Goal: Task Accomplishment & Management: Manage account settings

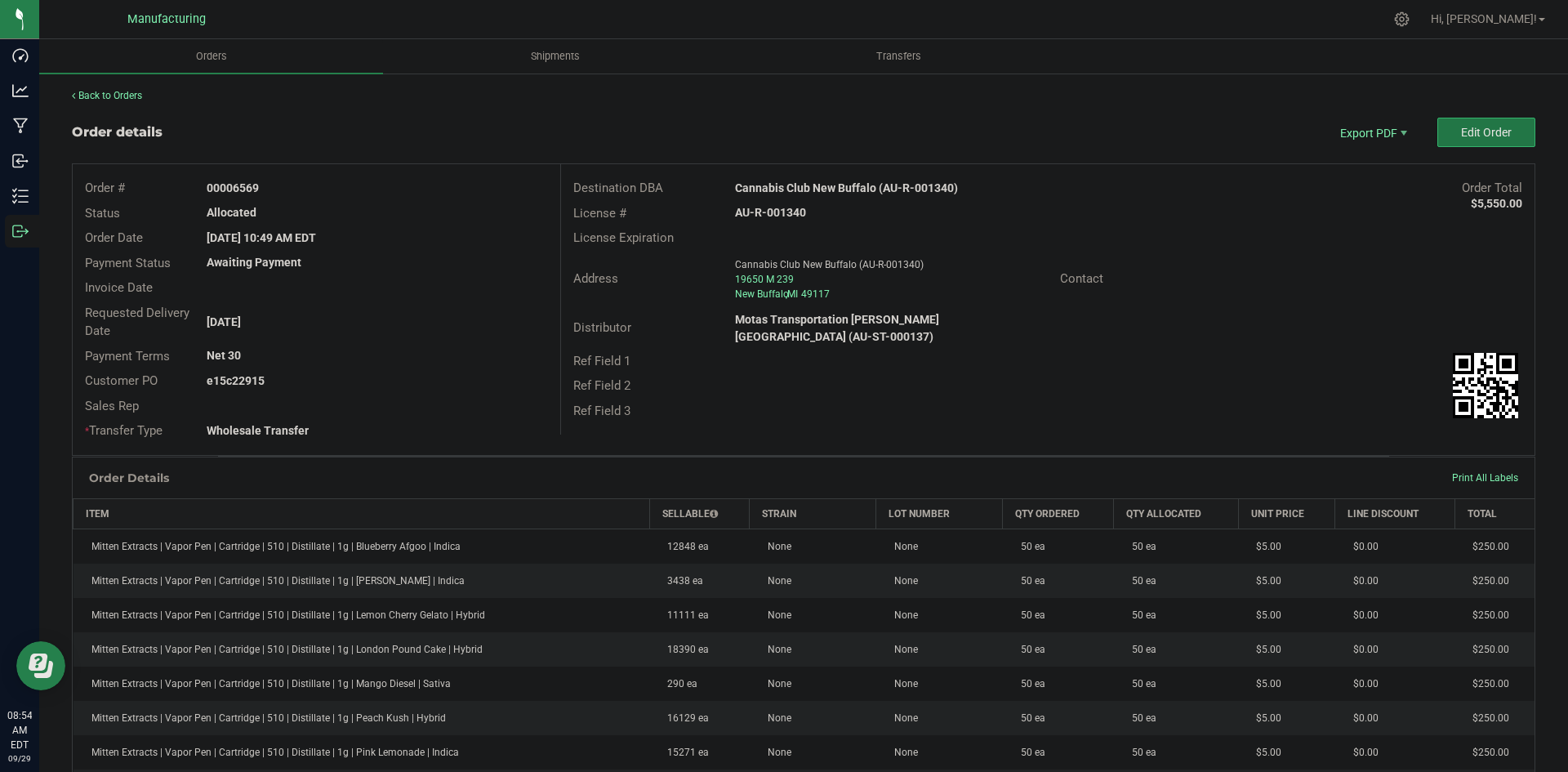
click at [1466, 140] on button "Edit Order" at bounding box center [1486, 133] width 98 height 30
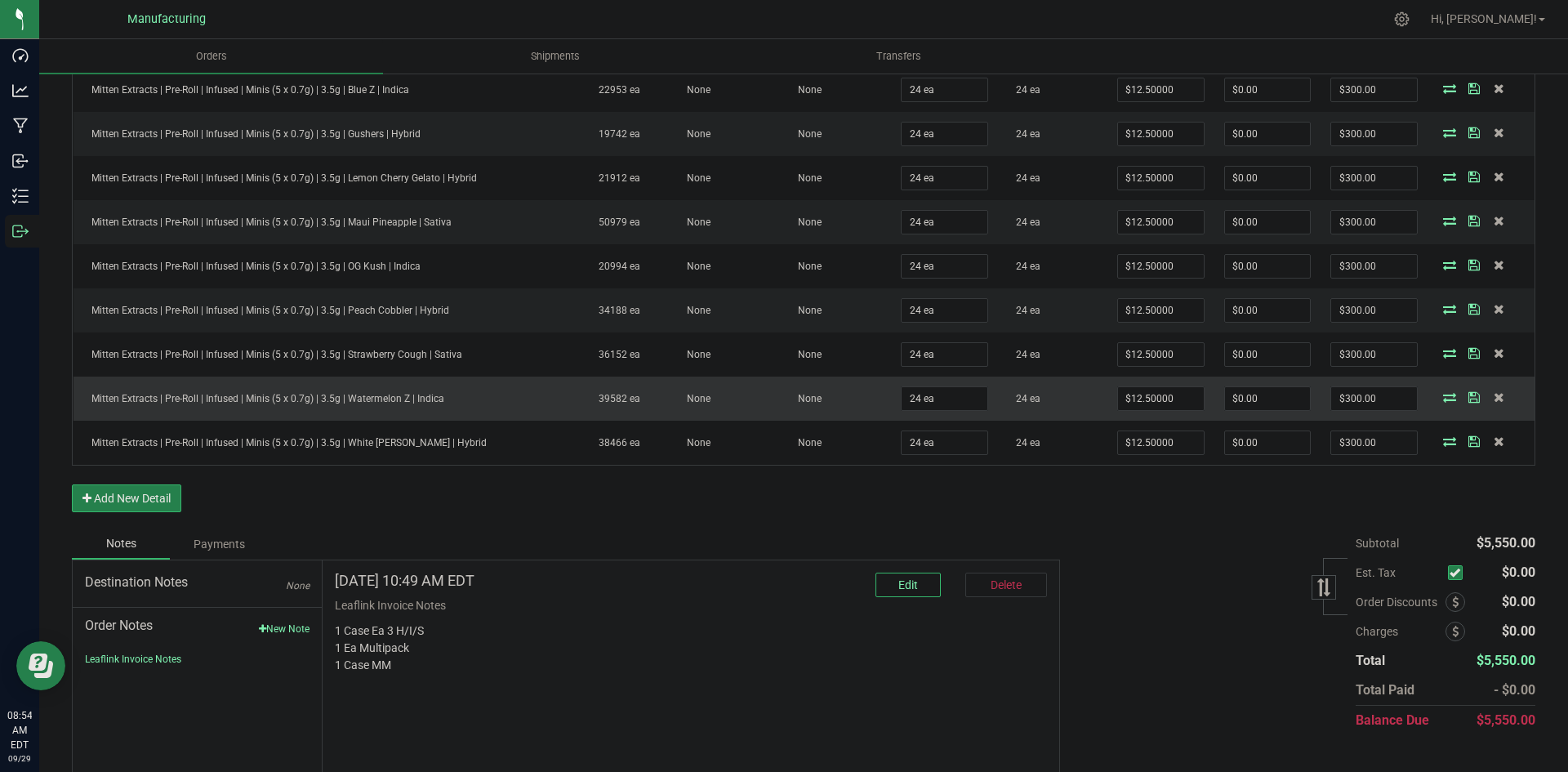
scroll to position [973, 0]
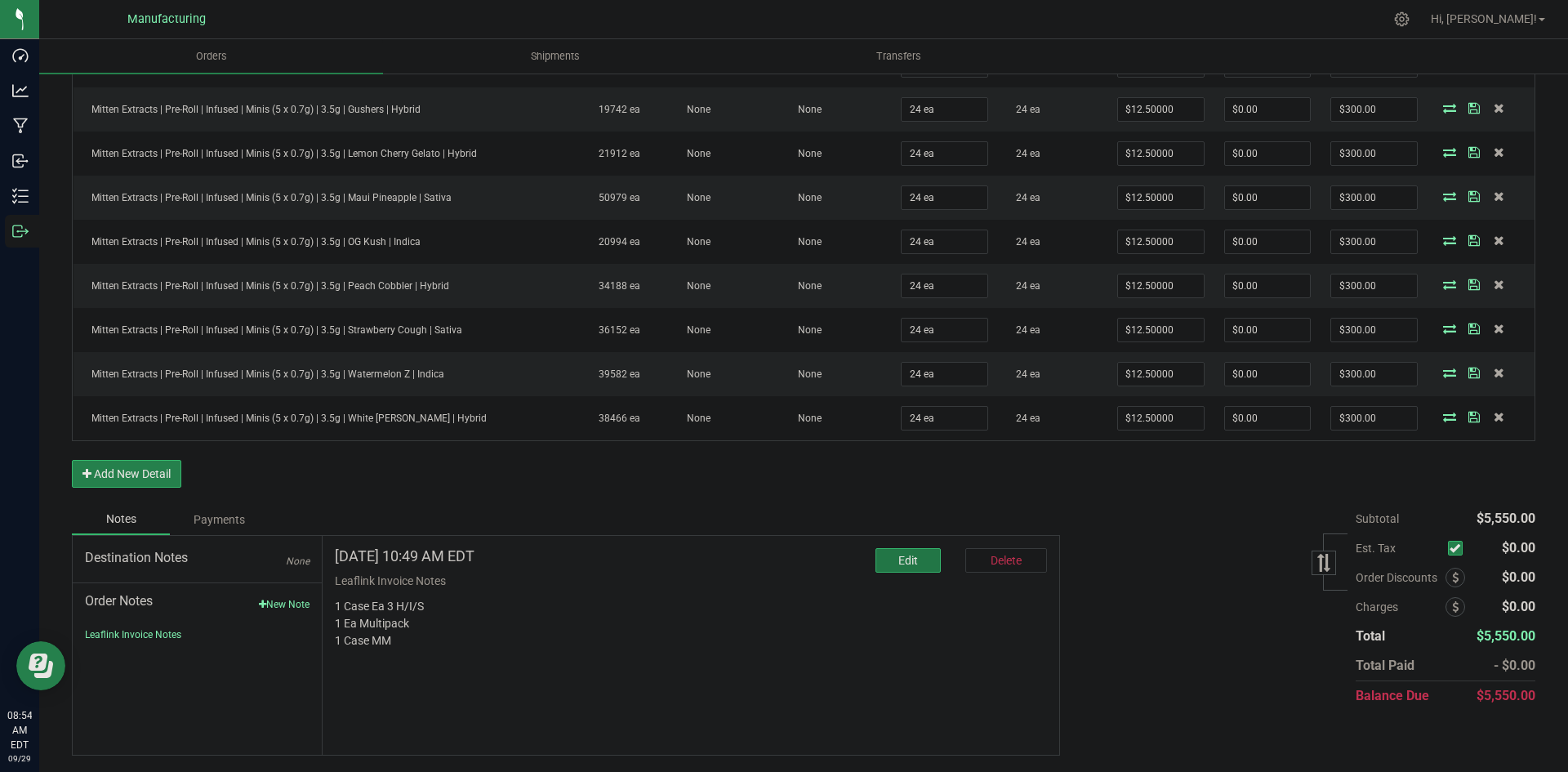
click at [888, 559] on button "Edit" at bounding box center [908, 561] width 65 height 25
click at [533, 688] on textarea "* Note" at bounding box center [691, 680] width 712 height 65
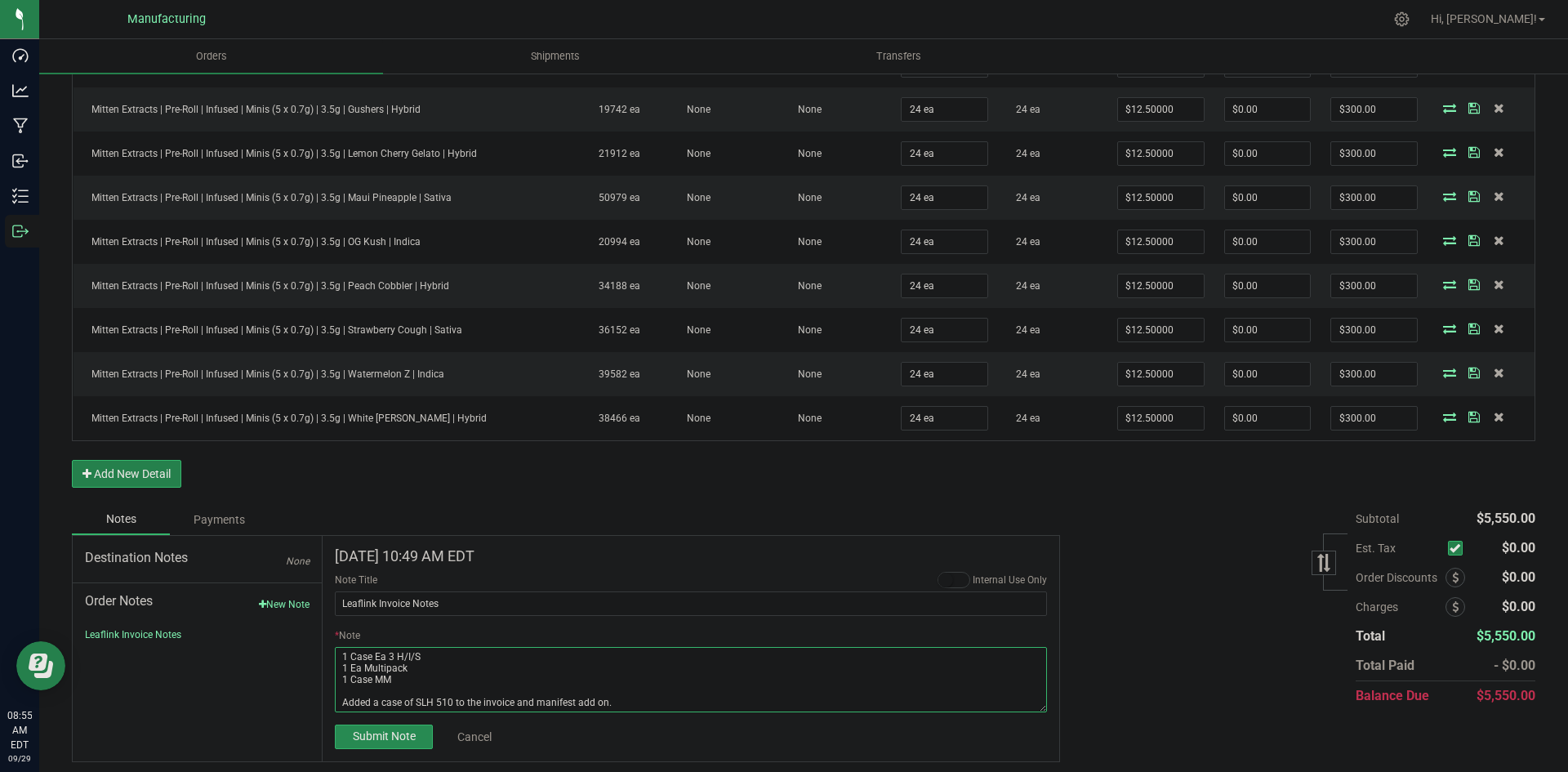
type textarea "1 Case Ea 3 H/I/S 1 Ea Multipack 1 Case MM Added a case of SLH 510 to the invoi…"
click at [399, 739] on span "Submit Note" at bounding box center [385, 736] width 63 height 13
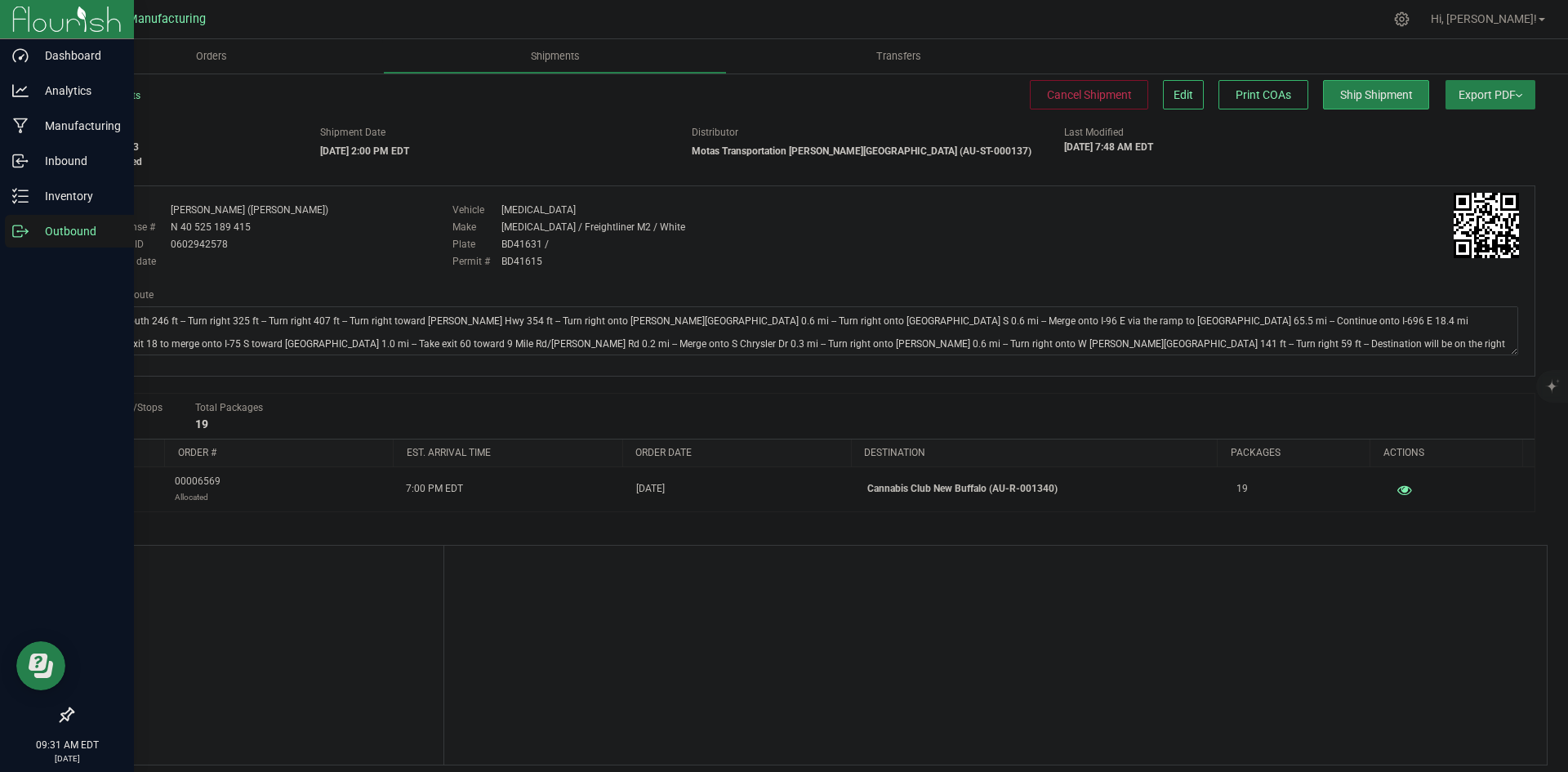
click at [20, 229] on icon at bounding box center [21, 231] width 17 height 17
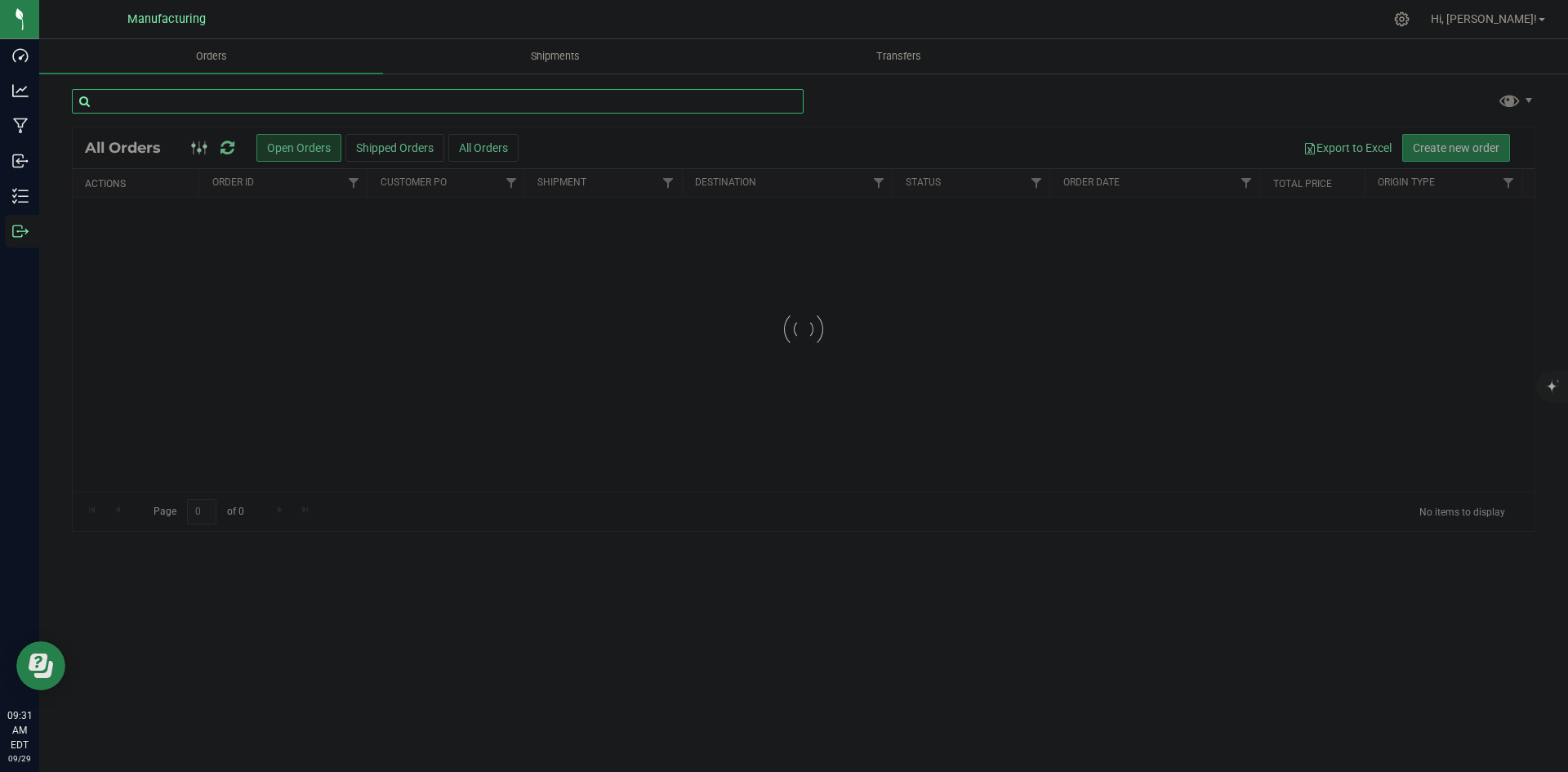
click at [170, 97] on input "text" at bounding box center [437, 102] width 732 height 25
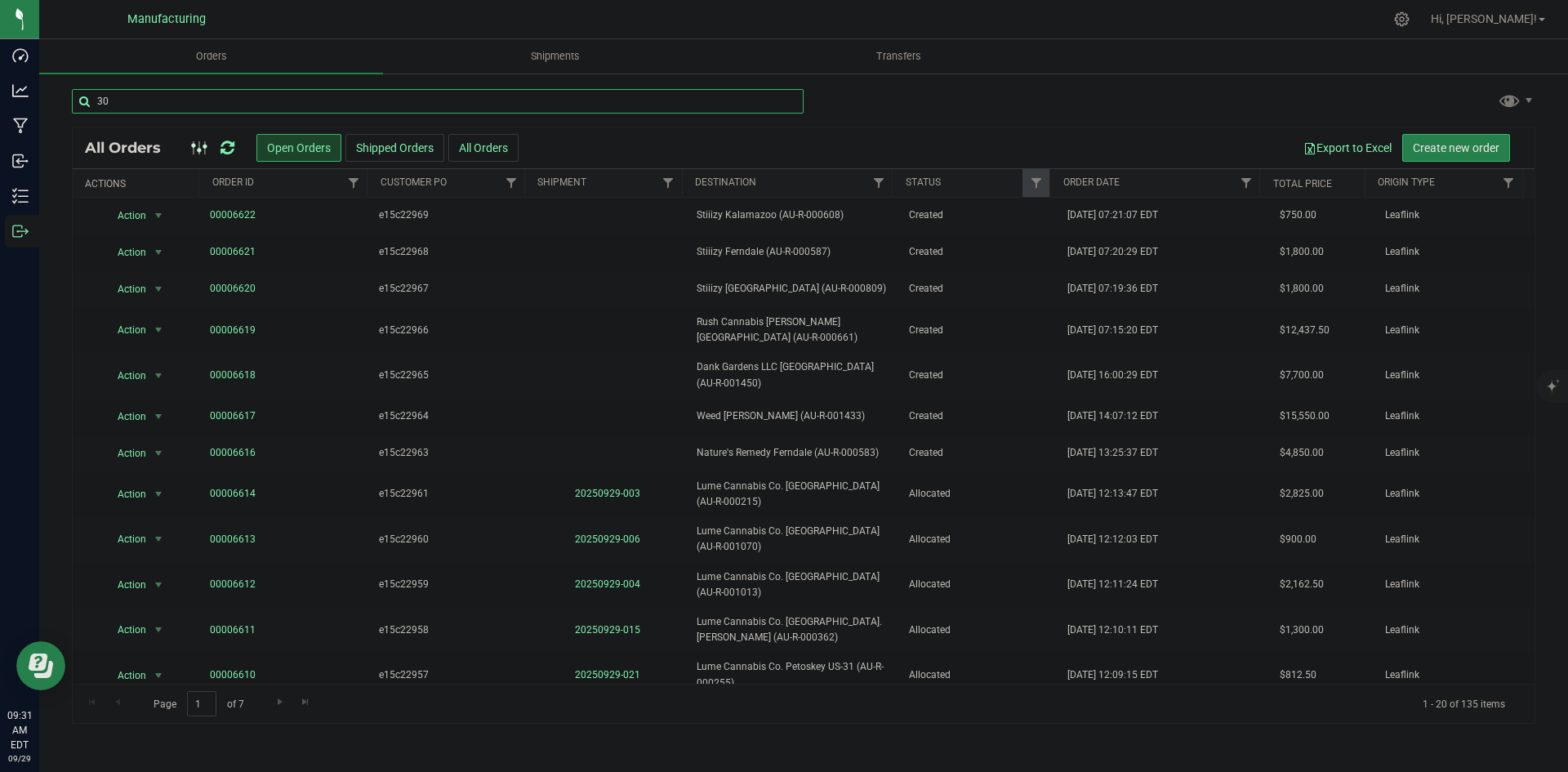
type input "3"
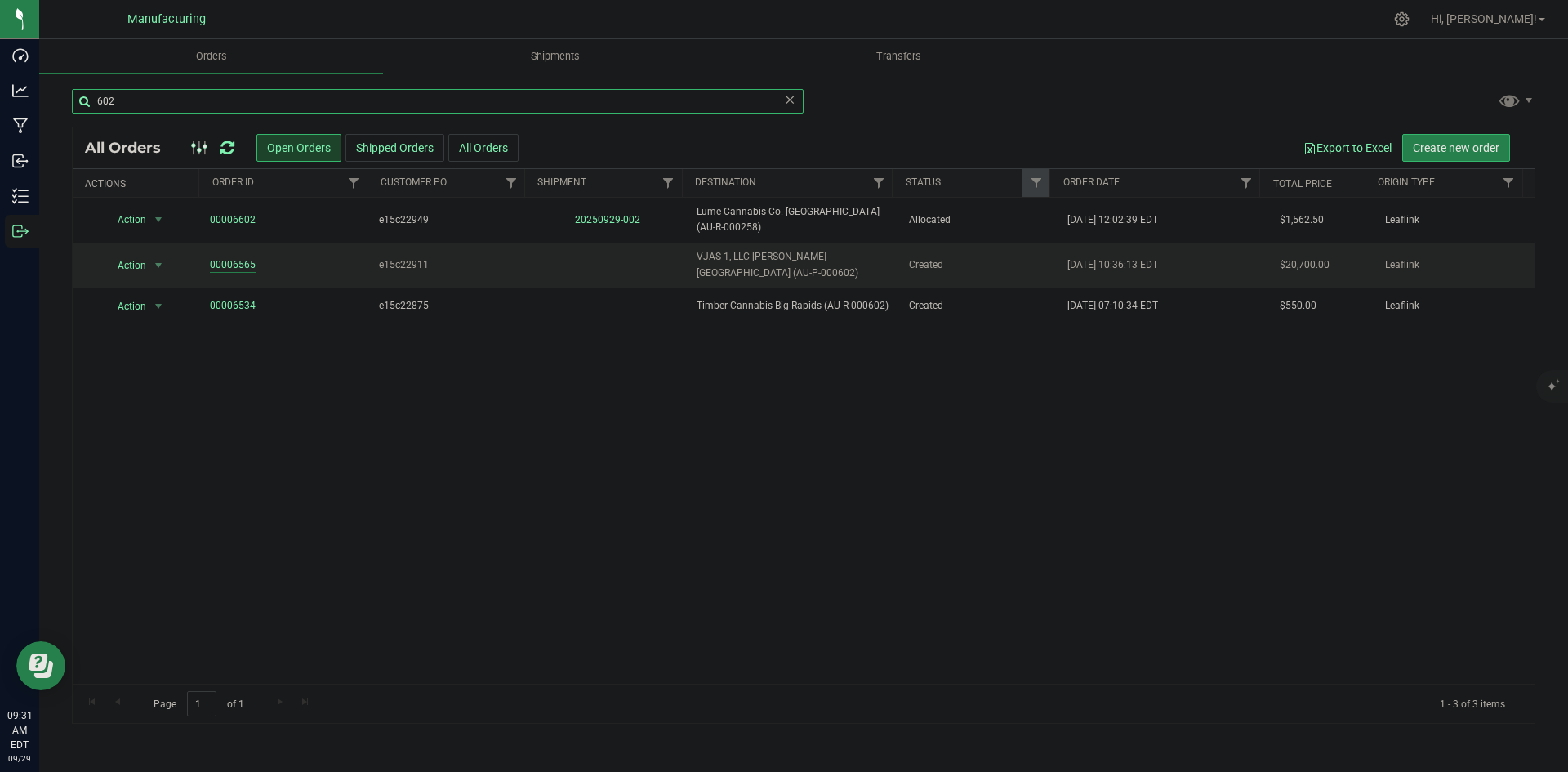
type input "602"
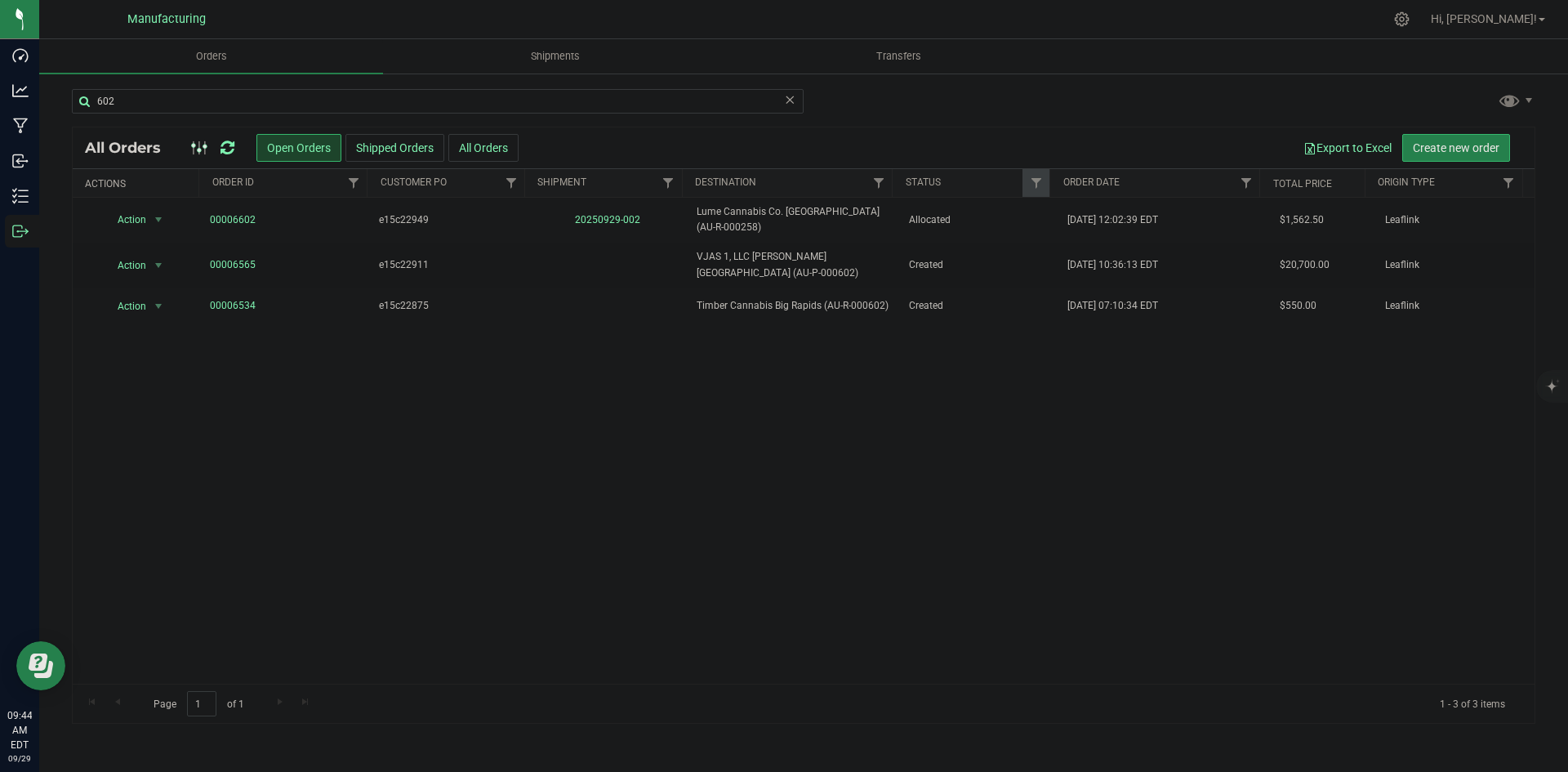
click at [230, 148] on icon at bounding box center [227, 148] width 14 height 17
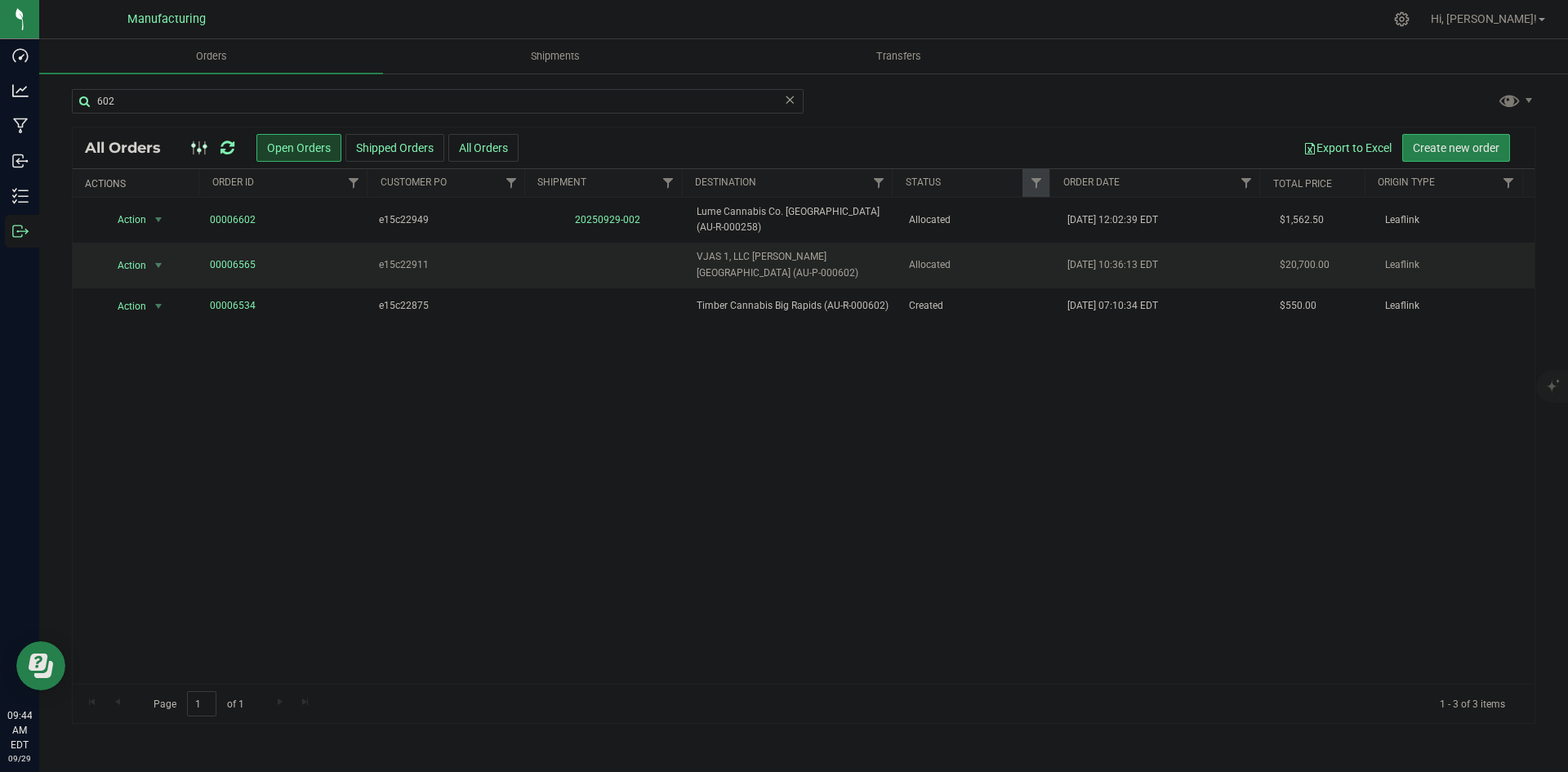
click at [790, 277] on span "VJAS 1, LLC [PERSON_NAME][GEOGRAPHIC_DATA] (AU-P-000602)" at bounding box center [792, 265] width 192 height 31
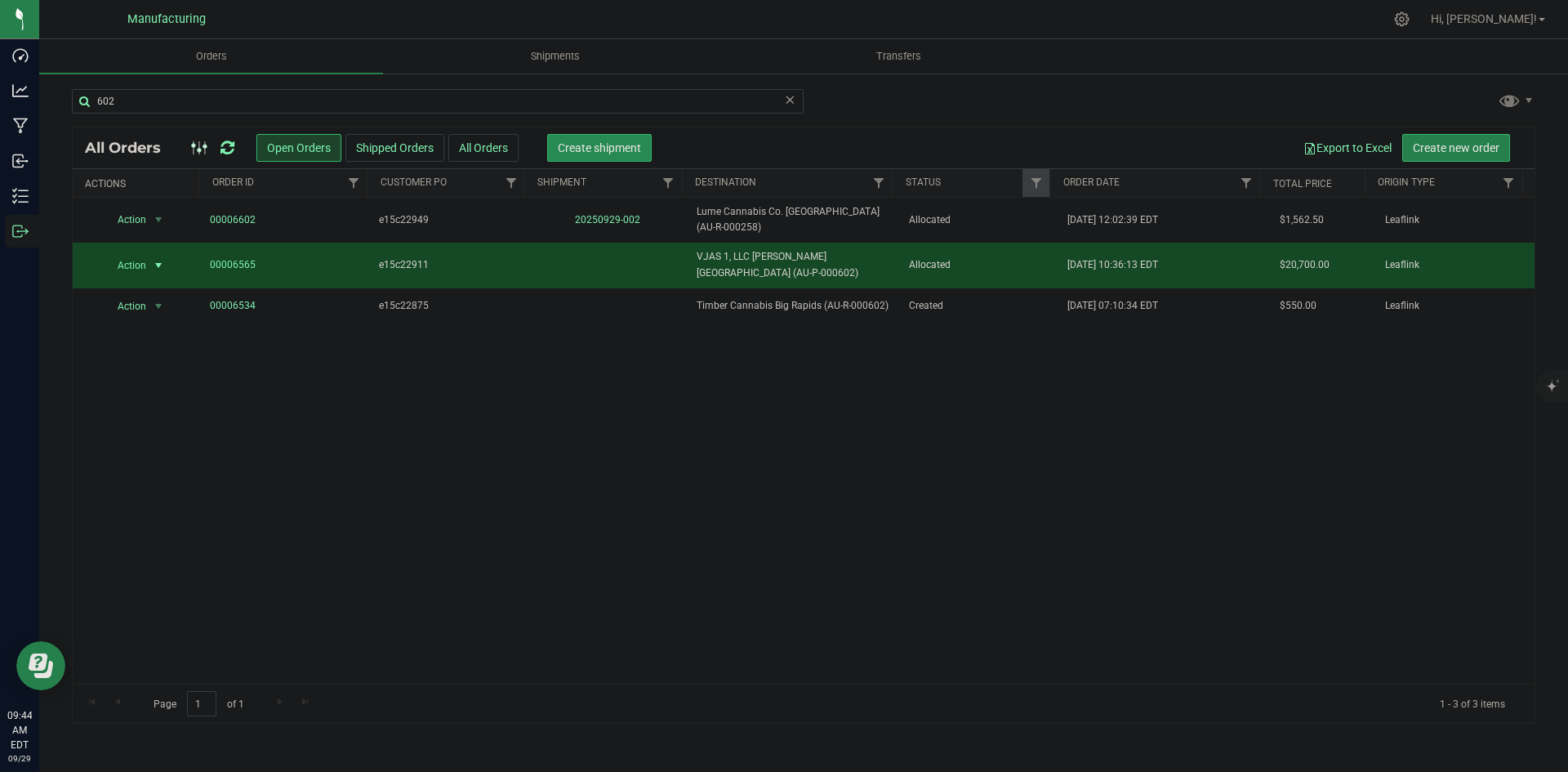
click at [605, 141] on span "Create shipment" at bounding box center [599, 148] width 83 height 13
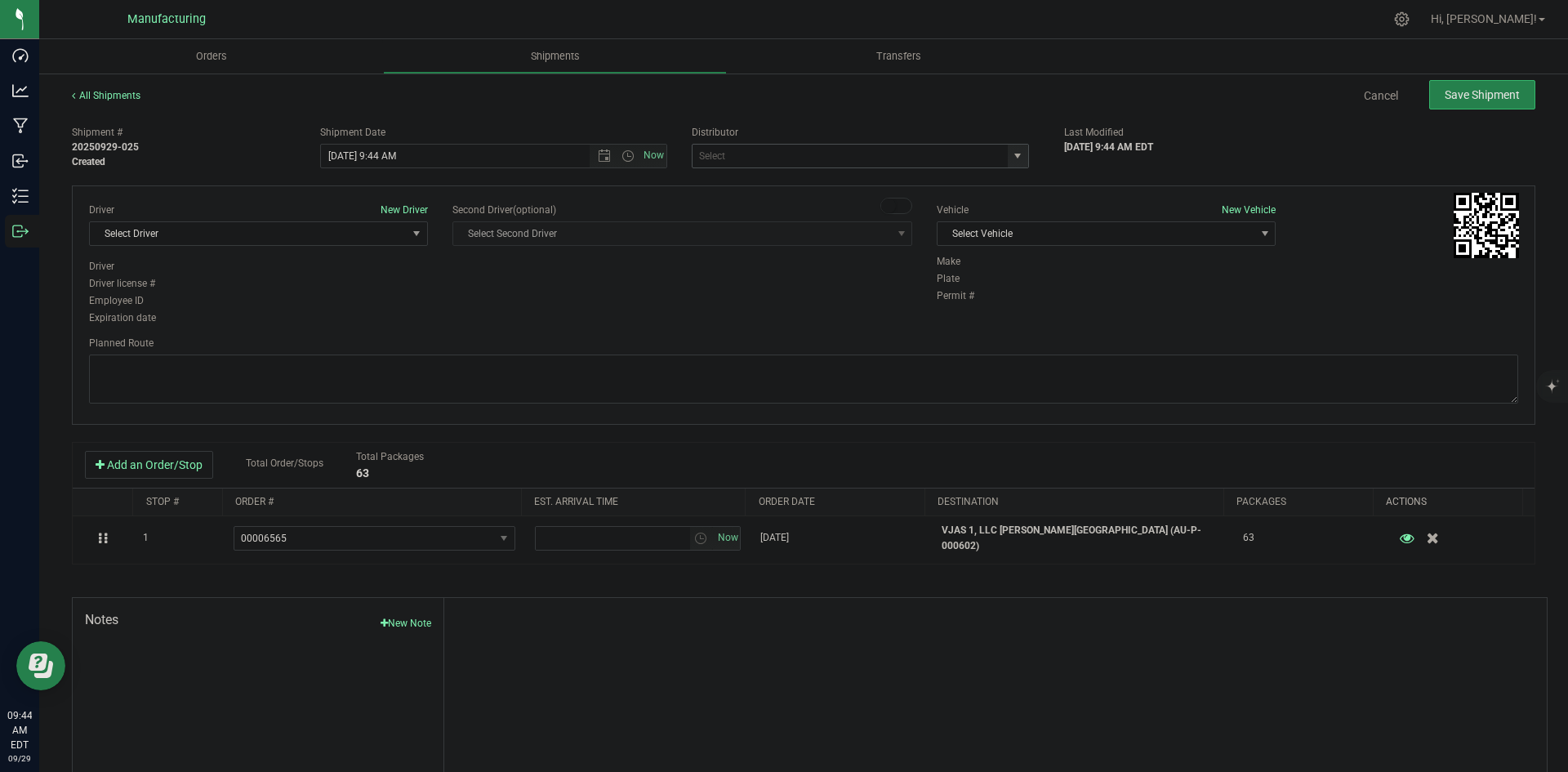
click at [1011, 154] on span "select" at bounding box center [1018, 156] width 13 height 13
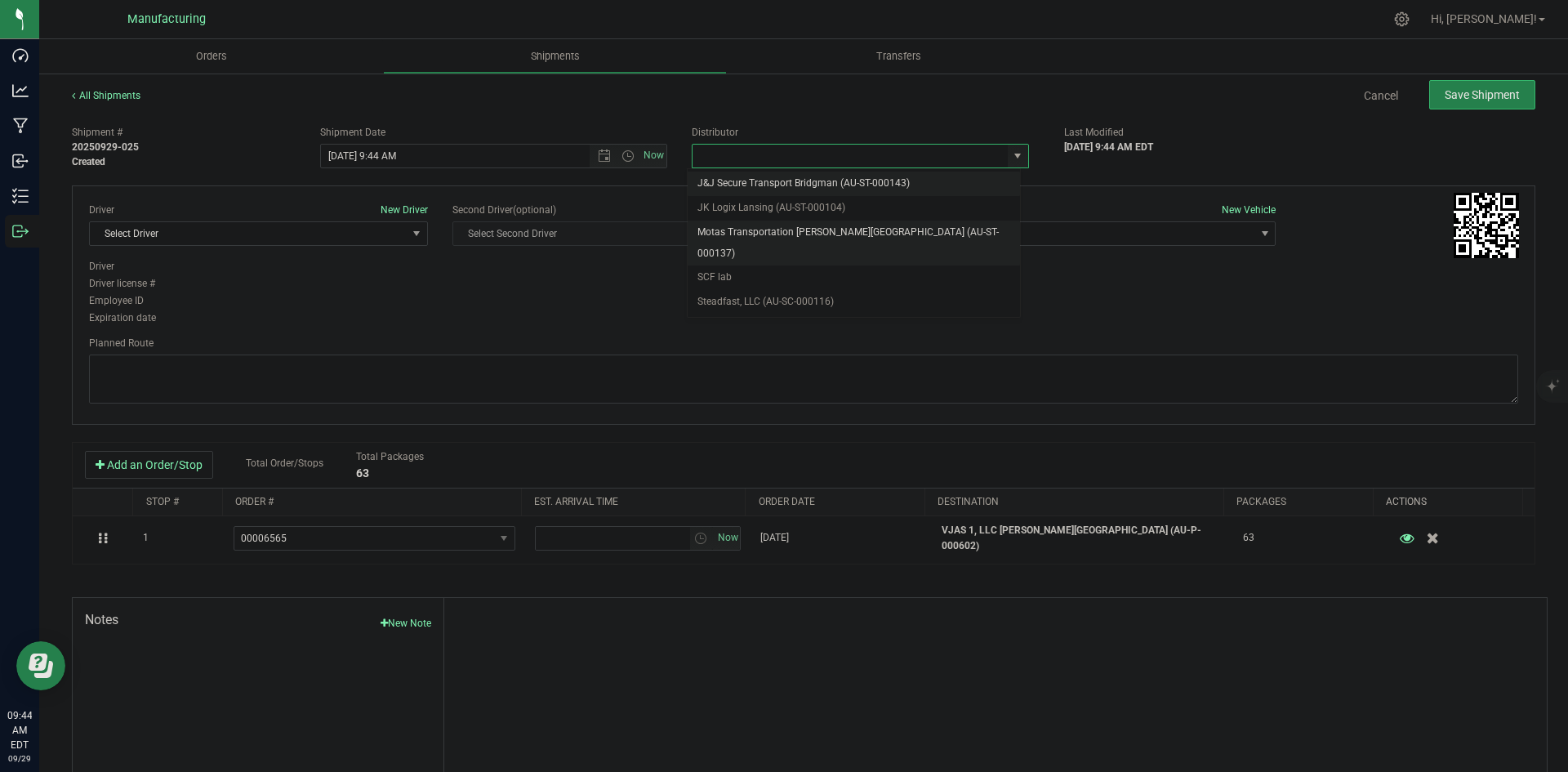
click at [739, 238] on li "Motas Transportation [PERSON_NAME][GEOGRAPHIC_DATA] (AU-ST-000137)" at bounding box center [853, 243] width 333 height 45
type input "Motas Transportation [PERSON_NAME][GEOGRAPHIC_DATA] (AU-ST-000137)"
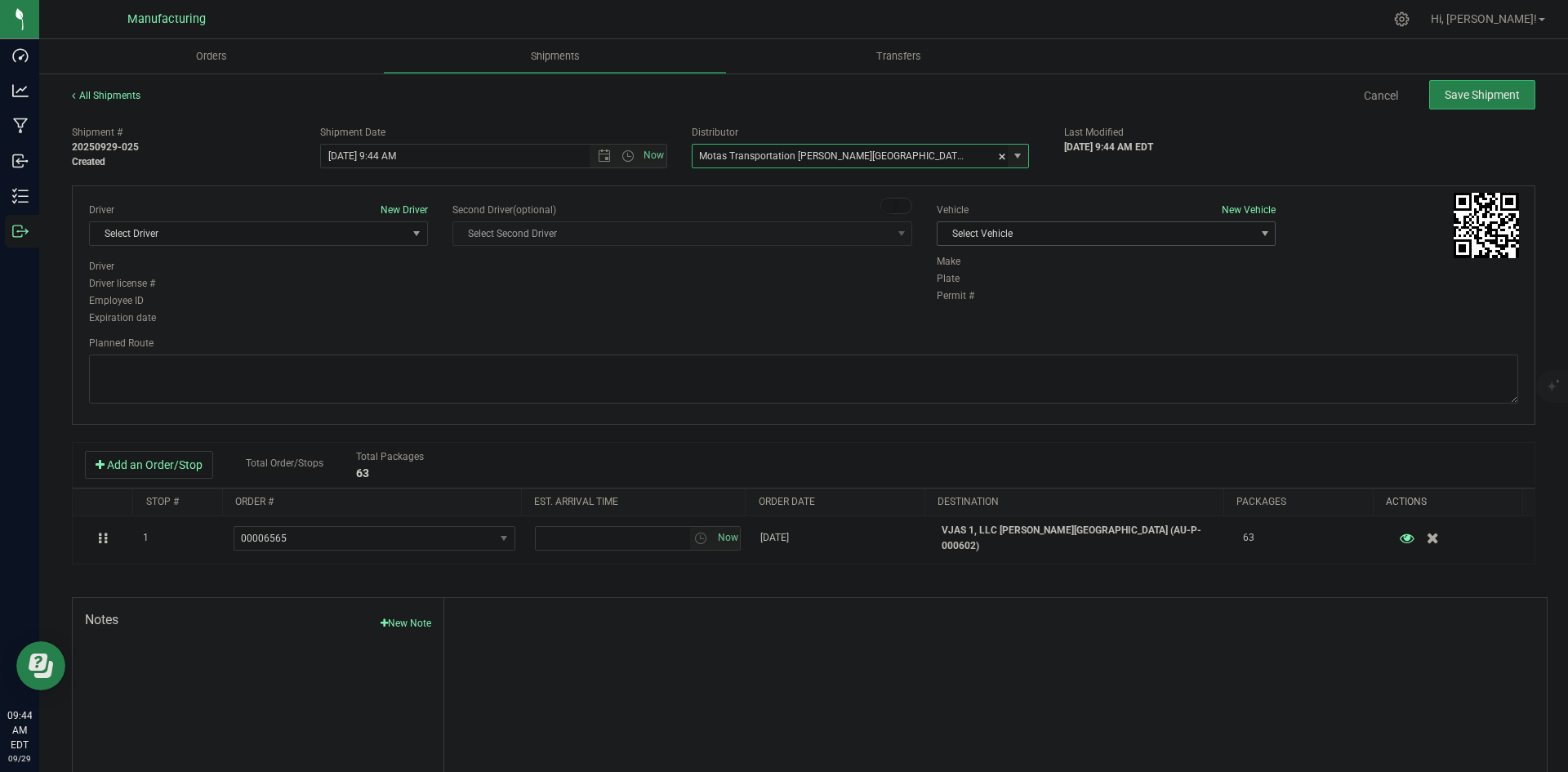
drag, startPoint x: 1060, startPoint y: 236, endPoint x: 1031, endPoint y: 244, distance: 30.1
click at [1059, 236] on span "Select Vehicle" at bounding box center [1096, 234] width 317 height 23
click at [947, 315] on li "T3" at bounding box center [1098, 310] width 334 height 25
click at [277, 225] on span "Select Driver" at bounding box center [248, 234] width 317 height 23
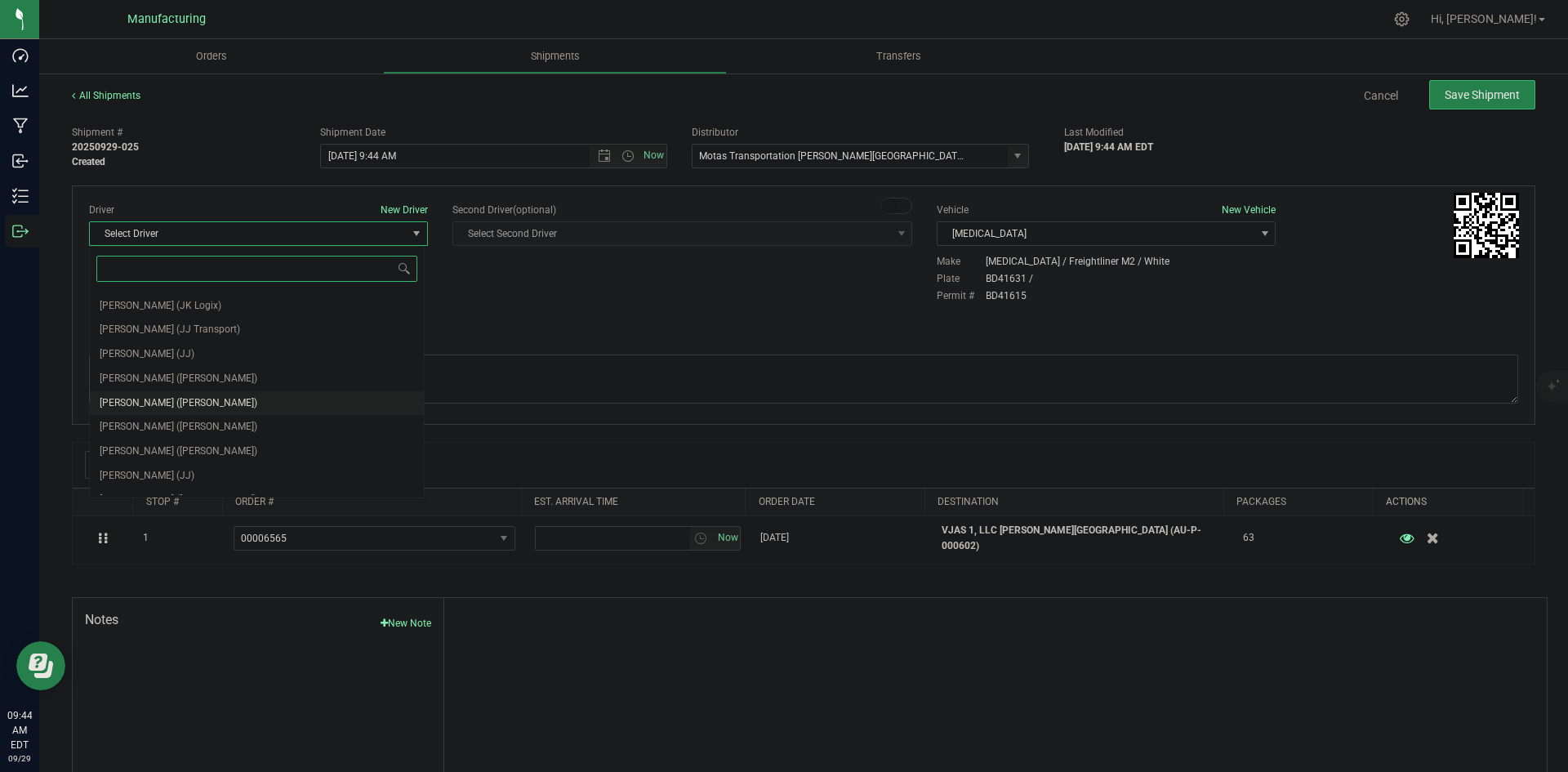
scroll to position [86, 0]
click at [159, 389] on span "Lloyd Neely (Motas)" at bounding box center [178, 386] width 158 height 21
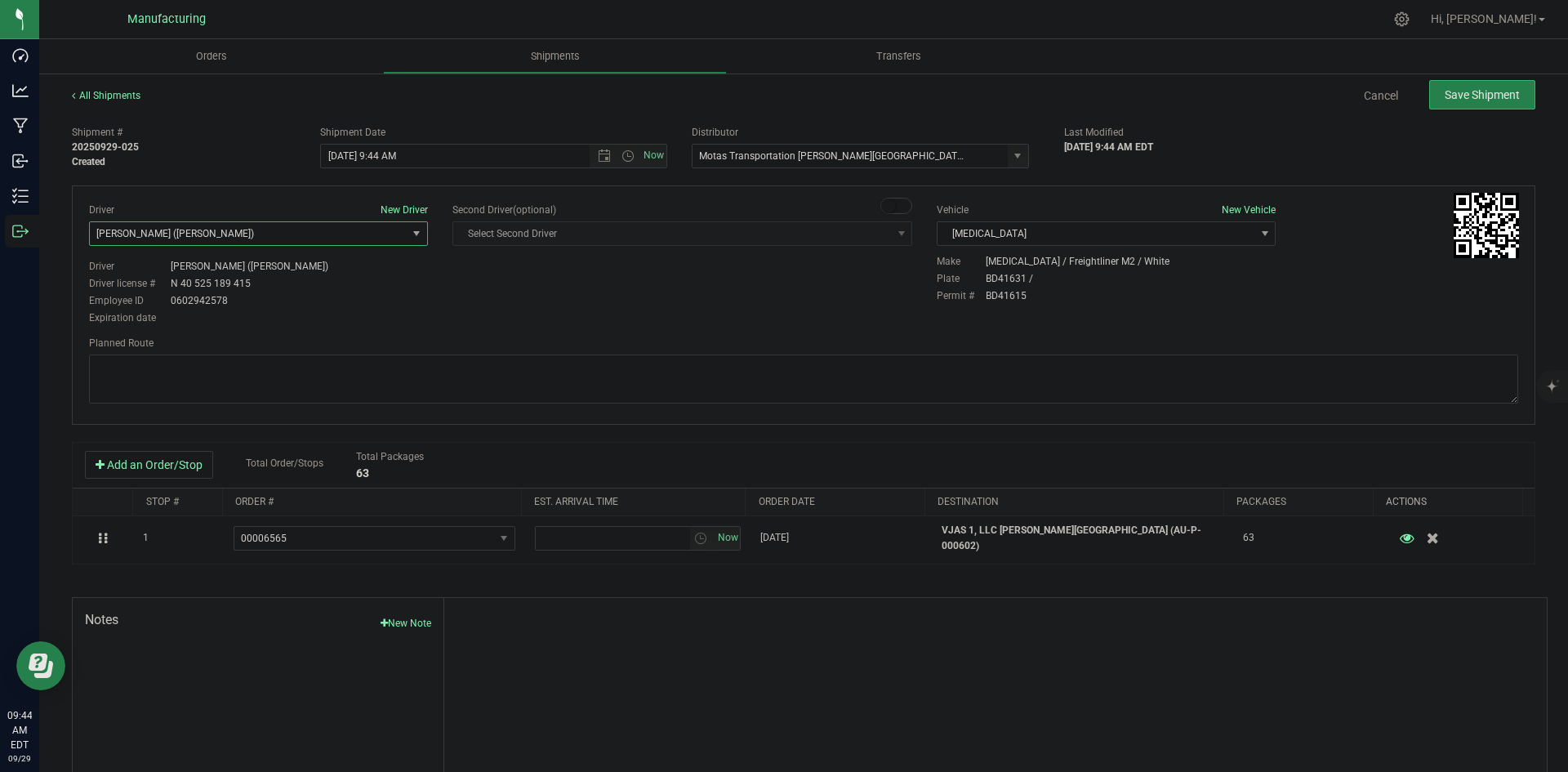
click at [517, 296] on div "Driver New Driver Lloyd Neely (Motas) Select Driver Perry Black (JK Logix) Robe…" at bounding box center [804, 264] width 1454 height 125
click at [626, 157] on span "Open the time view" at bounding box center [628, 156] width 13 height 13
drag, startPoint x: 357, startPoint y: 201, endPoint x: 366, endPoint y: 215, distance: 16.6
click at [358, 201] on li "2:00 PM" at bounding box center [489, 199] width 342 height 21
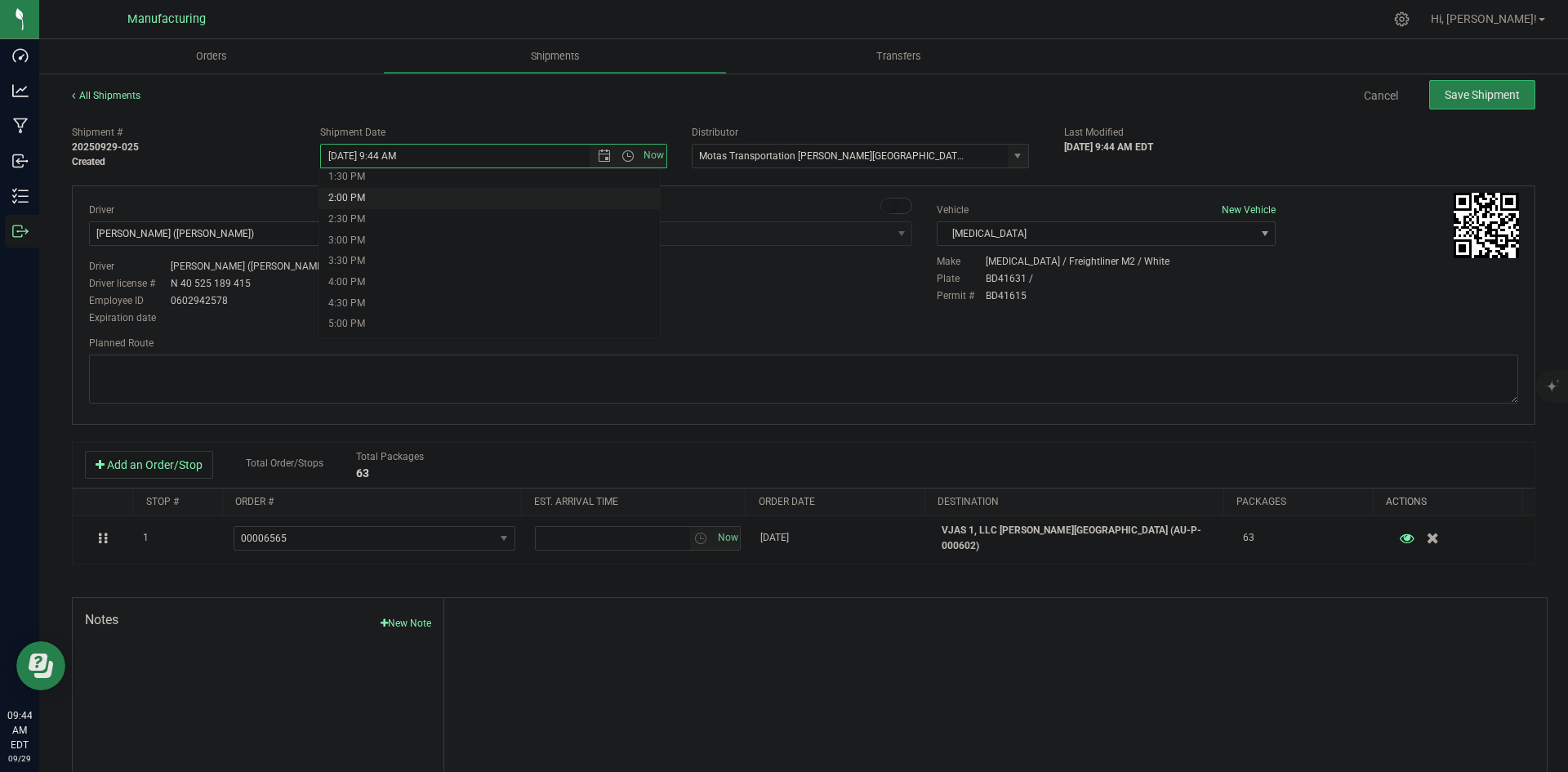
type input "9/29/2025 2:00 PM"
click at [451, 301] on div "Driver New Driver Lloyd Neely (Motas) Select Driver Perry Black (JK Logix) Robe…" at bounding box center [804, 264] width 1454 height 125
click at [912, 373] on textarea at bounding box center [804, 379] width 1429 height 49
paste textarea "Head south 246 ft -- Turn right 325 ft -- Turn right 407 ft -- Turn right towar…"
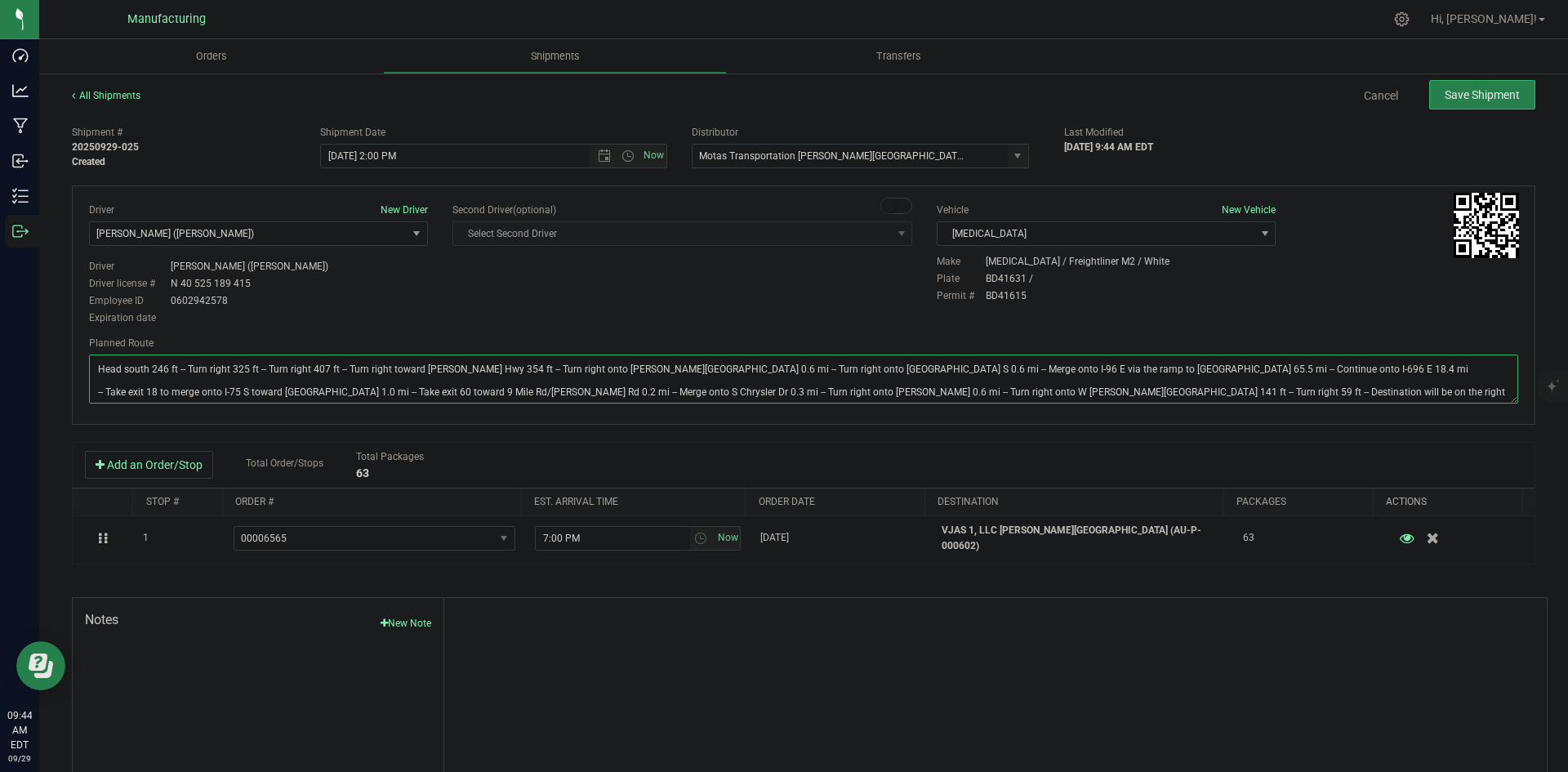
type textarea "Head south 246 ft -- Turn right 325 ft -- Turn right 407 ft -- Turn right towar…"
click at [862, 305] on div "Driver New Driver Lloyd Neely (Motas) Select Driver Perry Black (JK Logix) Robe…" at bounding box center [804, 264] width 1454 height 125
click at [1457, 108] on button "Save Shipment" at bounding box center [1482, 95] width 106 height 30
type input "9/29/2025 6:00 PM"
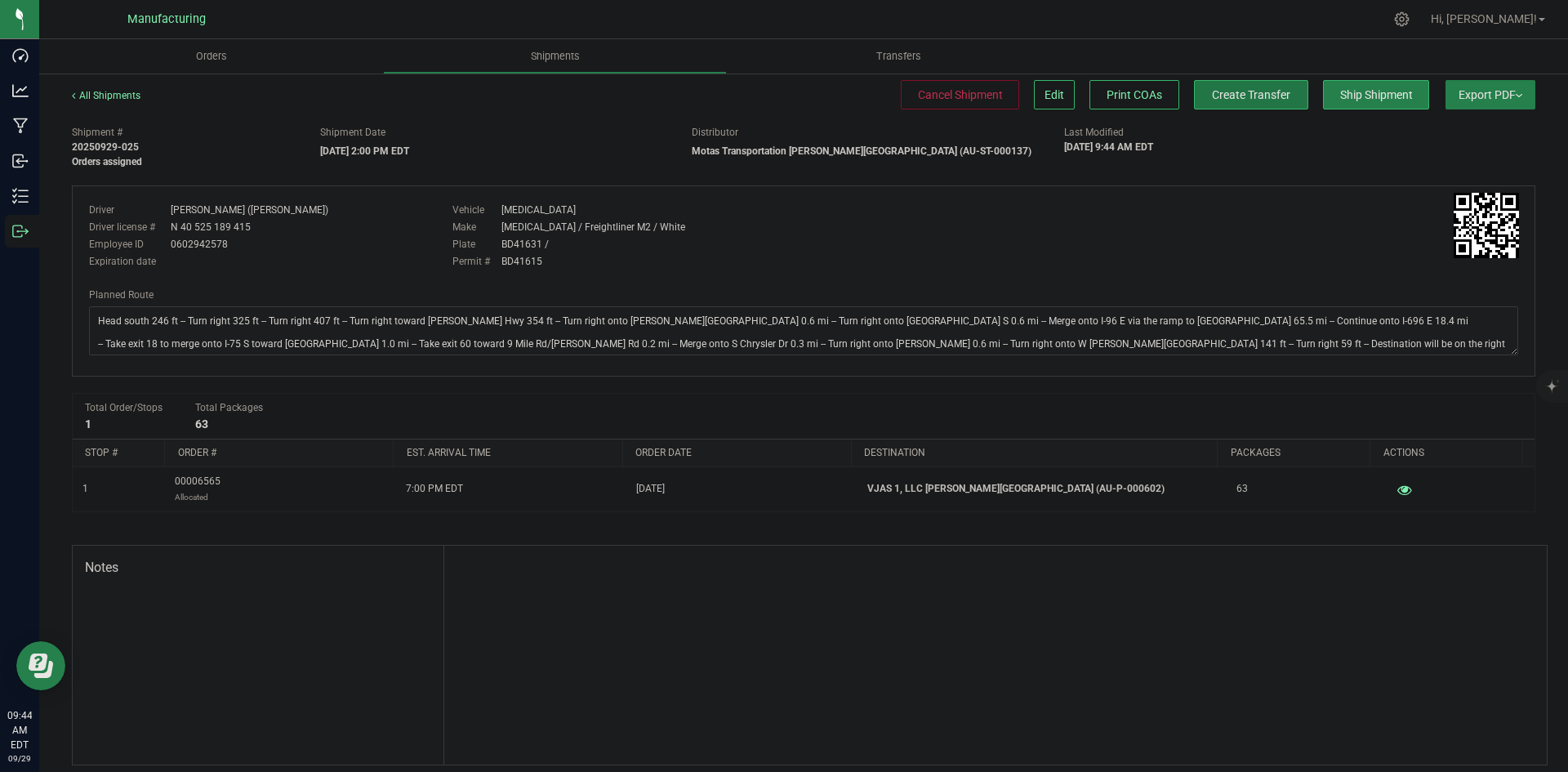
click at [1236, 93] on span "Create Transfer" at bounding box center [1251, 95] width 78 height 13
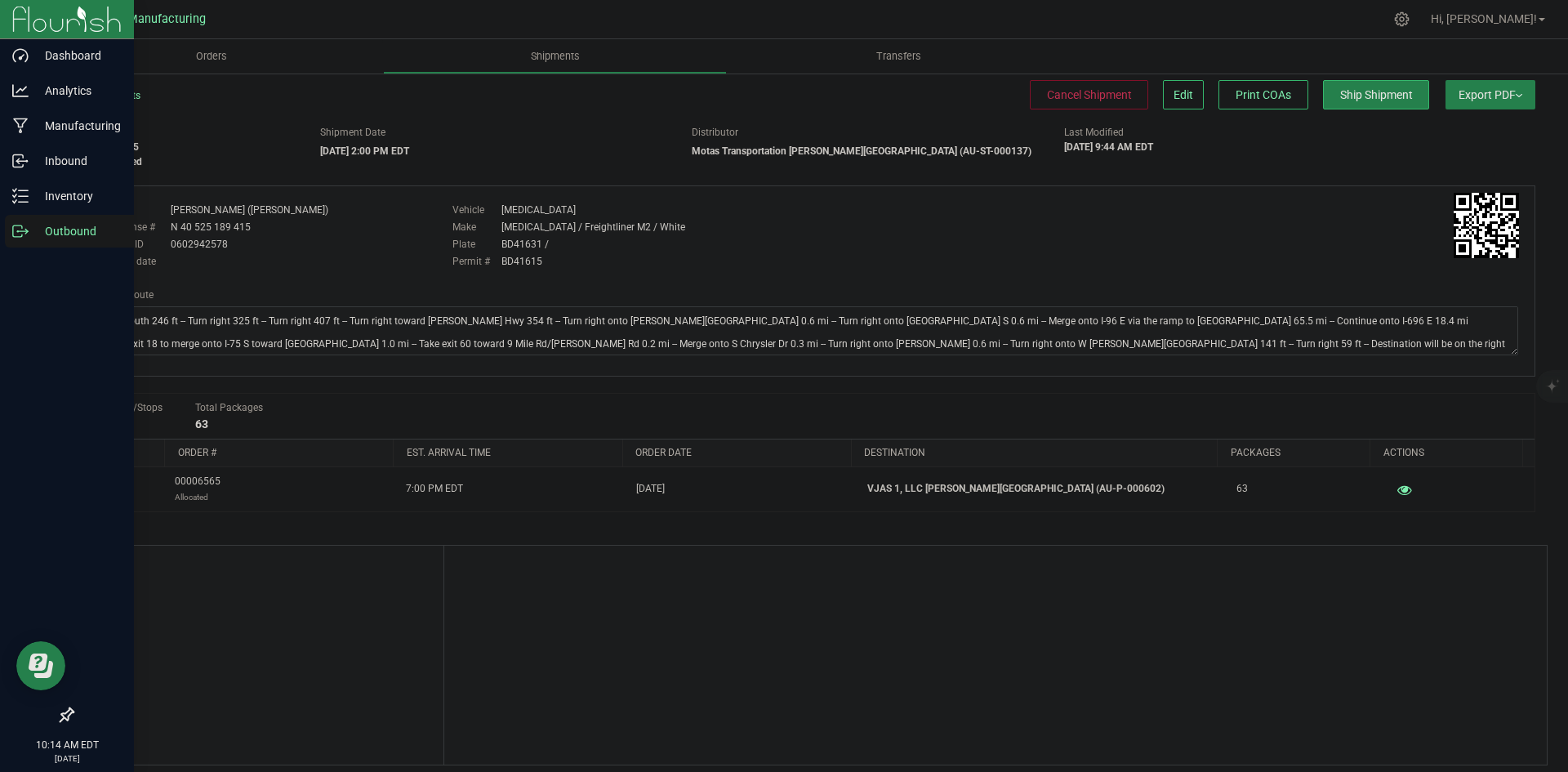
click at [21, 238] on icon at bounding box center [21, 231] width 17 height 17
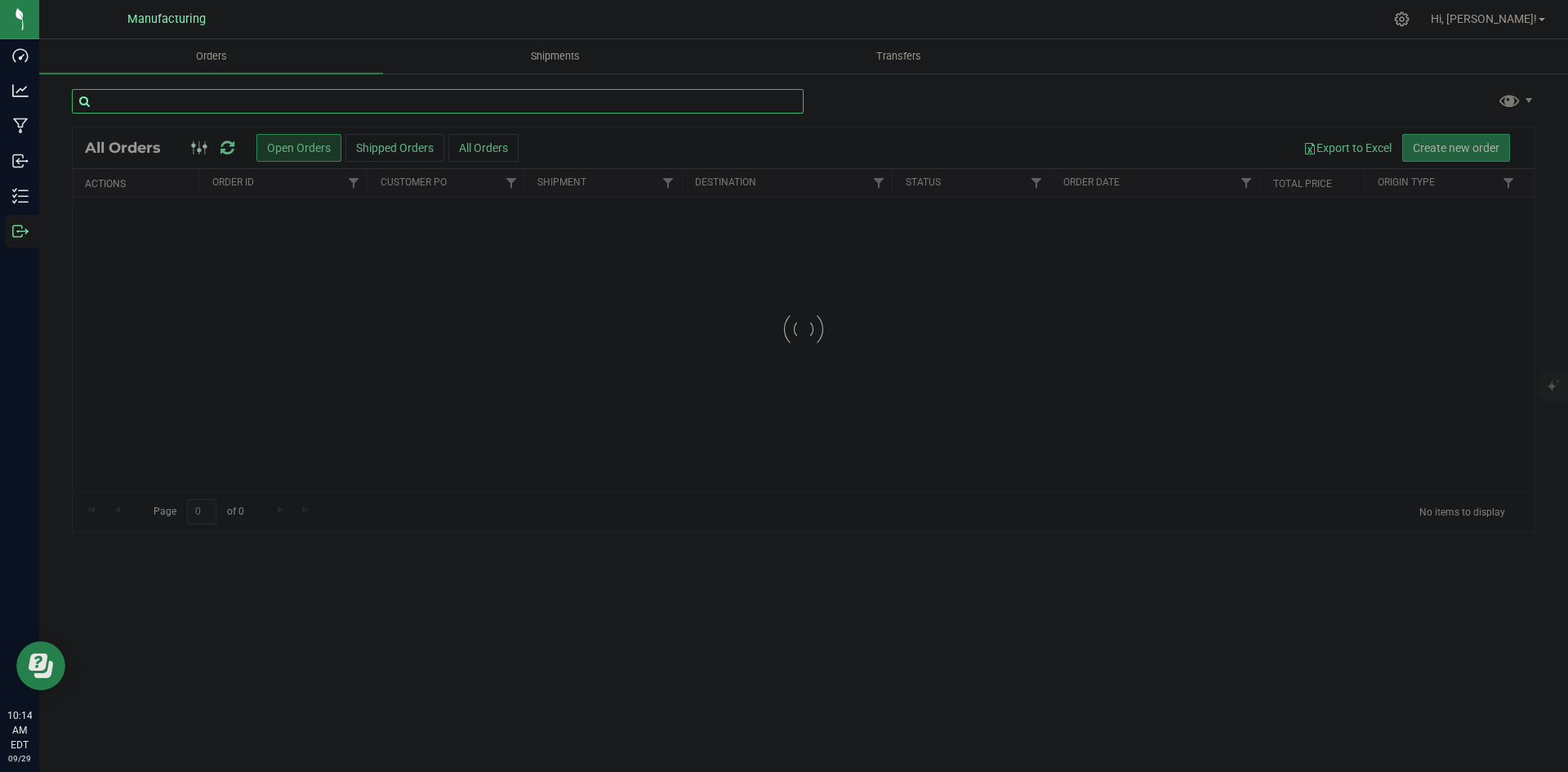
click at [476, 91] on input "text" at bounding box center [437, 102] width 732 height 25
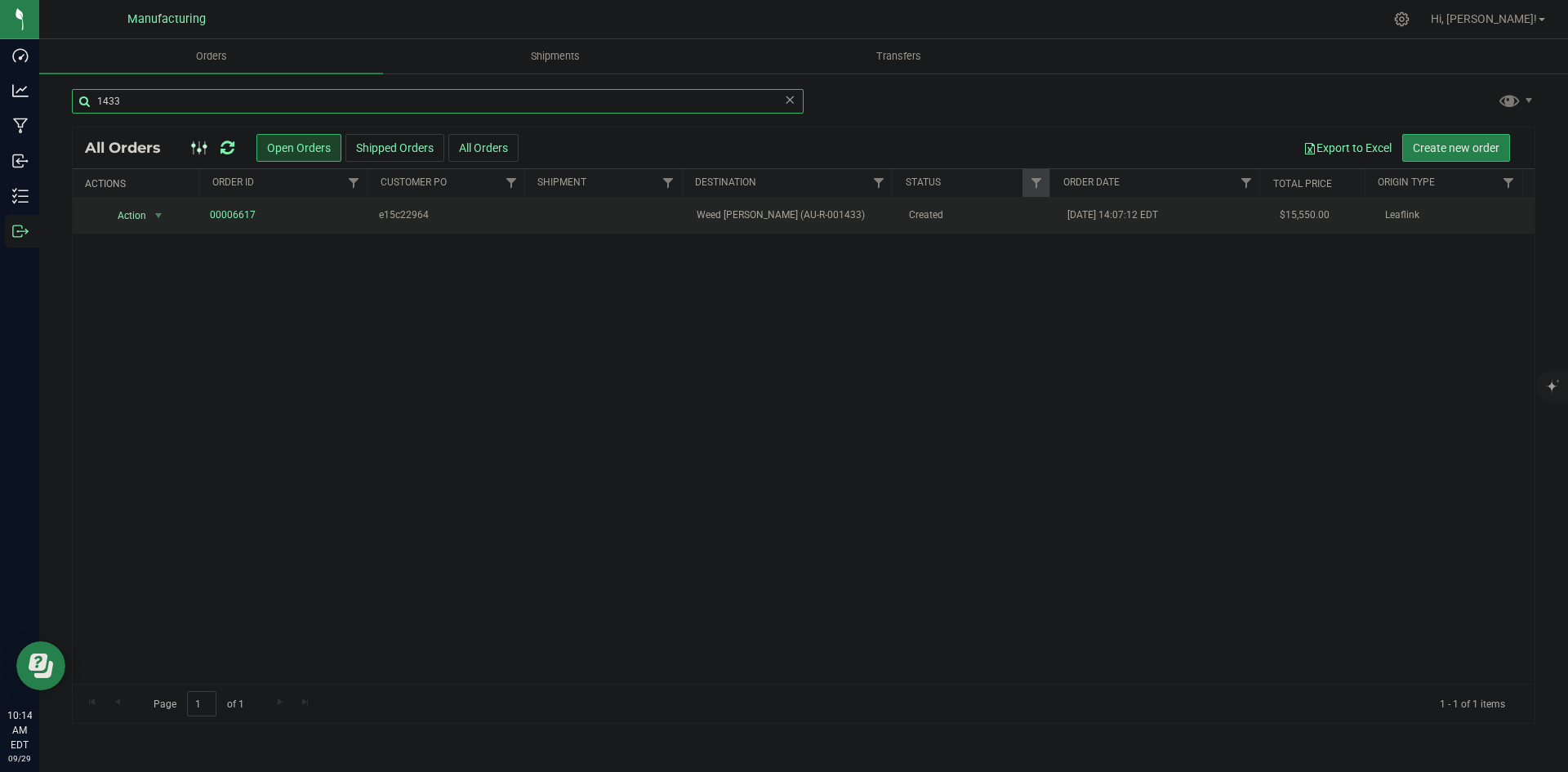
type input "1433"
drag, startPoint x: 235, startPoint y: 204, endPoint x: 220, endPoint y: 215, distance: 18.6
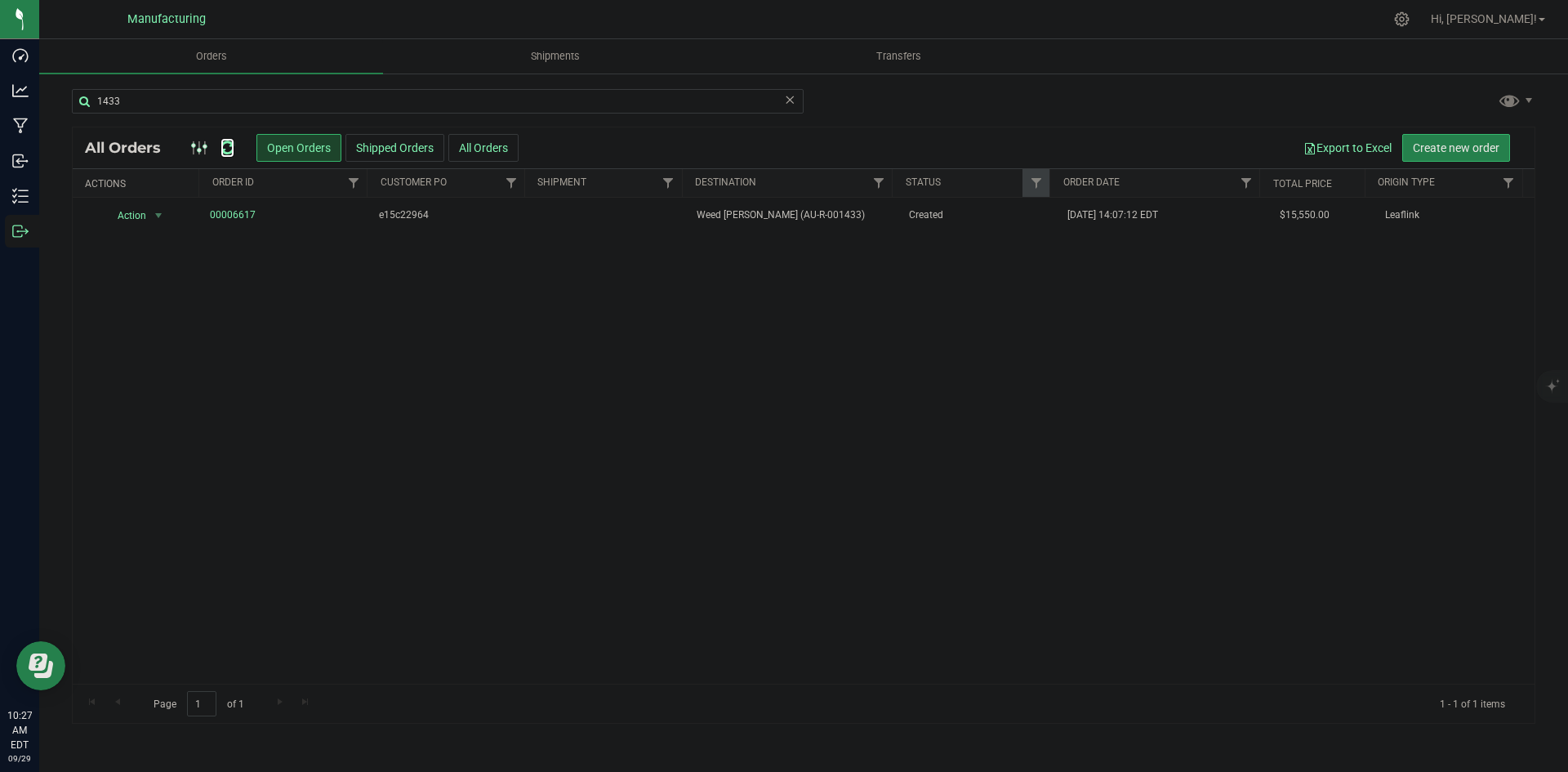
drag, startPoint x: 223, startPoint y: 147, endPoint x: 243, endPoint y: 152, distance: 20.6
click at [223, 147] on icon at bounding box center [227, 148] width 14 height 17
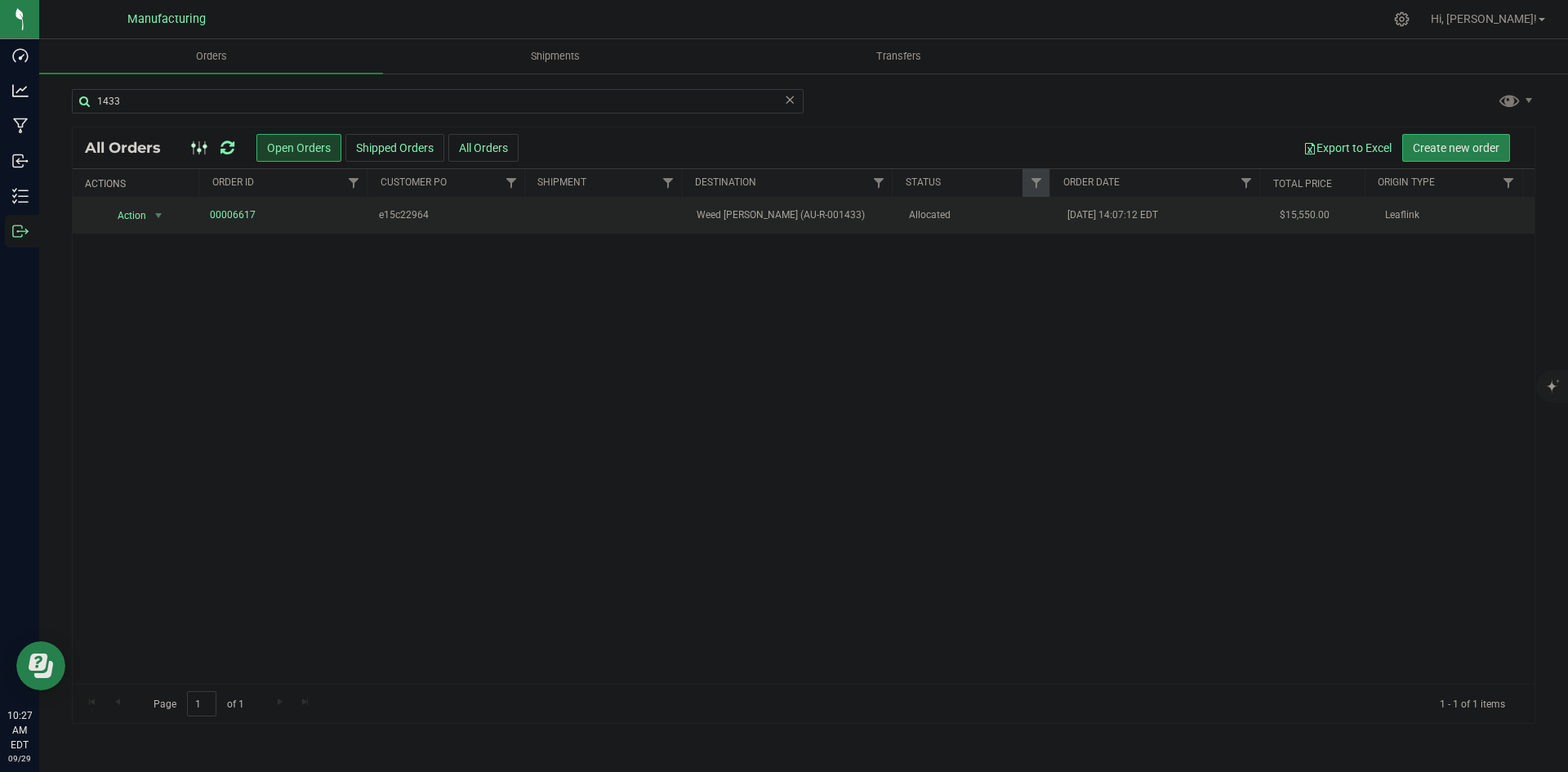
click at [859, 213] on span "Weed Mart Hamtramck (AU-R-001433)" at bounding box center [792, 215] width 192 height 16
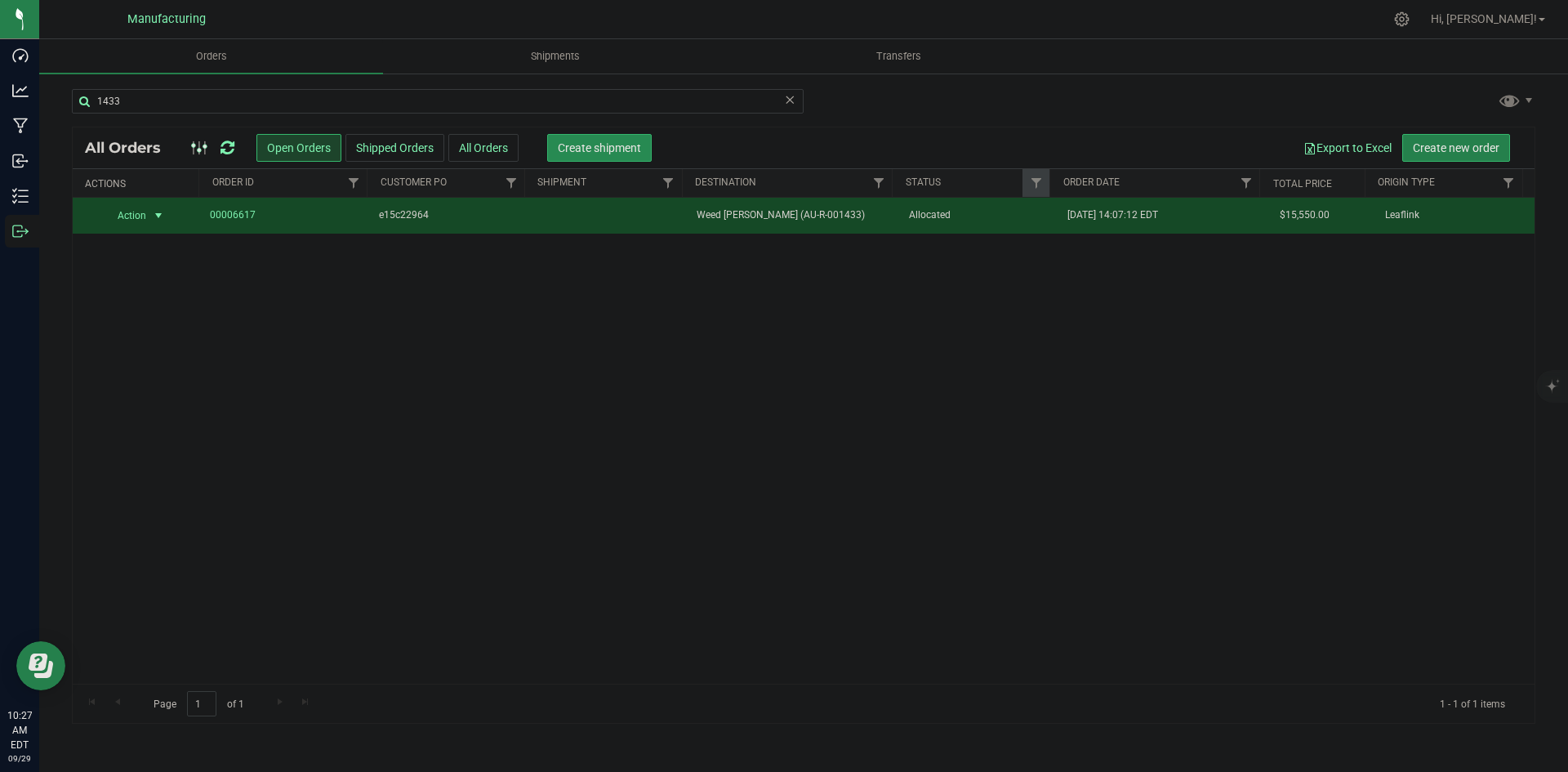
click at [622, 158] on button "Create shipment" at bounding box center [599, 148] width 105 height 28
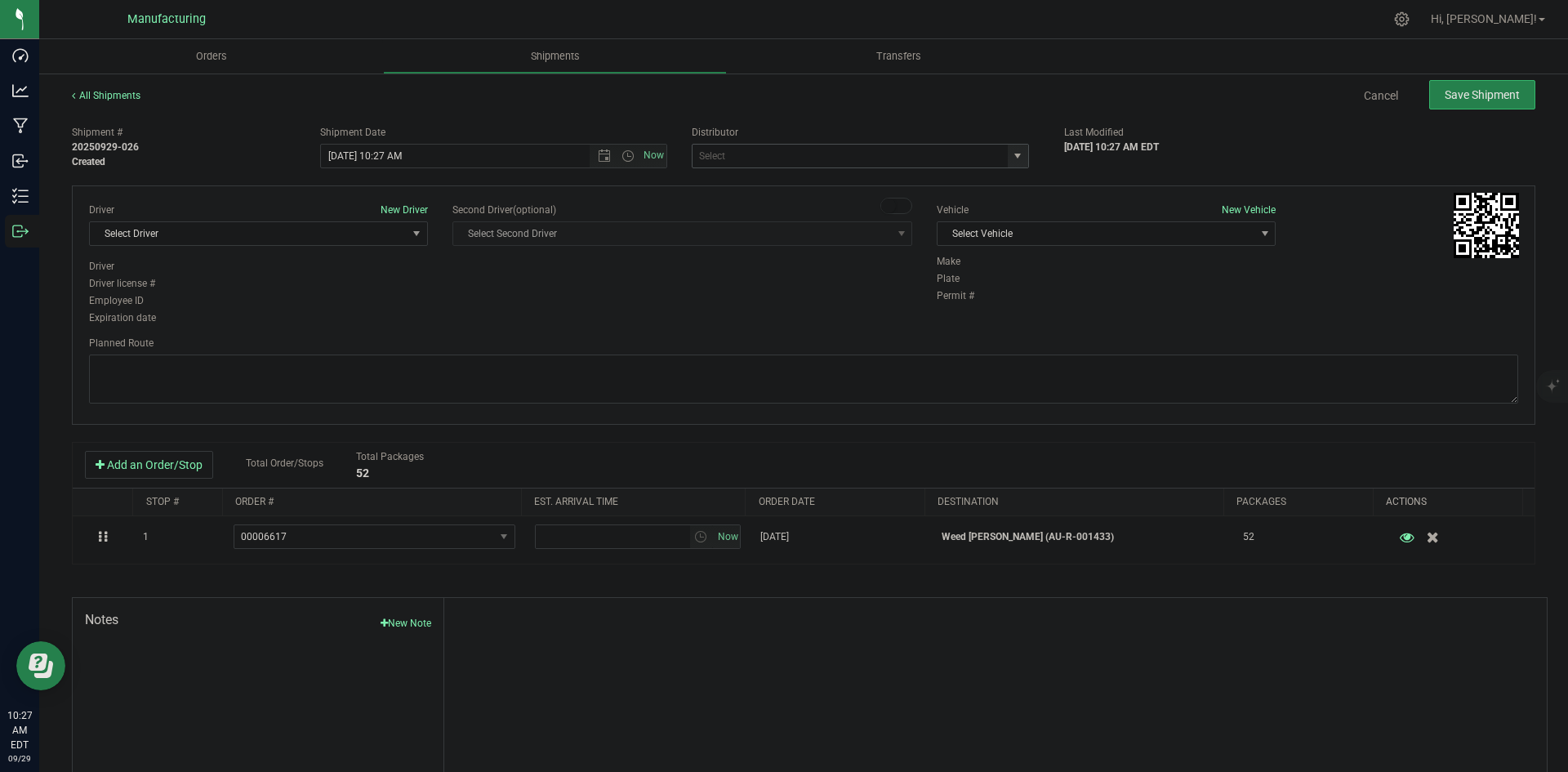
click at [1011, 151] on span "select" at bounding box center [1018, 156] width 13 height 13
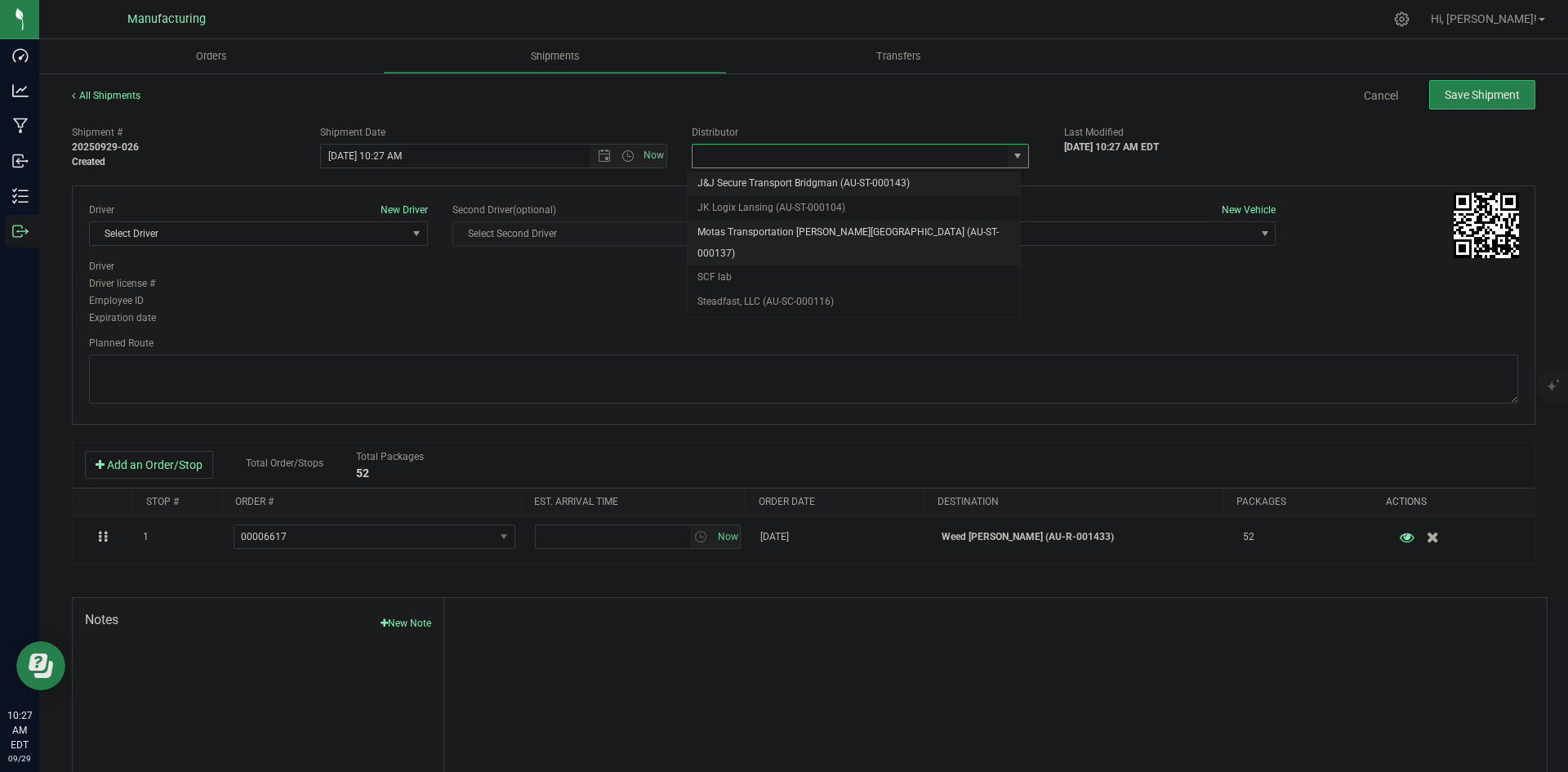
click at [770, 234] on li "Motas Transportation [PERSON_NAME][GEOGRAPHIC_DATA] (AU-ST-000137)" at bounding box center [853, 243] width 333 height 45
type input "Motas Transportation [PERSON_NAME][GEOGRAPHIC_DATA] (AU-ST-000137)"
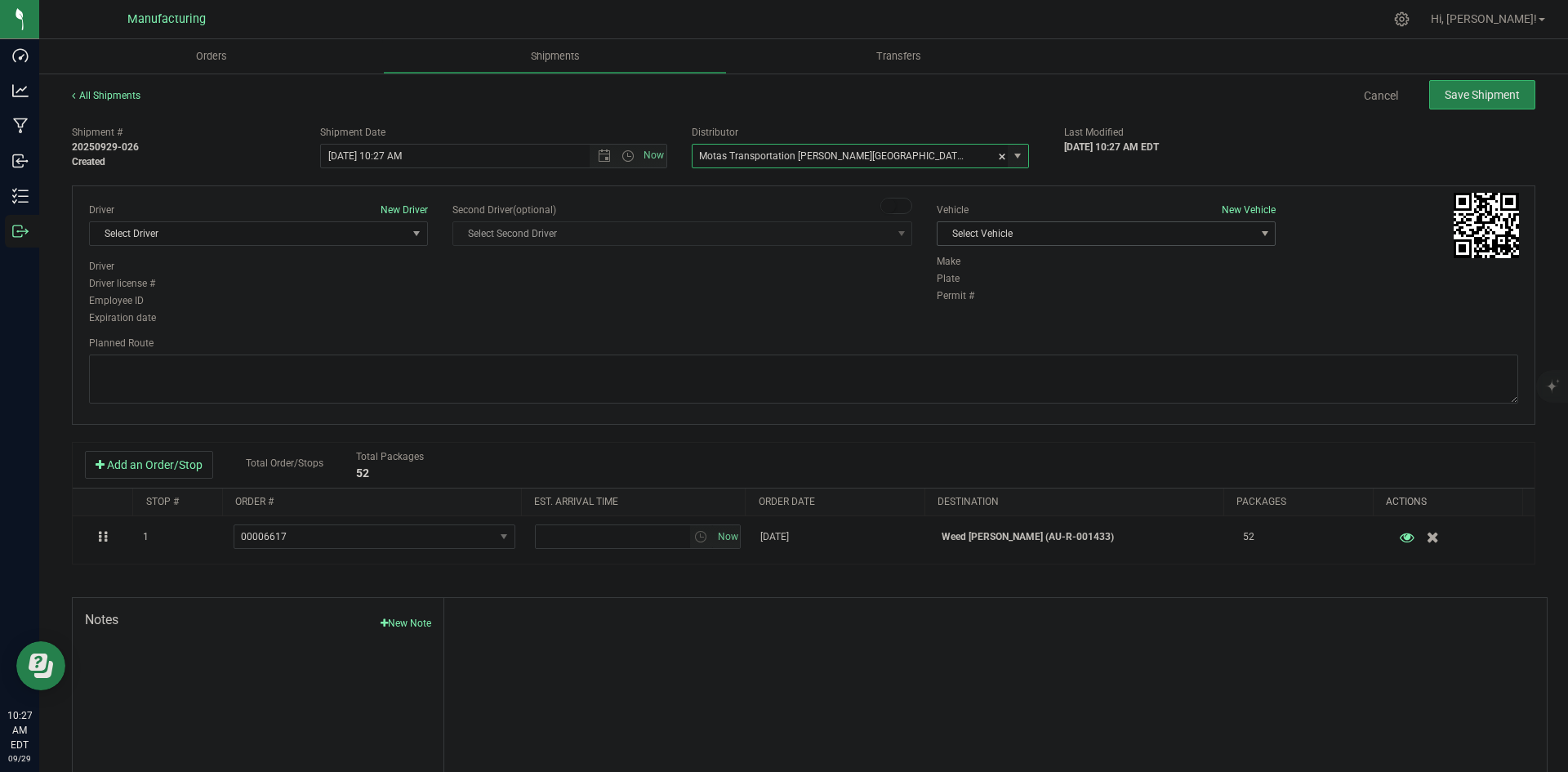
click at [1058, 234] on span "Select Vehicle" at bounding box center [1096, 234] width 317 height 23
click at [969, 306] on li "T3" at bounding box center [1098, 310] width 334 height 25
click at [394, 234] on span "Select Driver" at bounding box center [248, 234] width 317 height 23
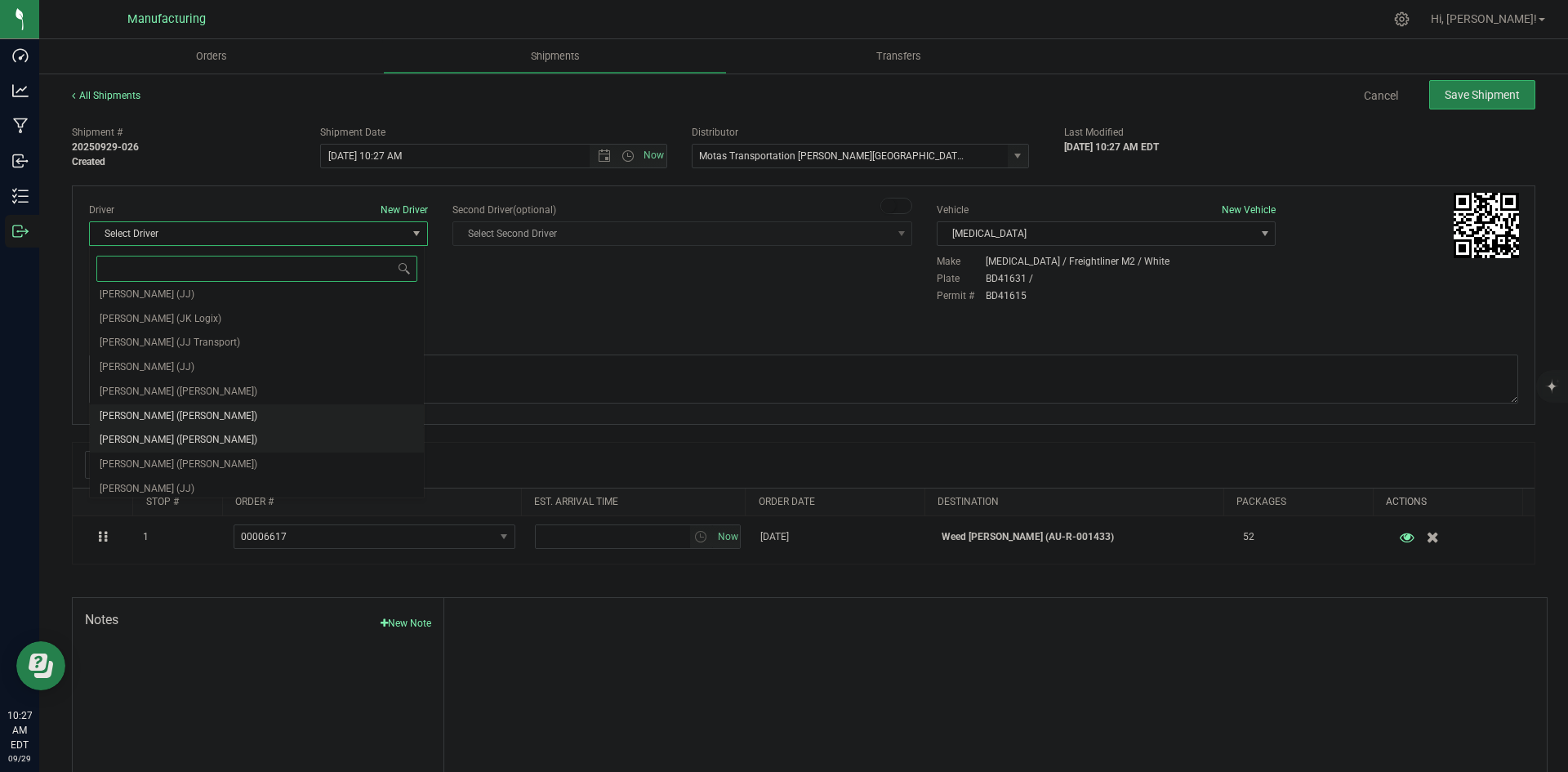
scroll to position [86, 0]
click at [167, 381] on span "Lloyd Neely (Motas)" at bounding box center [178, 386] width 158 height 21
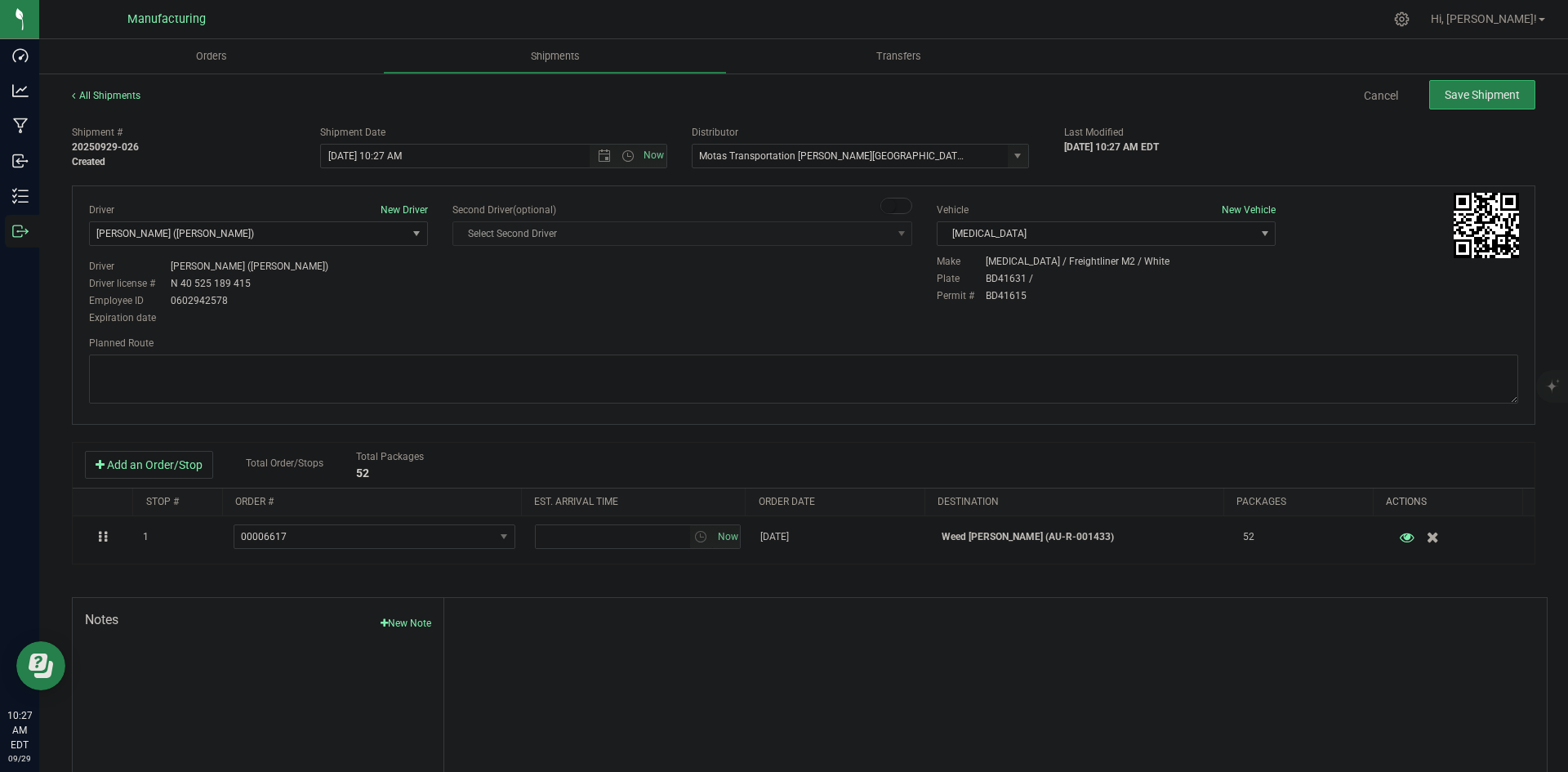
click at [541, 298] on div "Driver New Driver Lloyd Neely (Motas) Select Driver Perry Black (JK Logix) Robe…" at bounding box center [804, 264] width 1454 height 125
click at [621, 160] on span "Open the time view" at bounding box center [628, 156] width 13 height 13
click at [360, 200] on li "2:00 PM" at bounding box center [489, 199] width 342 height 21
type input "9/29/2025 2:00 PM"
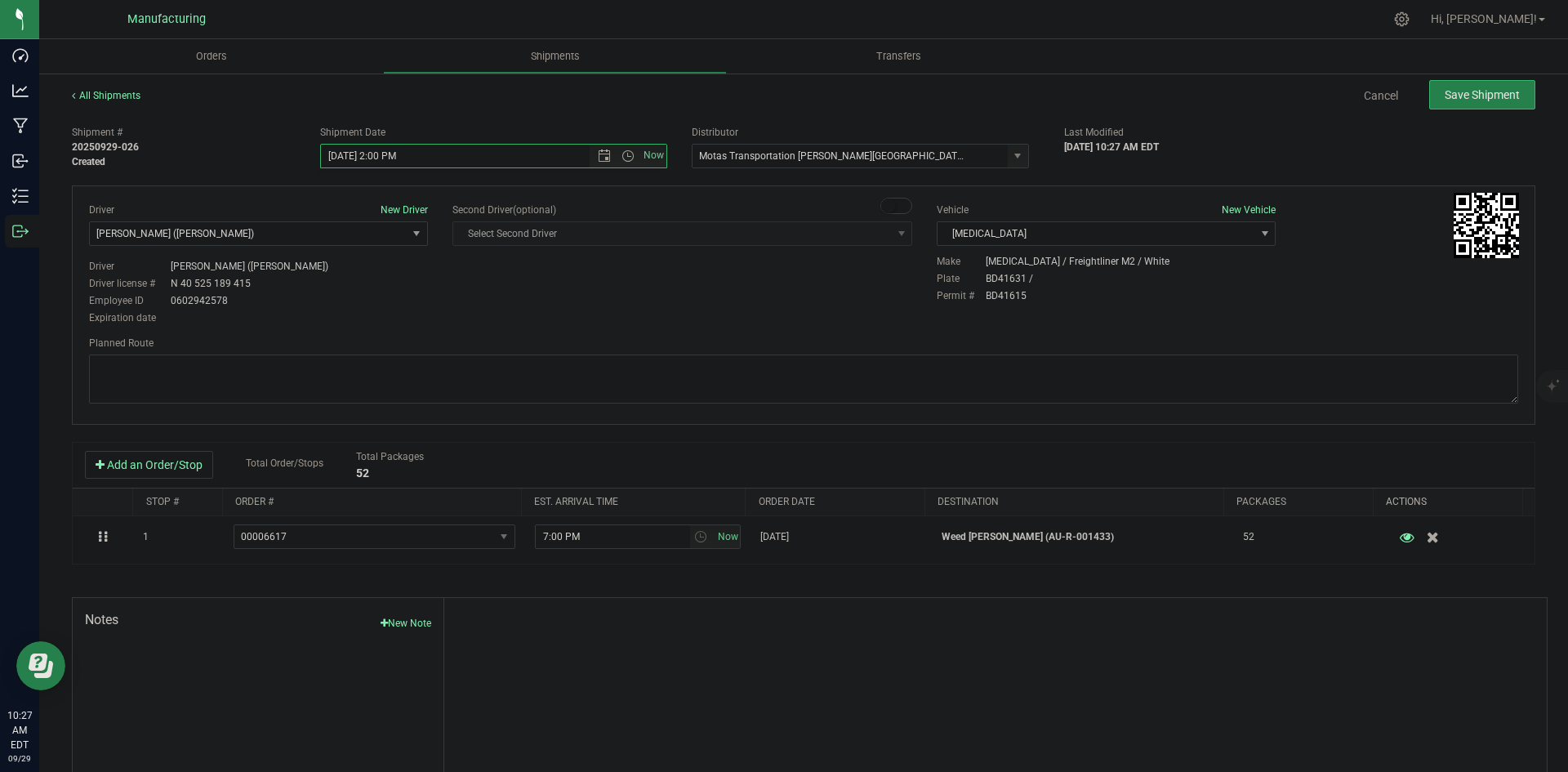
drag, startPoint x: 504, startPoint y: 309, endPoint x: 512, endPoint y: 308, distance: 8.1
click at [506, 309] on div "Driver New Driver Lloyd Neely (Motas) Select Driver Perry Black (JK Logix) Robe…" at bounding box center [804, 264] width 1454 height 125
click at [841, 379] on textarea at bounding box center [804, 379] width 1429 height 49
paste textarea "Head south 246 ft -- Turn right 325 ft -- Turn right 407 ft -- Turn right towar…"
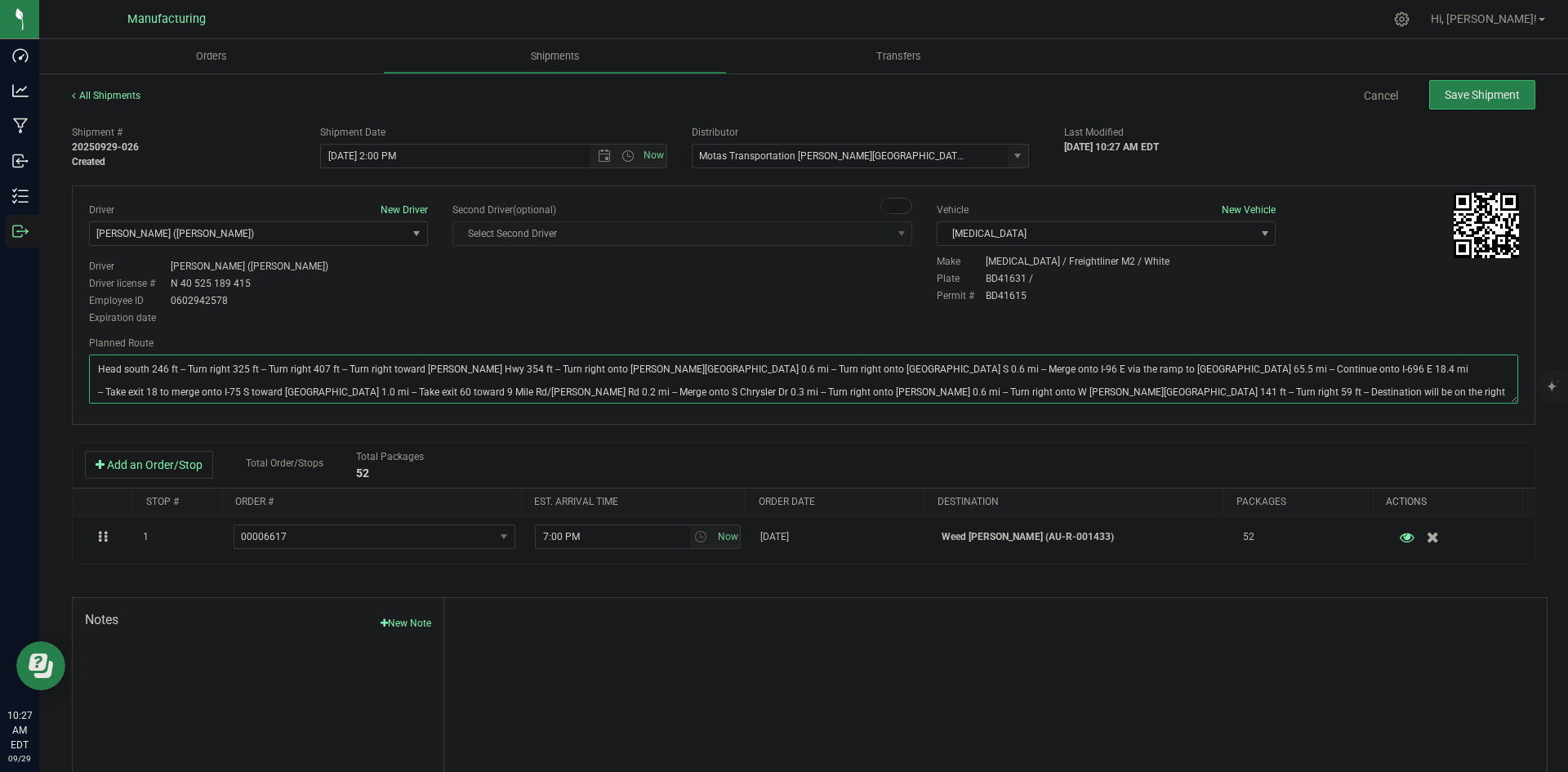
type textarea "Head south 246 ft -- Turn right 325 ft -- Turn right 407 ft -- Turn right towar…"
drag, startPoint x: 871, startPoint y: 300, endPoint x: 1044, endPoint y: 230, distance: 186.6
click at [885, 295] on div "Driver New Driver Lloyd Neely (Motas) Select Driver Perry Black (JK Logix) Robe…" at bounding box center [804, 264] width 1454 height 125
click at [1445, 89] on span "Save Shipment" at bounding box center [1482, 95] width 75 height 13
type input "9/29/2025 6:00 PM"
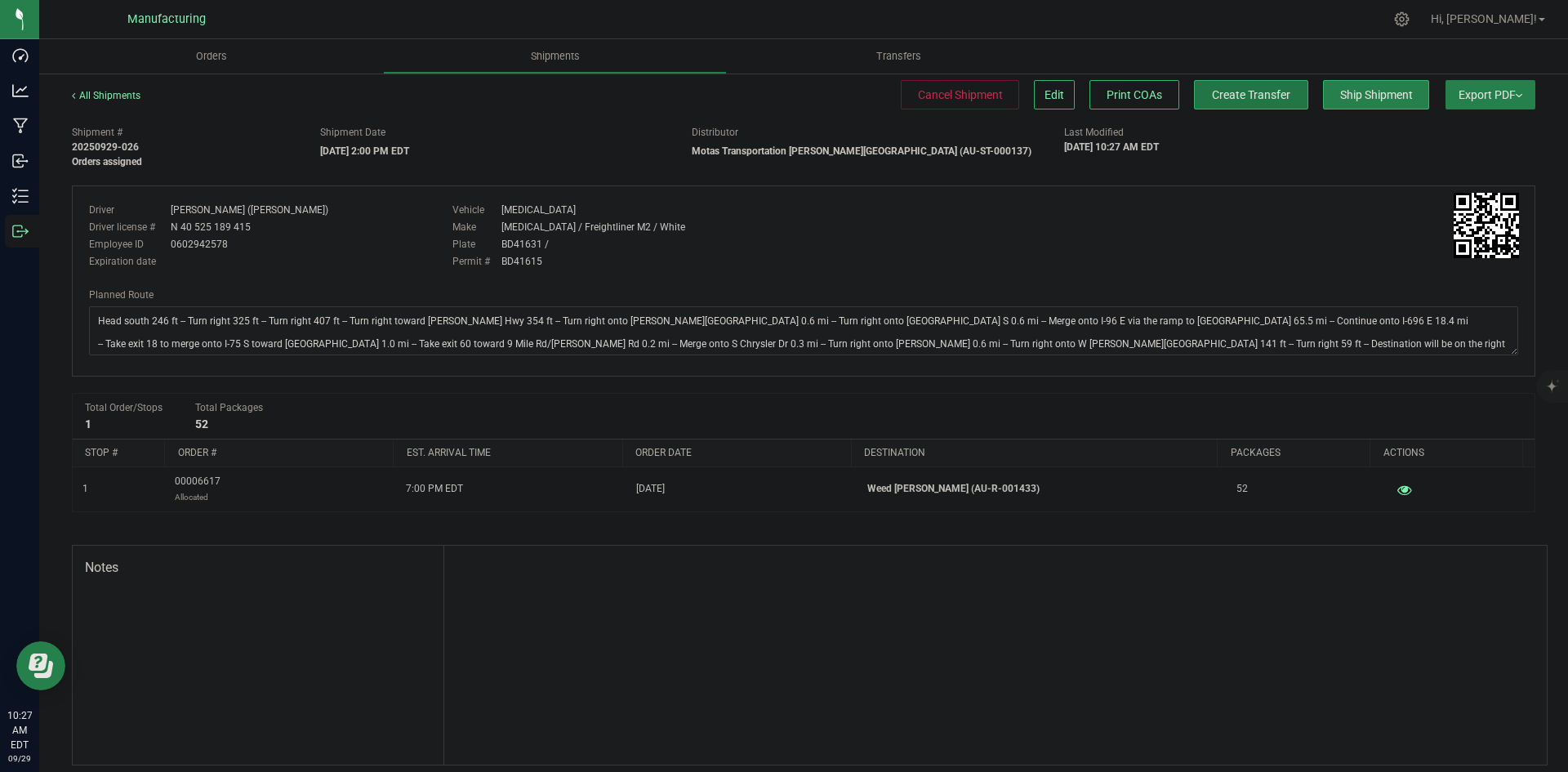
click at [1253, 95] on span "Create Transfer" at bounding box center [1251, 95] width 78 height 13
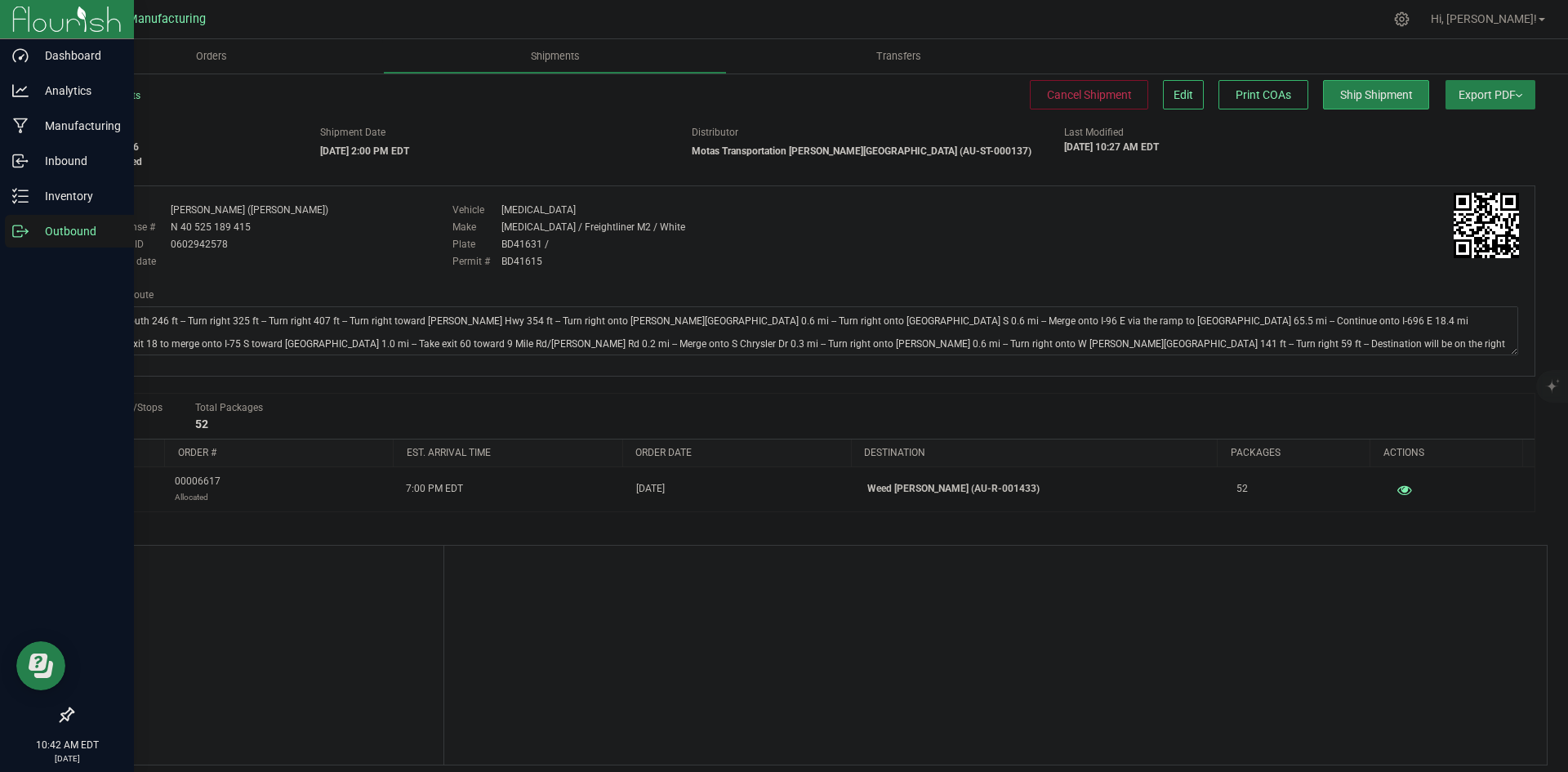
drag, startPoint x: 24, startPoint y: 226, endPoint x: 33, endPoint y: 227, distance: 9.1
click at [24, 226] on icon at bounding box center [21, 231] width 17 height 17
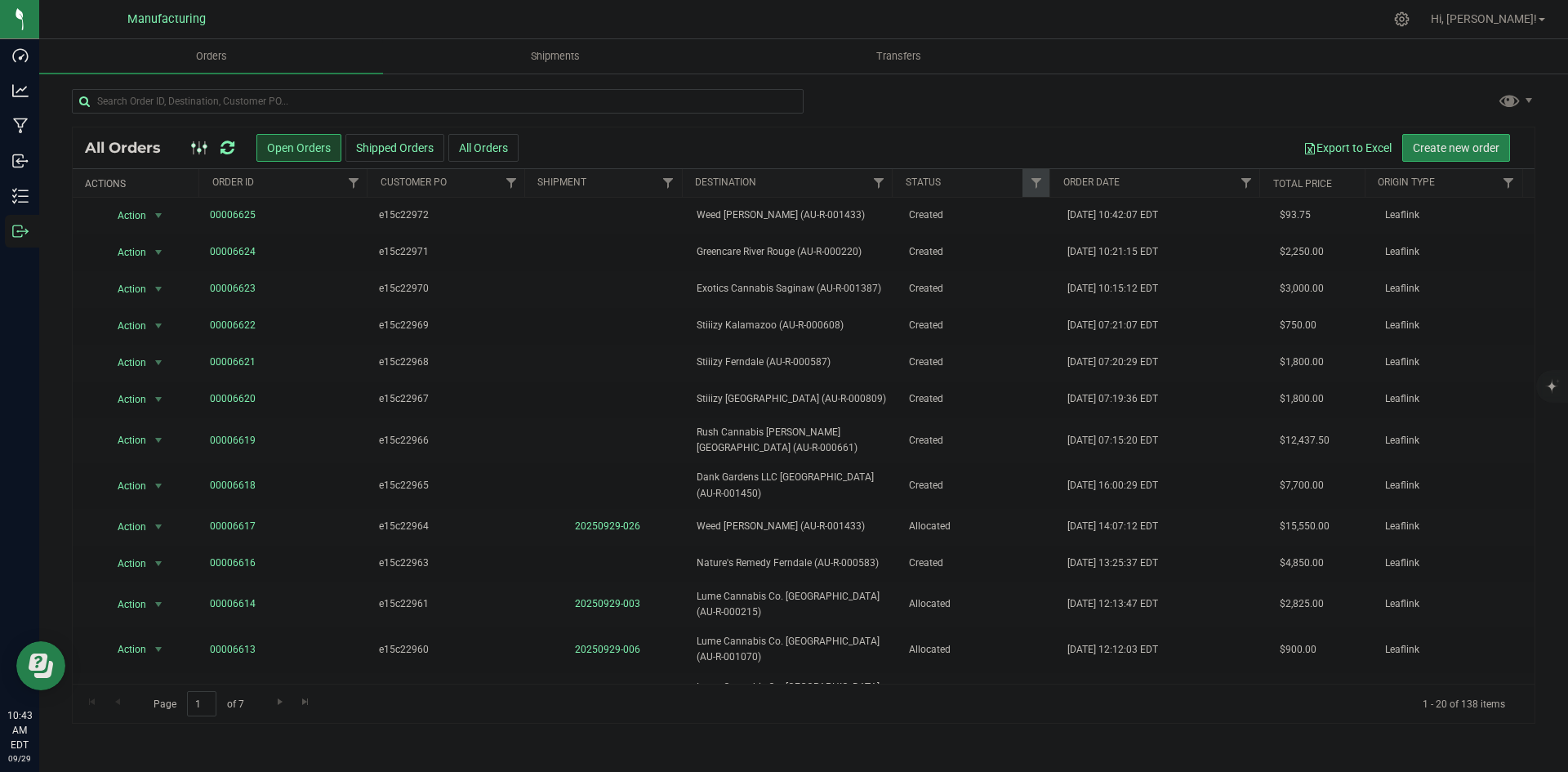
click at [229, 153] on icon at bounding box center [227, 148] width 14 height 17
click at [226, 145] on icon at bounding box center [227, 148] width 14 height 17
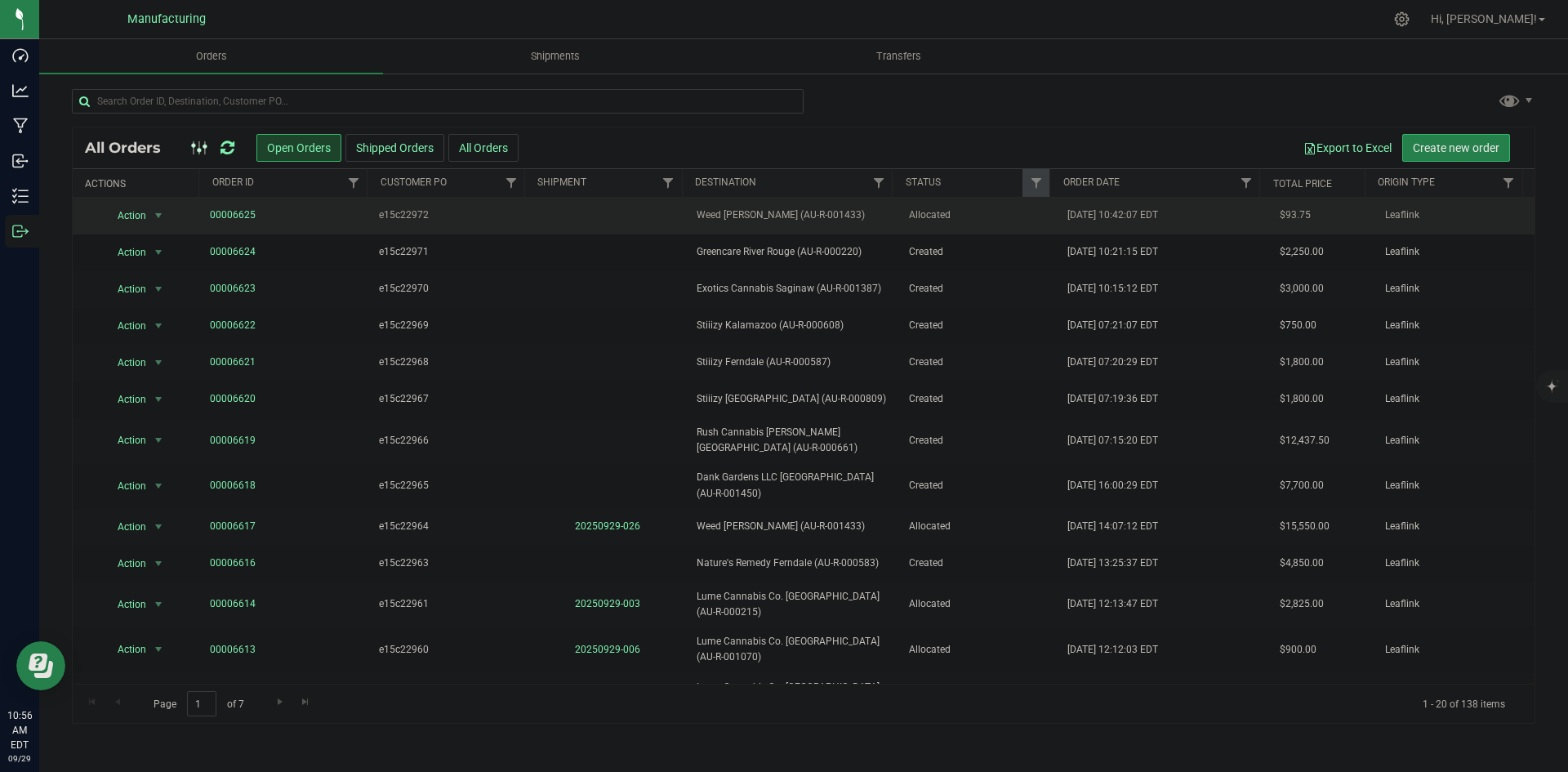
click at [920, 215] on span "Allocated" at bounding box center [979, 215] width 139 height 16
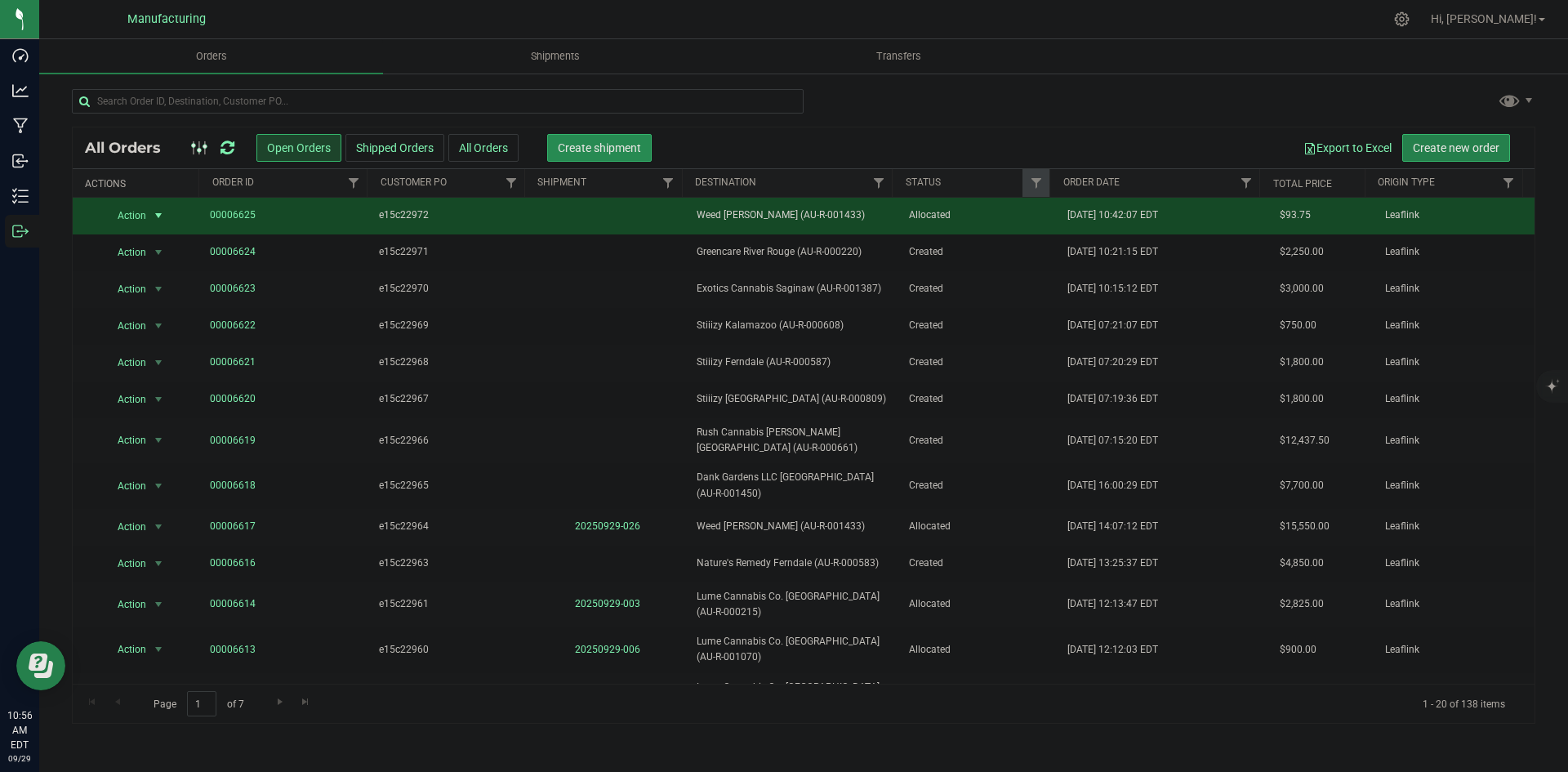
click at [606, 146] on span "Create shipment" at bounding box center [599, 148] width 83 height 13
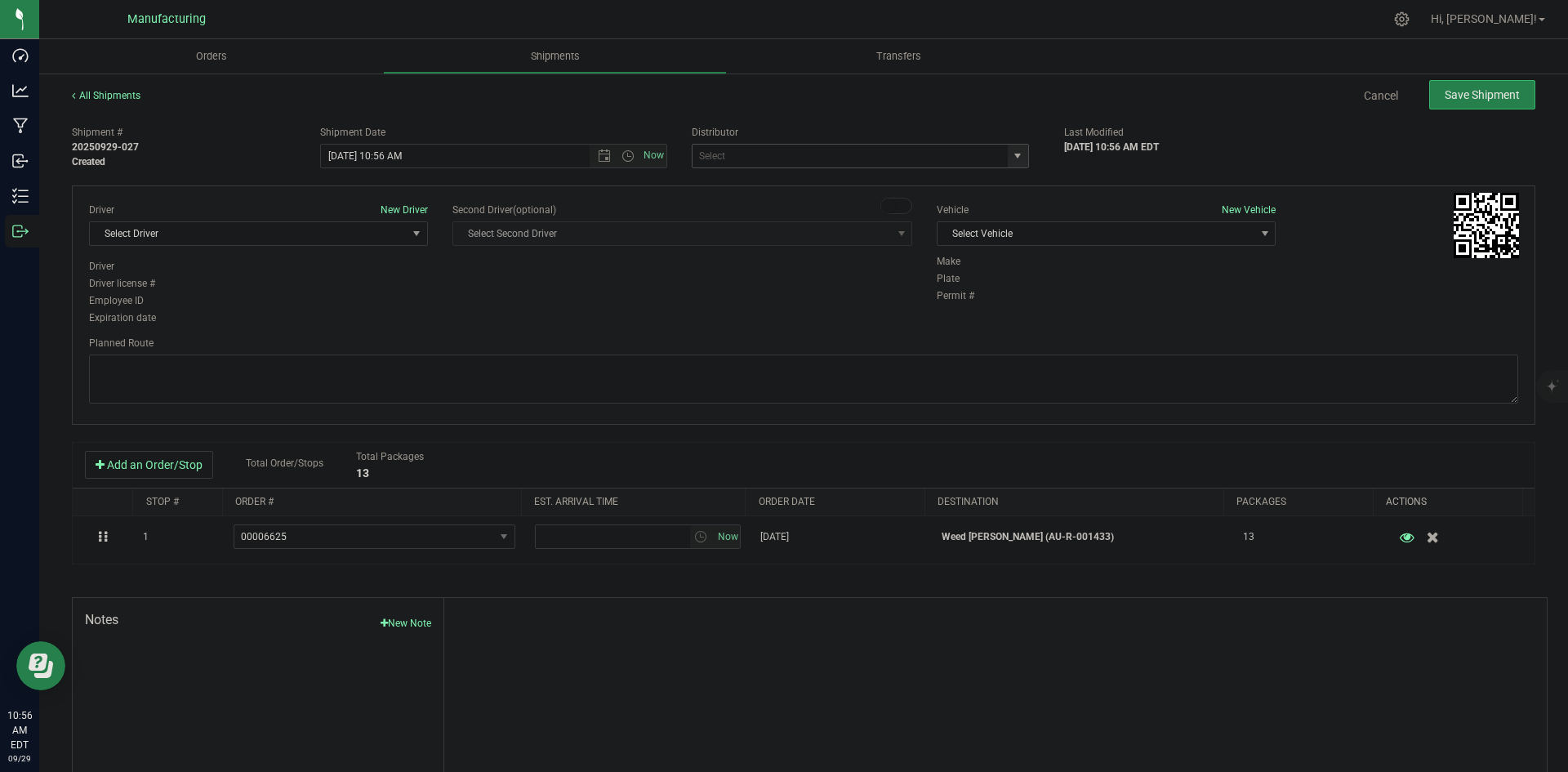
click at [1017, 154] on span "select" at bounding box center [1018, 156] width 21 height 23
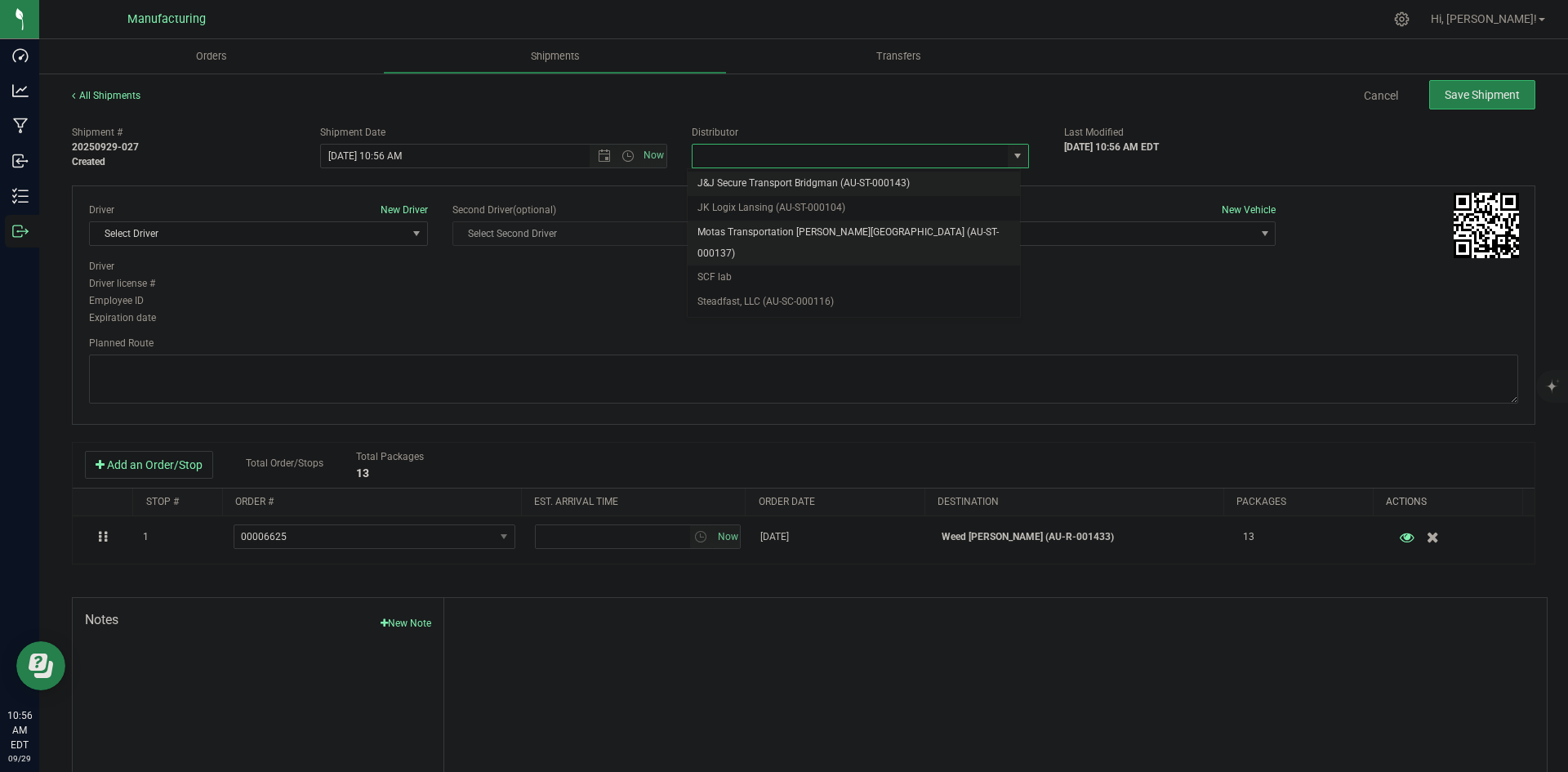
click at [764, 234] on li "Motas Transportation [PERSON_NAME][GEOGRAPHIC_DATA] (AU-ST-000137)" at bounding box center [853, 243] width 333 height 45
type input "Motas Transportation [PERSON_NAME][GEOGRAPHIC_DATA] (AU-ST-000137)"
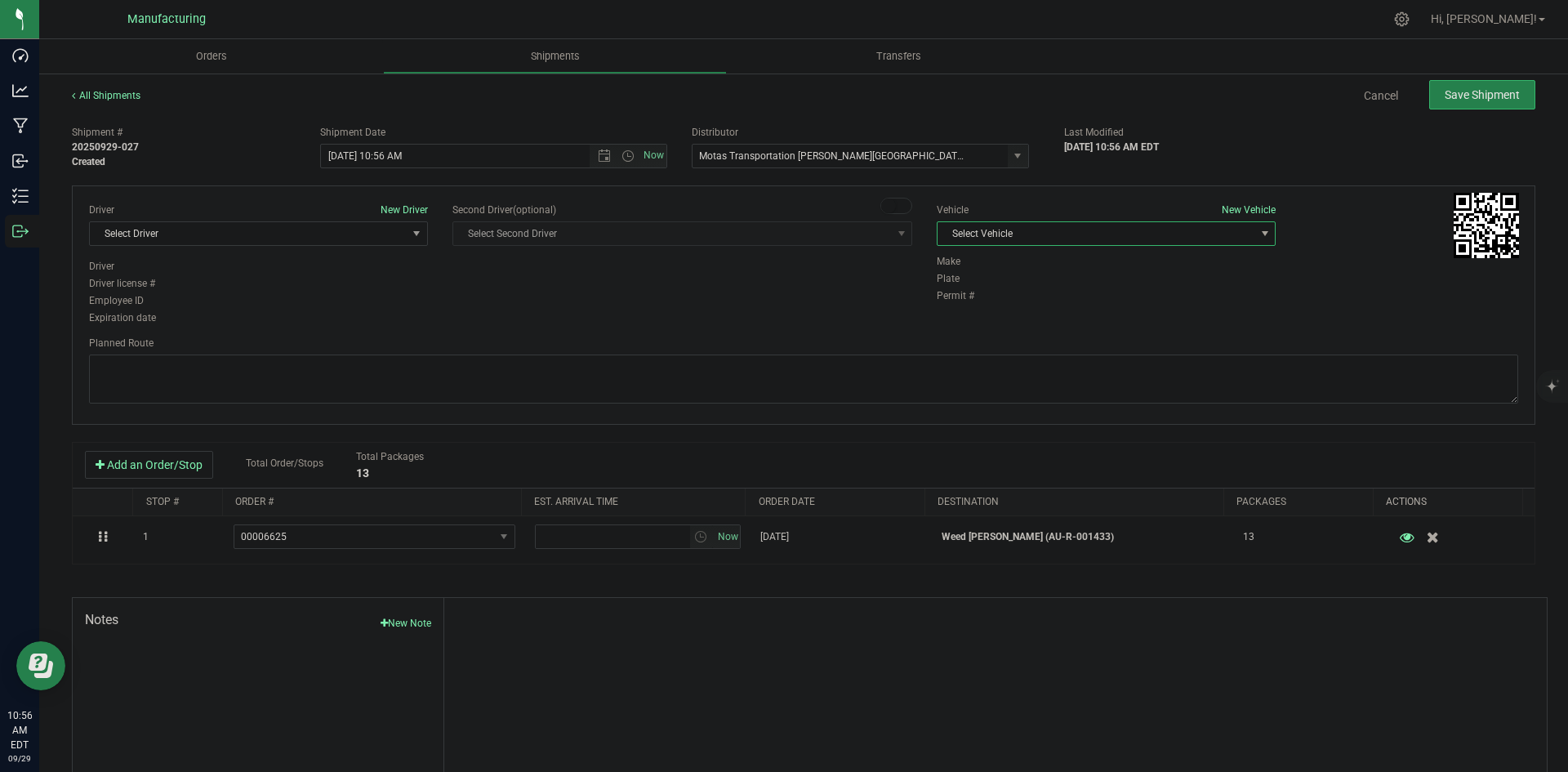
drag, startPoint x: 1106, startPoint y: 225, endPoint x: 1035, endPoint y: 264, distance: 81.0
click at [1105, 225] on span "Select Vehicle" at bounding box center [1096, 234] width 317 height 23
click at [974, 292] on li "International (JJ)" at bounding box center [1098, 287] width 334 height 25
click at [1051, 215] on div "Vehicle New Vehicle" at bounding box center [1106, 210] width 339 height 15
drag, startPoint x: 1049, startPoint y: 230, endPoint x: 1041, endPoint y: 242, distance: 14.4
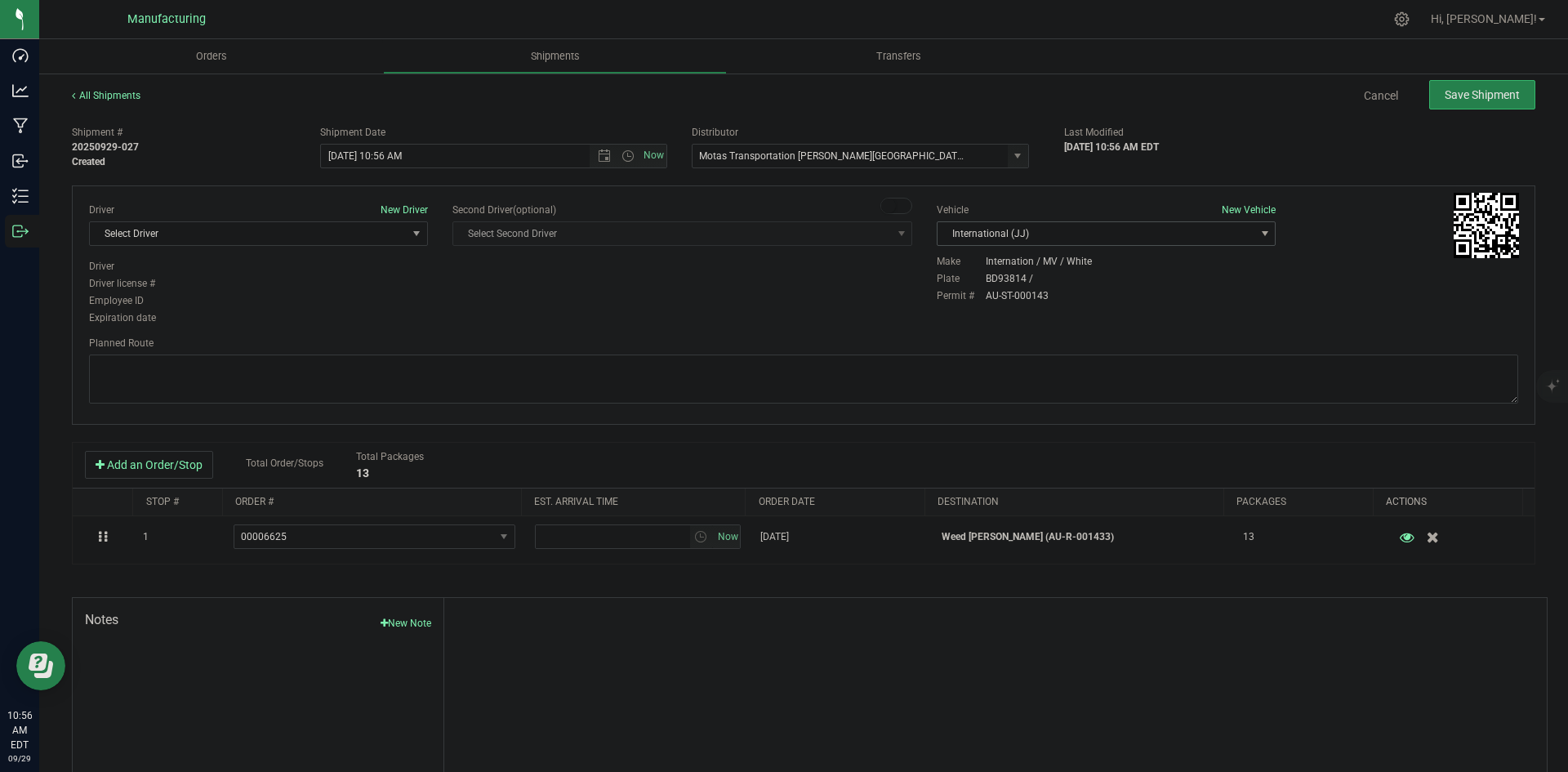
click at [1049, 231] on span "International (JJ)" at bounding box center [1096, 234] width 317 height 23
click at [973, 317] on li "T3" at bounding box center [1098, 310] width 334 height 25
click at [267, 234] on span "Select Driver" at bounding box center [248, 234] width 317 height 23
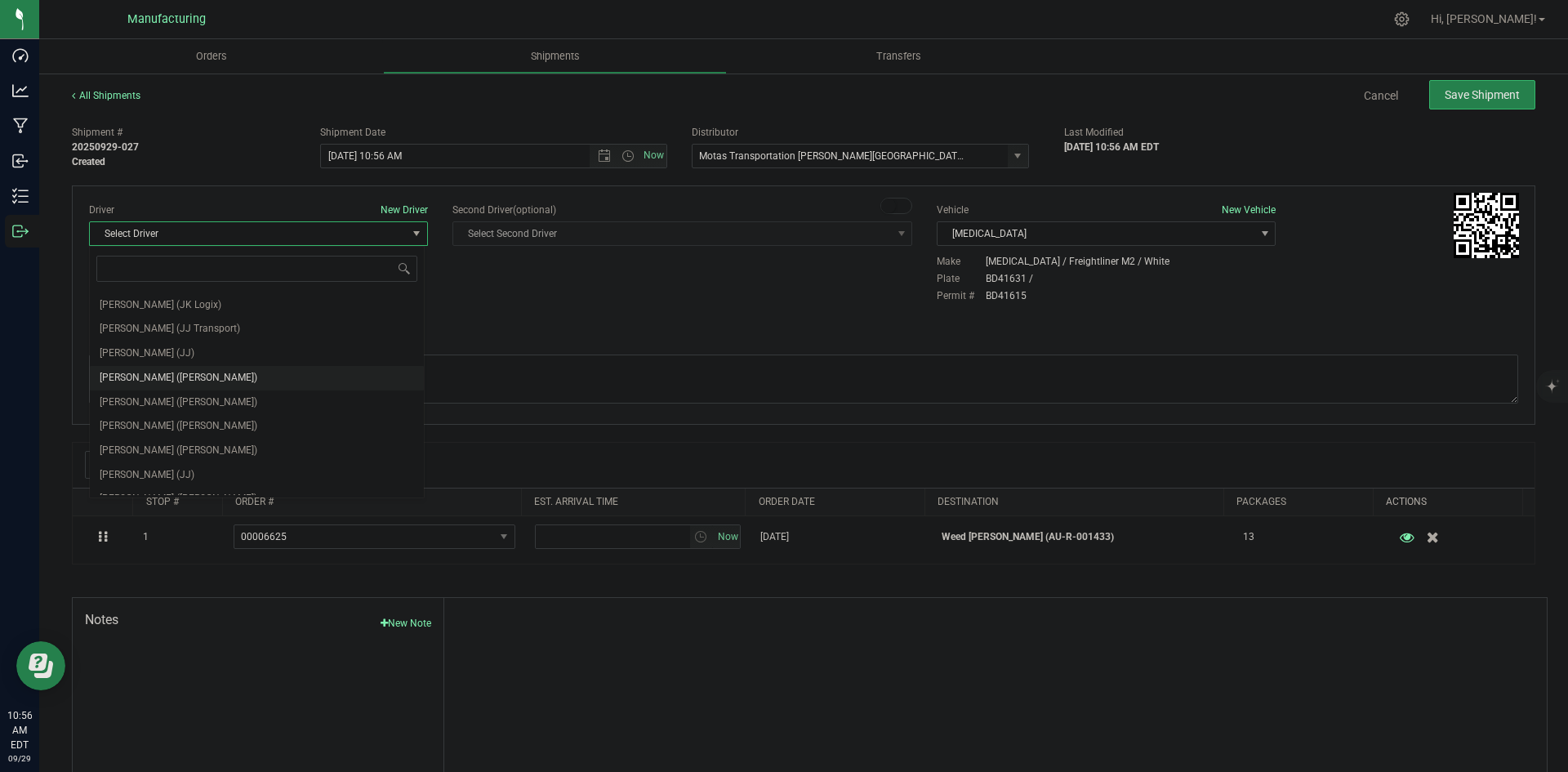
scroll to position [86, 0]
click at [168, 381] on span "Lloyd Neely (Motas)" at bounding box center [178, 386] width 158 height 21
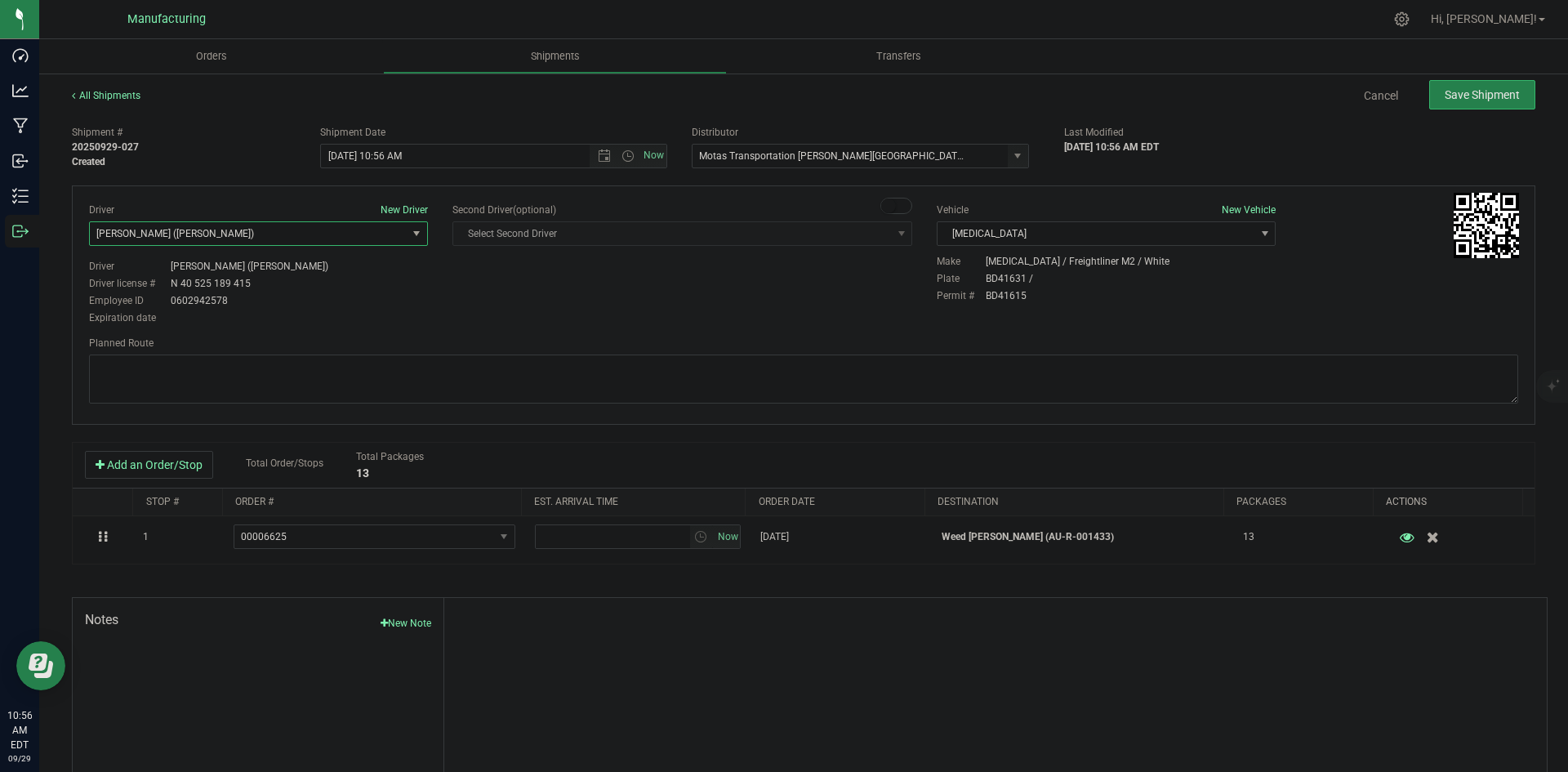
click at [417, 285] on div "Driver license # N 40 525 189 415" at bounding box center [258, 284] width 339 height 15
drag, startPoint x: 617, startPoint y: 159, endPoint x: 621, endPoint y: 168, distance: 9.8
click at [621, 159] on span "Open the time view" at bounding box center [628, 156] width 13 height 13
drag, startPoint x: 349, startPoint y: 281, endPoint x: 404, endPoint y: 282, distance: 55.0
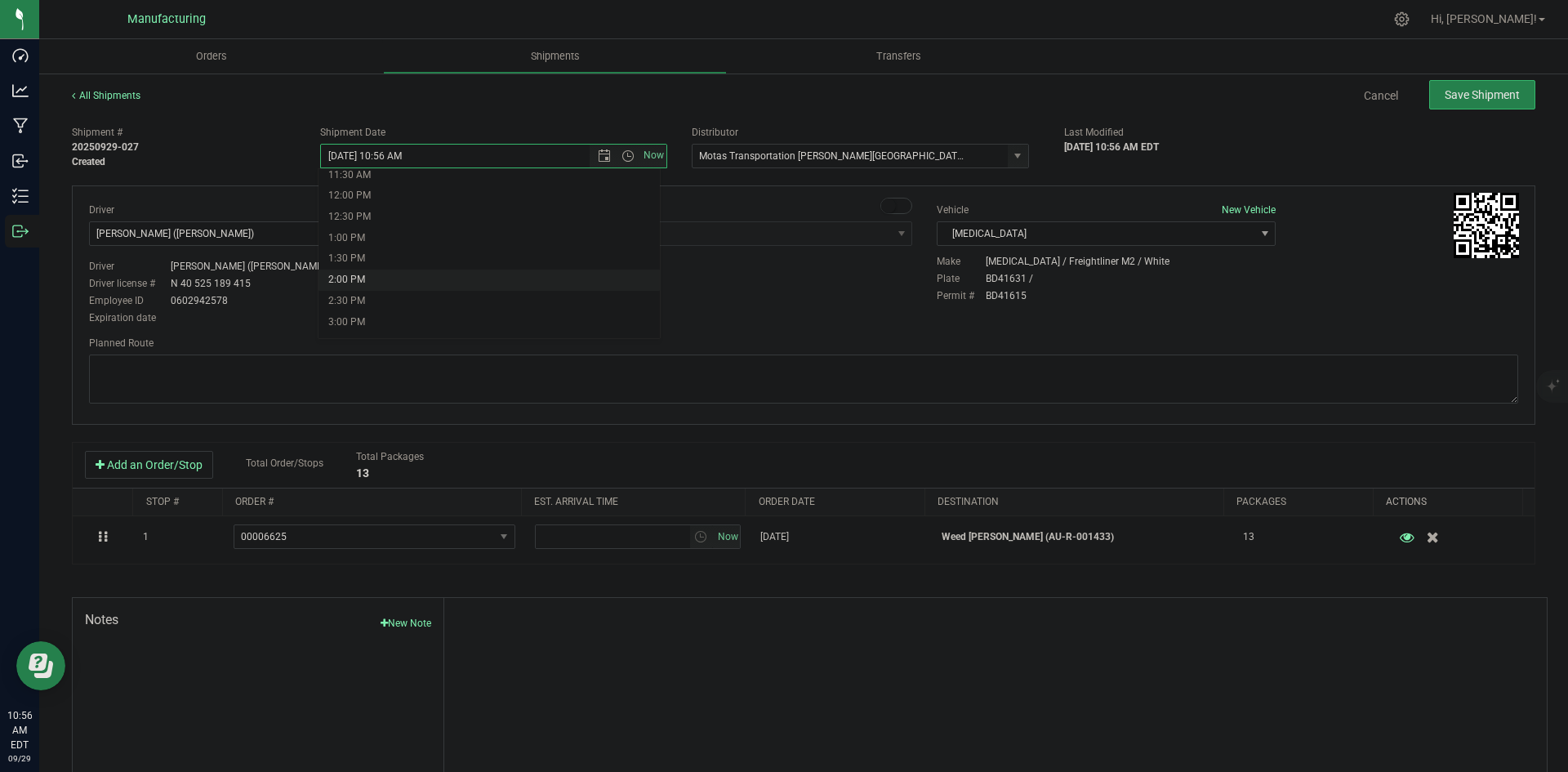
click at [351, 280] on li "2:00 PM" at bounding box center [489, 281] width 342 height 21
type input "9/29/2025 2:00 PM"
drag, startPoint x: 782, startPoint y: 305, endPoint x: 801, endPoint y: 299, distance: 19.9
click at [782, 305] on div "Driver New Driver Lloyd Neely (Motas) Select Driver Perry Black (JK Logix) Robe…" at bounding box center [804, 264] width 1454 height 125
click at [1004, 357] on textarea at bounding box center [804, 379] width 1429 height 49
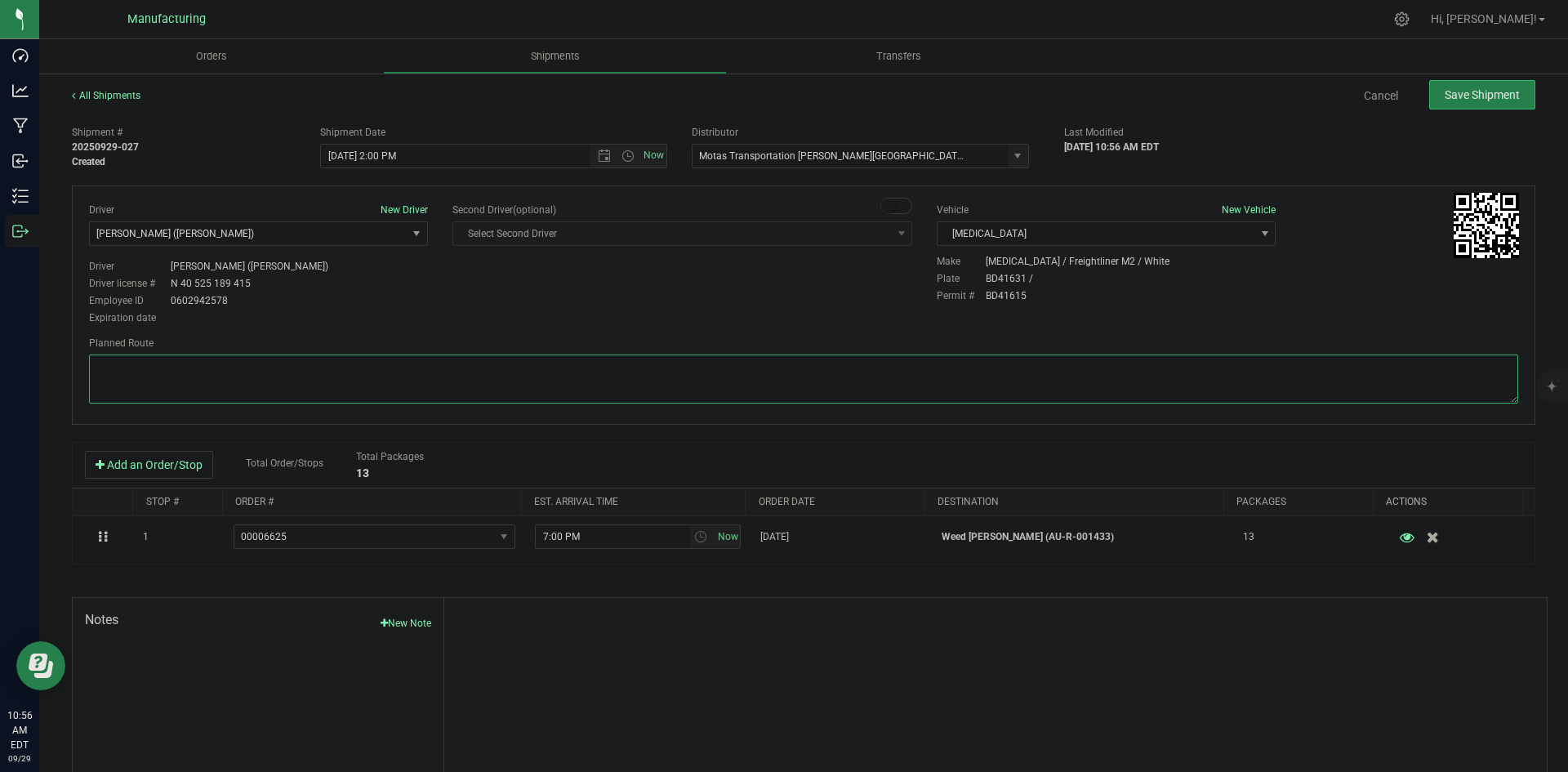
paste textarea "Head south 246 ft -- Turn right 325 ft -- Turn right 407 ft -- Turn right towar…"
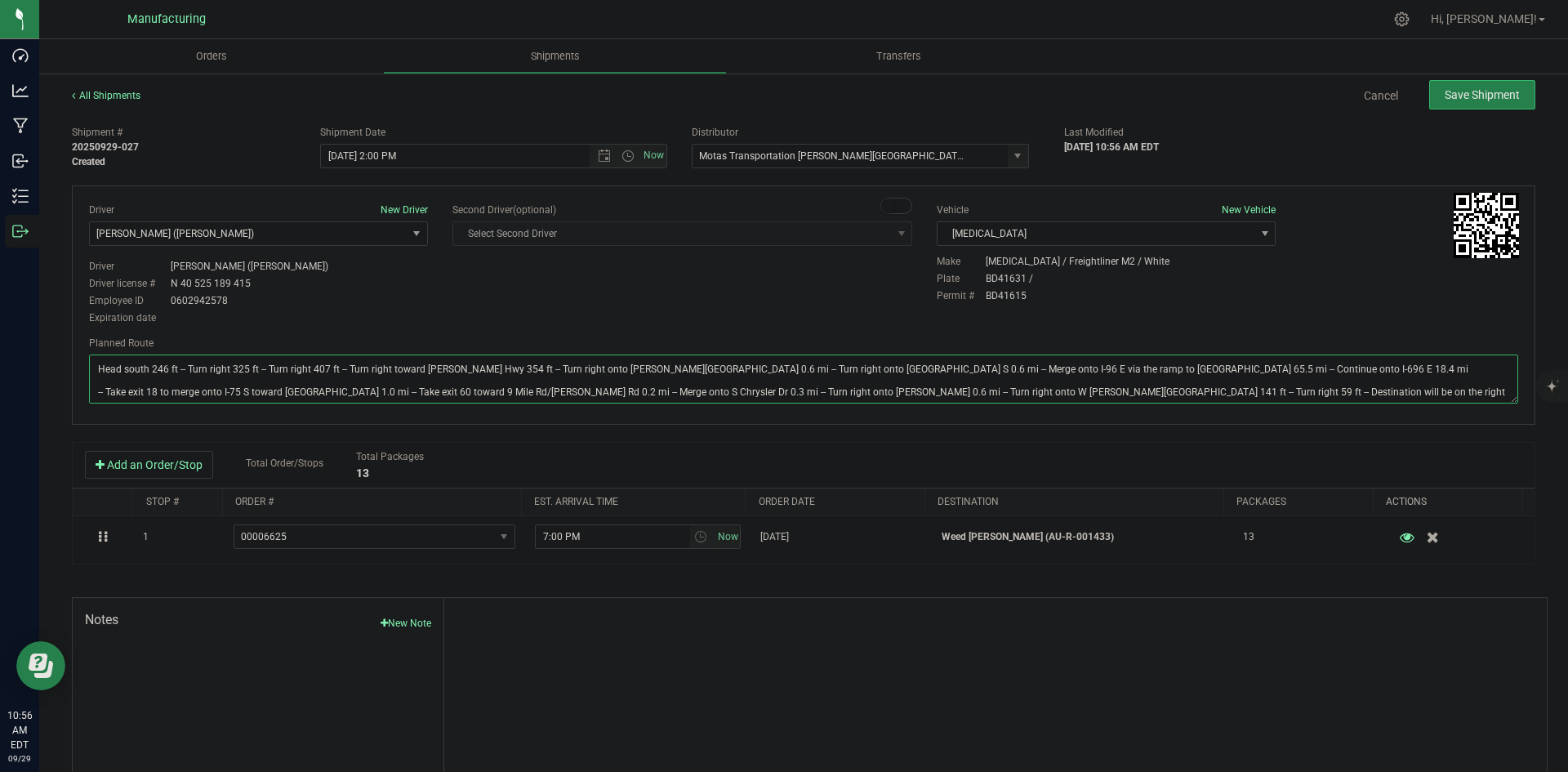
type textarea "Head south 246 ft -- Turn right 325 ft -- Turn right 407 ft -- Turn right towar…"
click at [821, 302] on div "Driver New Driver Lloyd Neely (Motas) Select Driver Perry Black (JK Logix) Robe…" at bounding box center [804, 264] width 1454 height 125
click at [1465, 106] on button "Save Shipment" at bounding box center [1482, 95] width 106 height 30
type input "9/29/2025 6:00 PM"
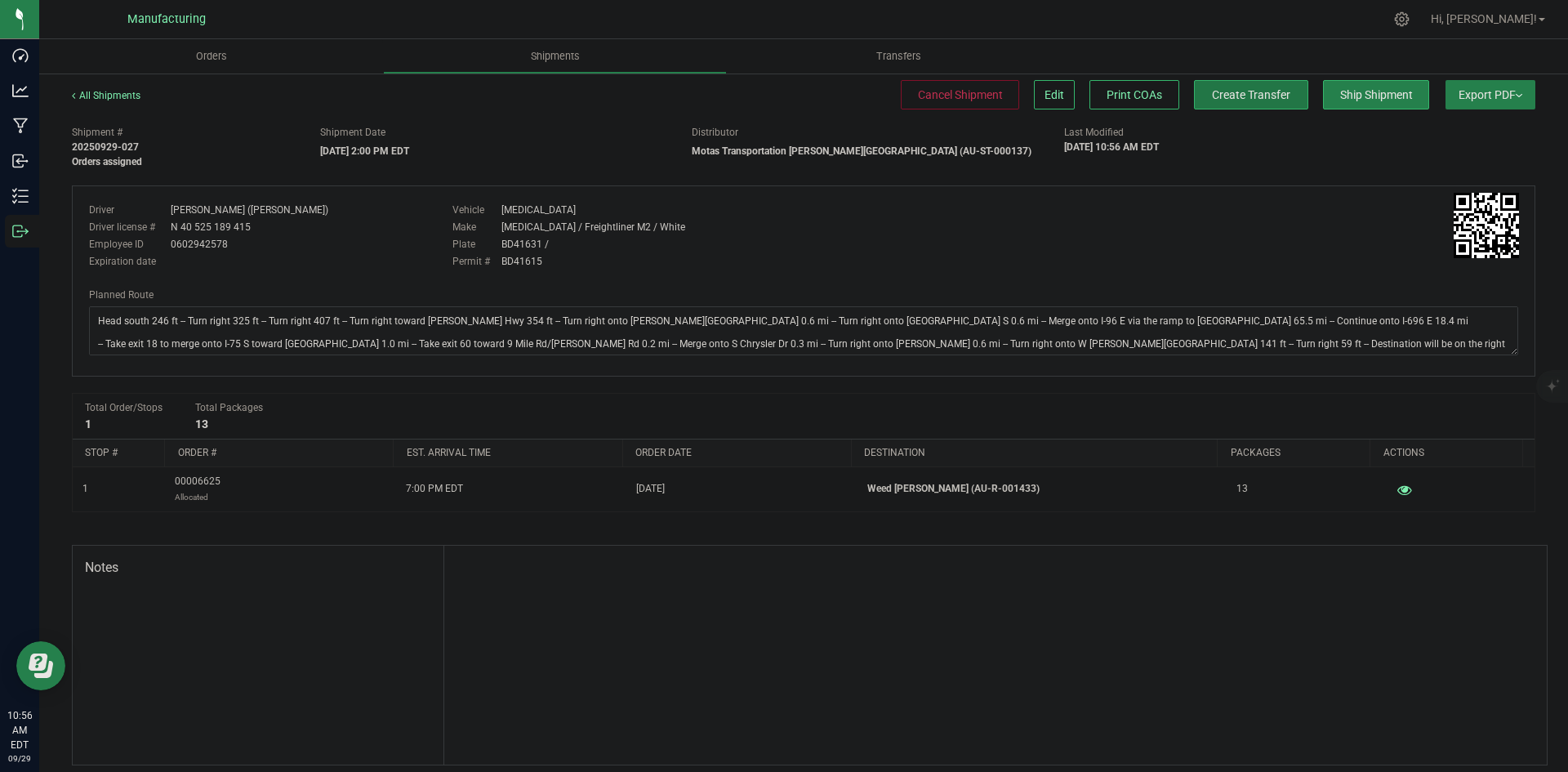
drag, startPoint x: 1212, startPoint y: 103, endPoint x: 1257, endPoint y: 106, distance: 45.1
click at [1212, 102] on button "Create Transfer" at bounding box center [1251, 95] width 115 height 30
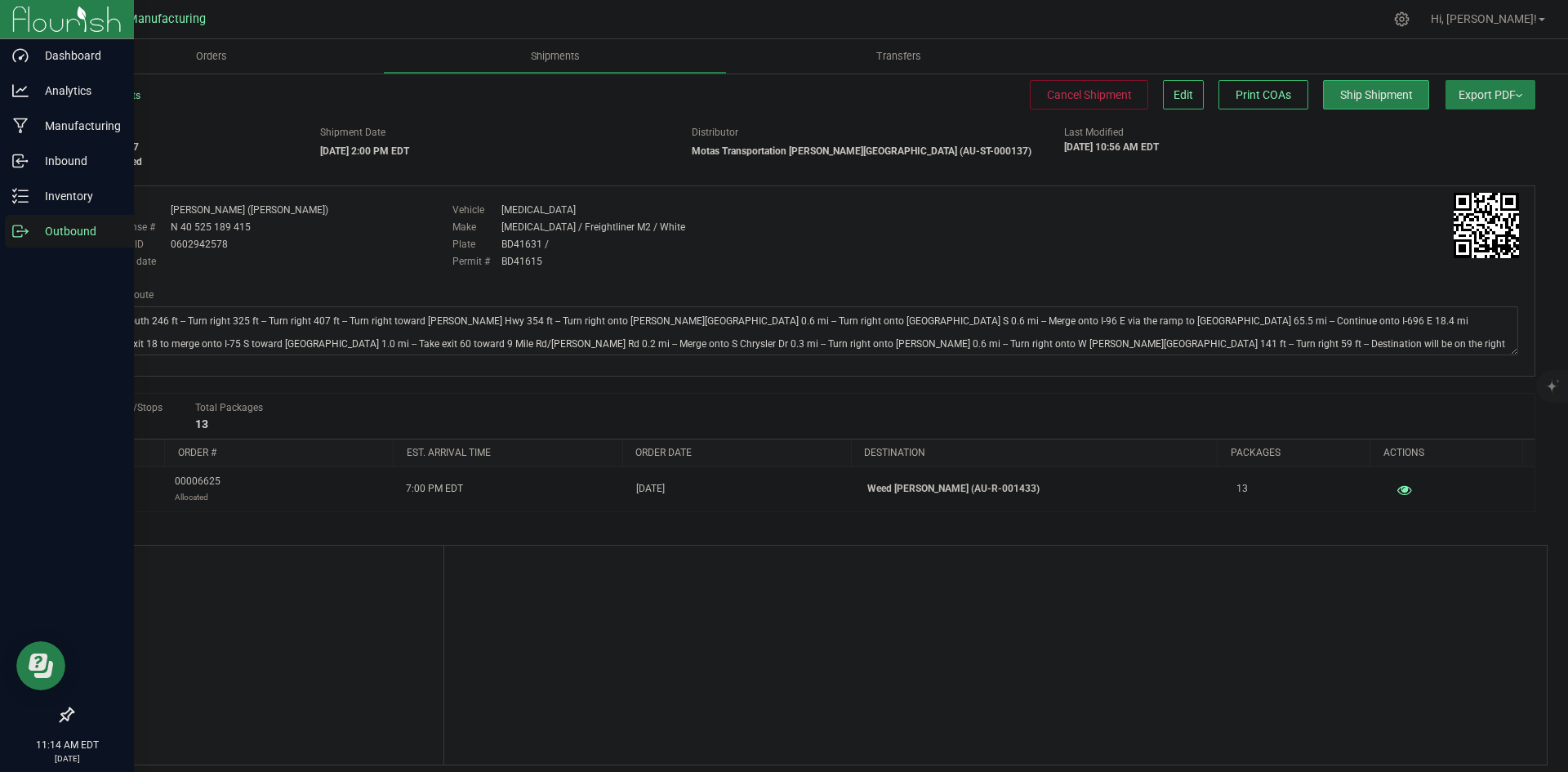
click at [18, 235] on icon at bounding box center [21, 231] width 17 height 17
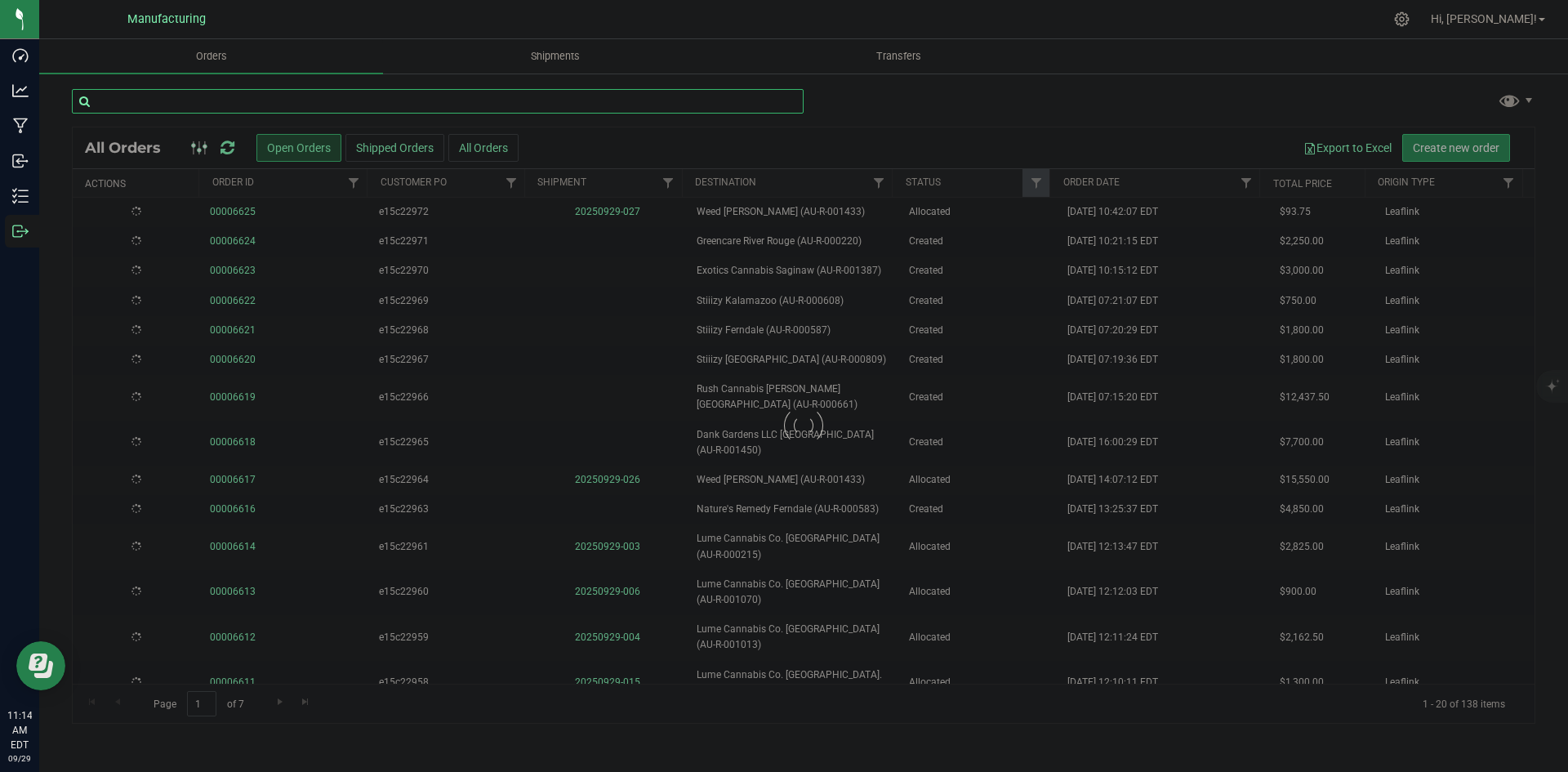
click at [190, 110] on input "text" at bounding box center [437, 102] width 732 height 25
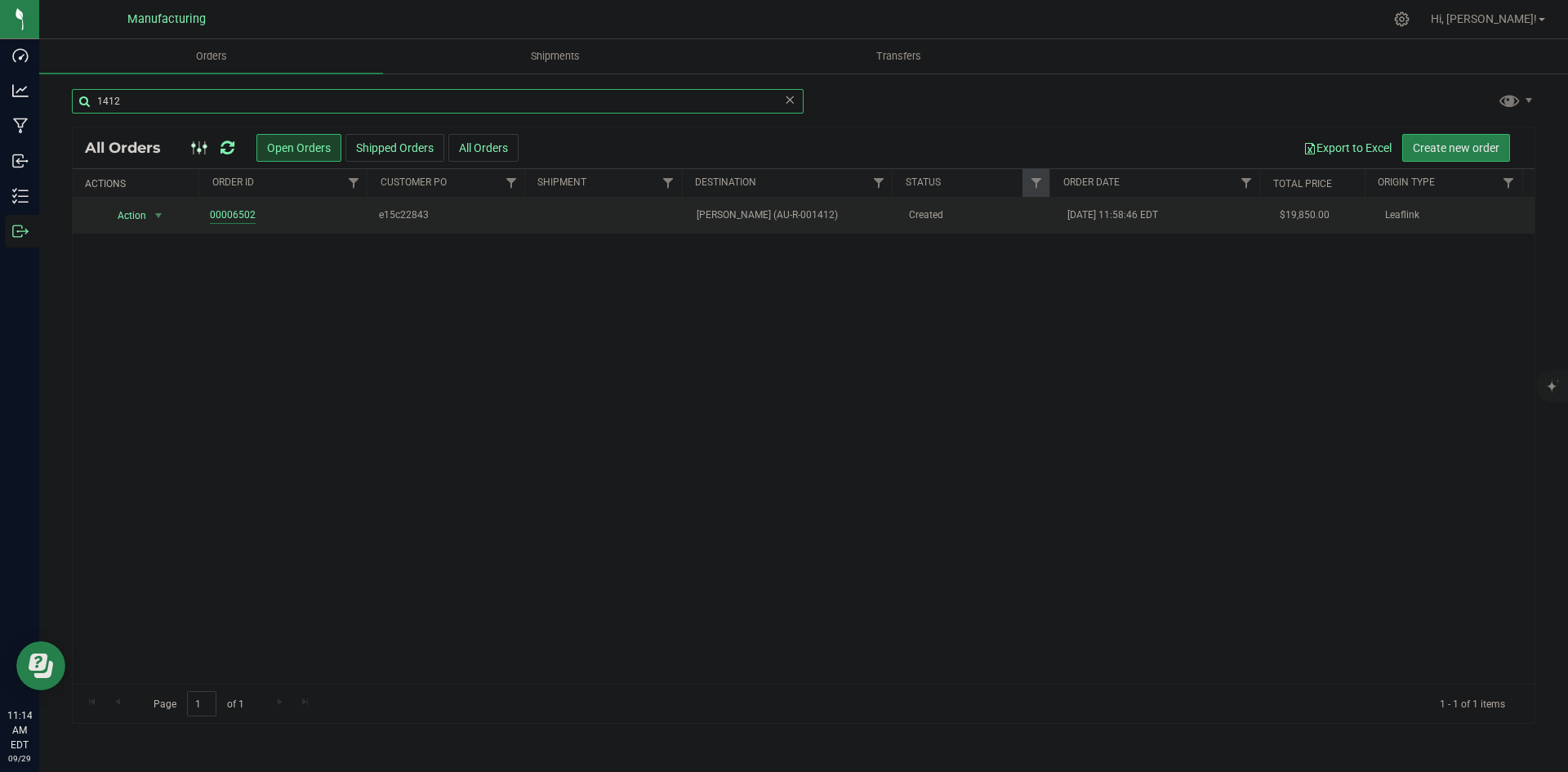
type input "1412"
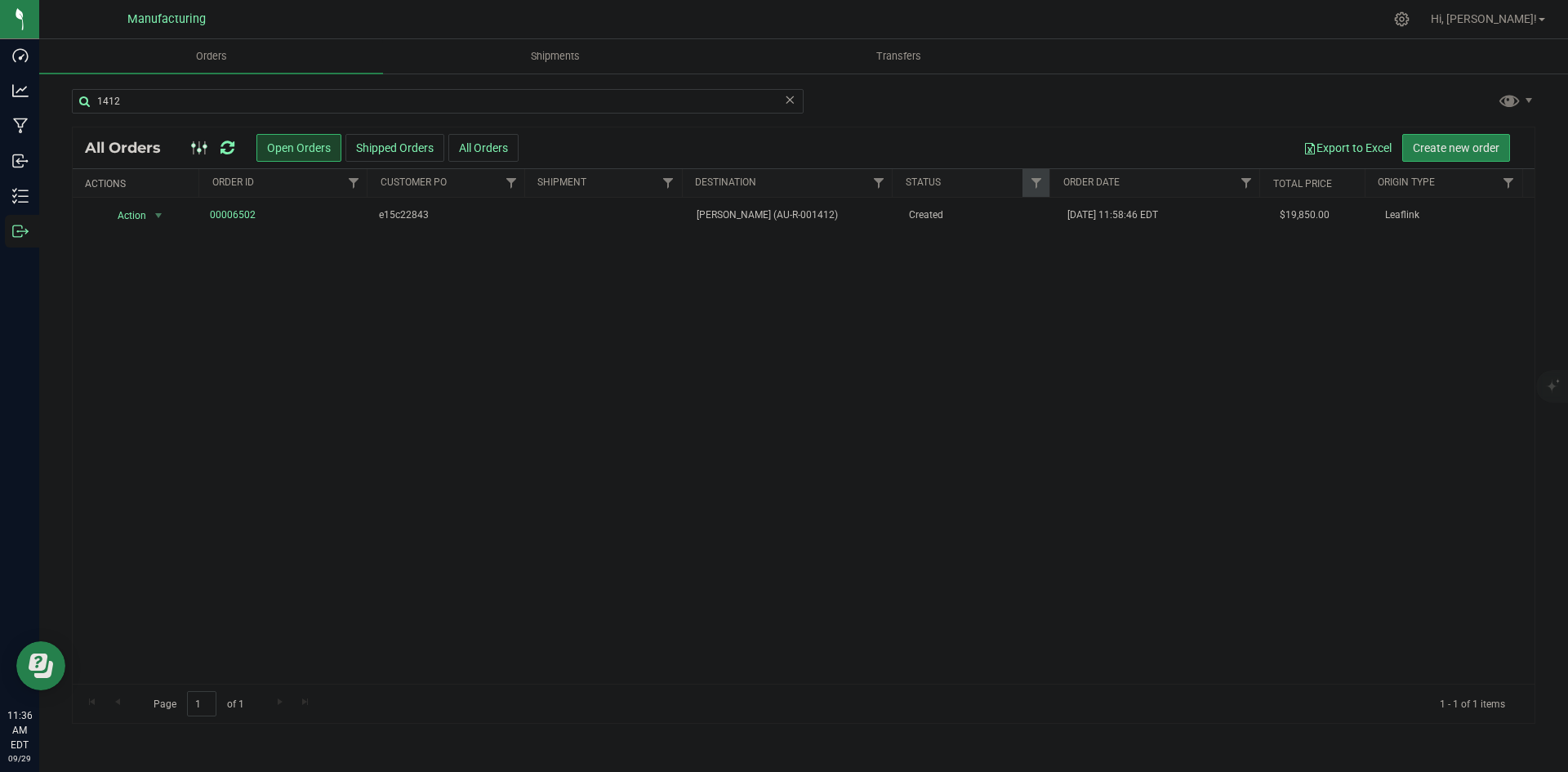
click at [223, 142] on icon at bounding box center [227, 148] width 14 height 17
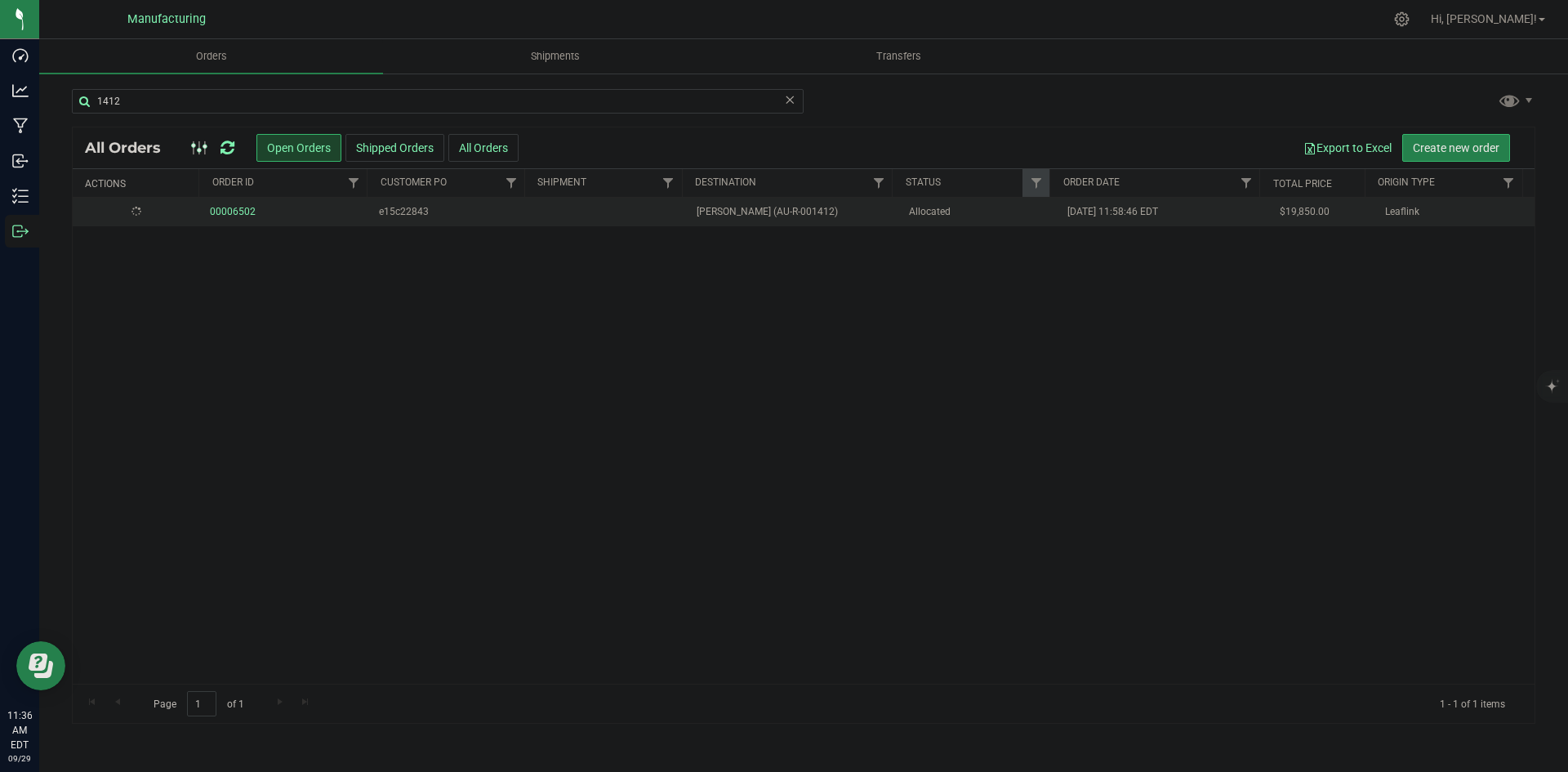
click at [816, 225] on td "Dacut Monroe (AU-R-001412)" at bounding box center [792, 212] width 211 height 29
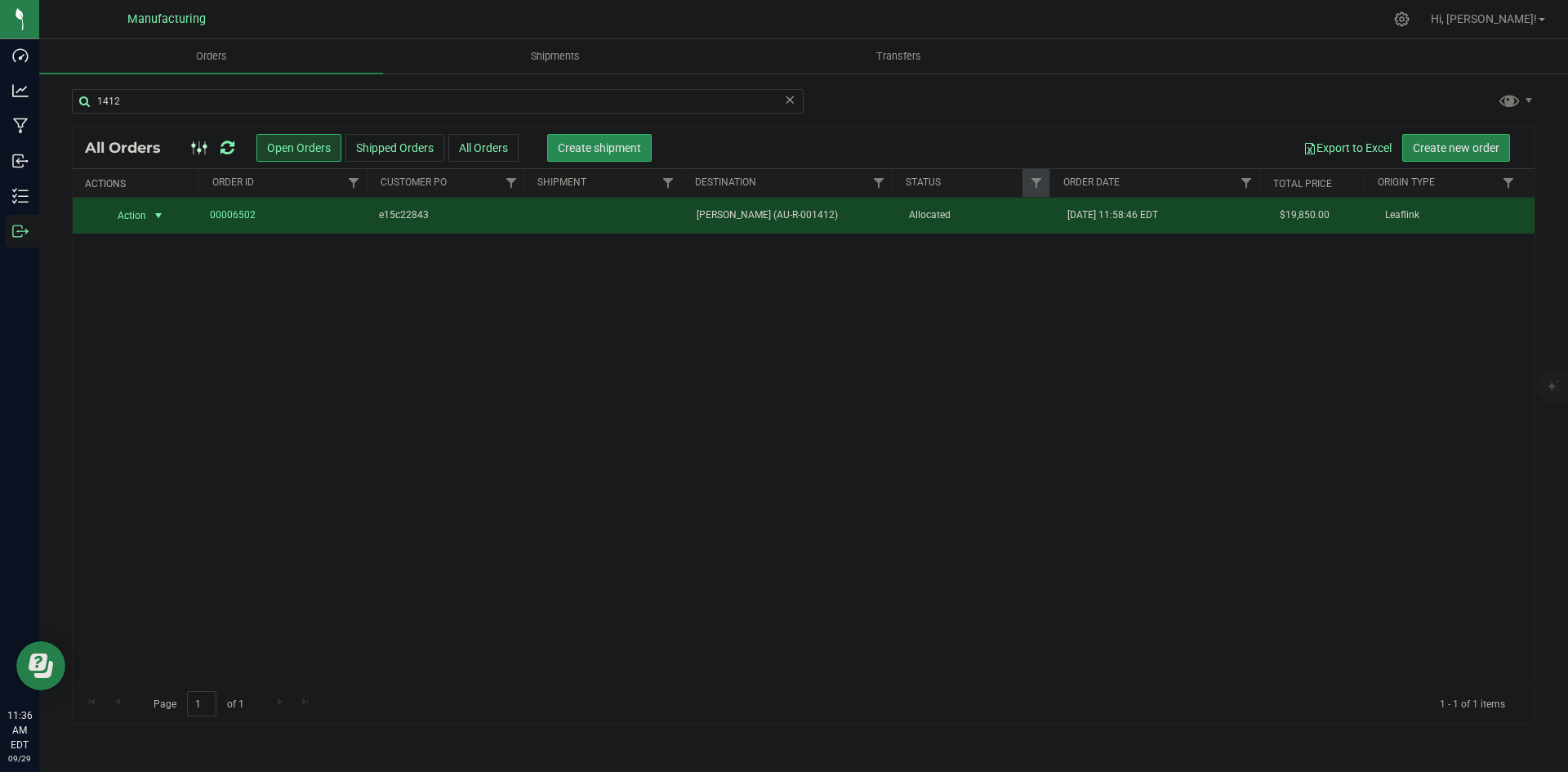
click at [593, 153] on span "Create shipment" at bounding box center [599, 148] width 83 height 13
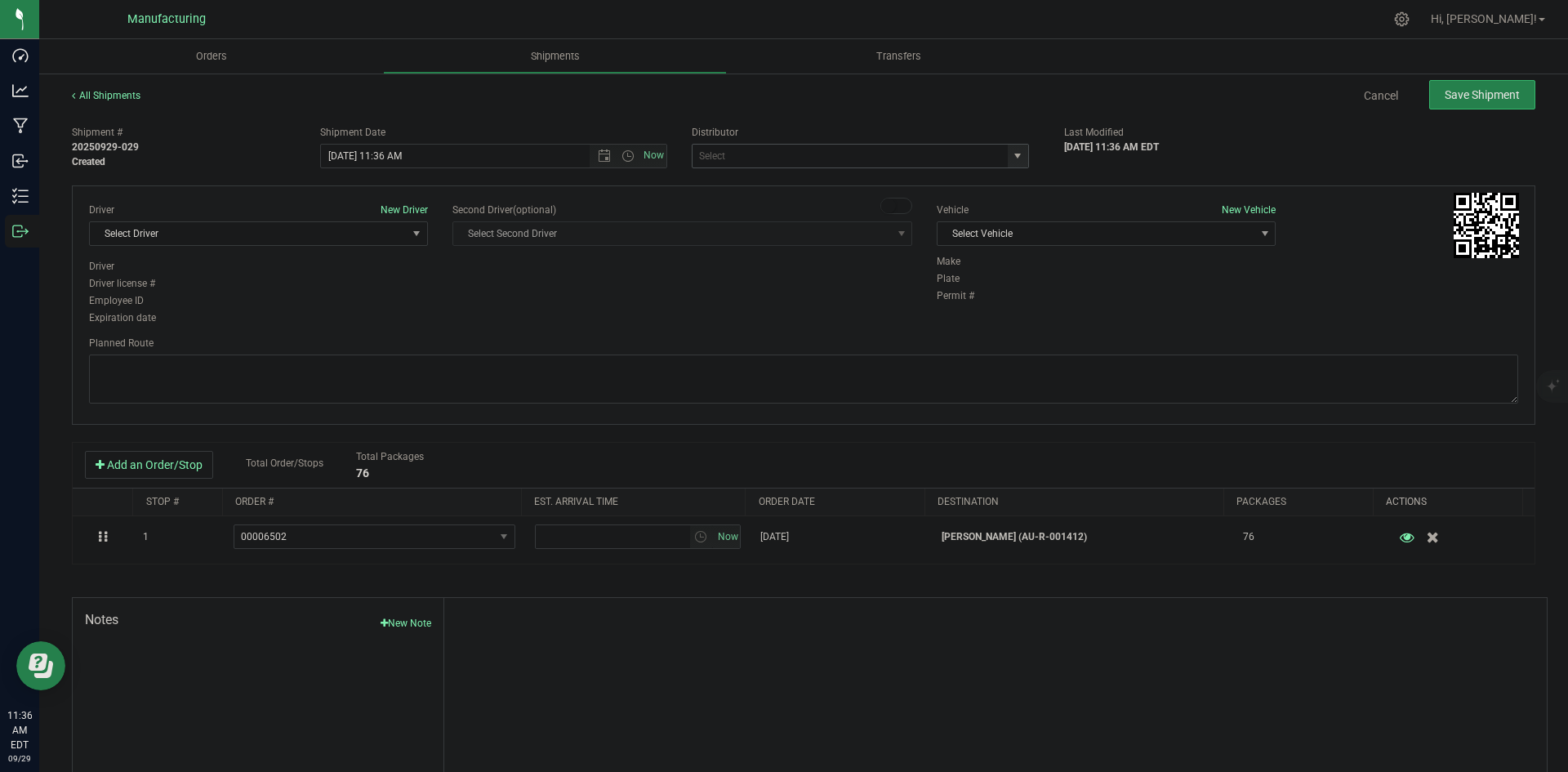
click at [1015, 148] on span "select" at bounding box center [1018, 156] width 21 height 23
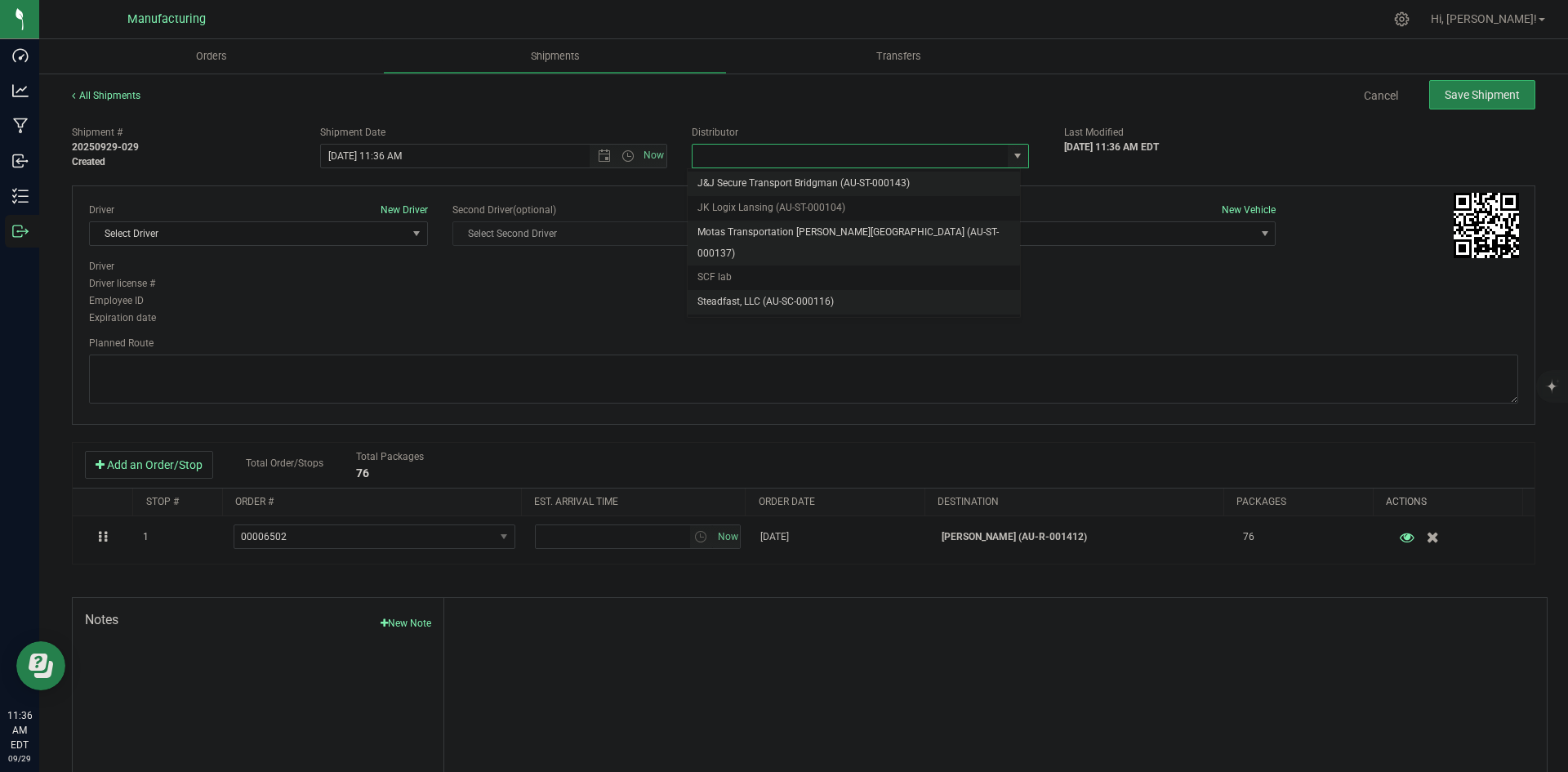
drag, startPoint x: 790, startPoint y: 237, endPoint x: 798, endPoint y: 235, distance: 8.2
click at [790, 236] on li "Motas Transportation [PERSON_NAME][GEOGRAPHIC_DATA] (AU-ST-000137)" at bounding box center [853, 243] width 333 height 45
type input "Motas Transportation [PERSON_NAME][GEOGRAPHIC_DATA] (AU-ST-000137)"
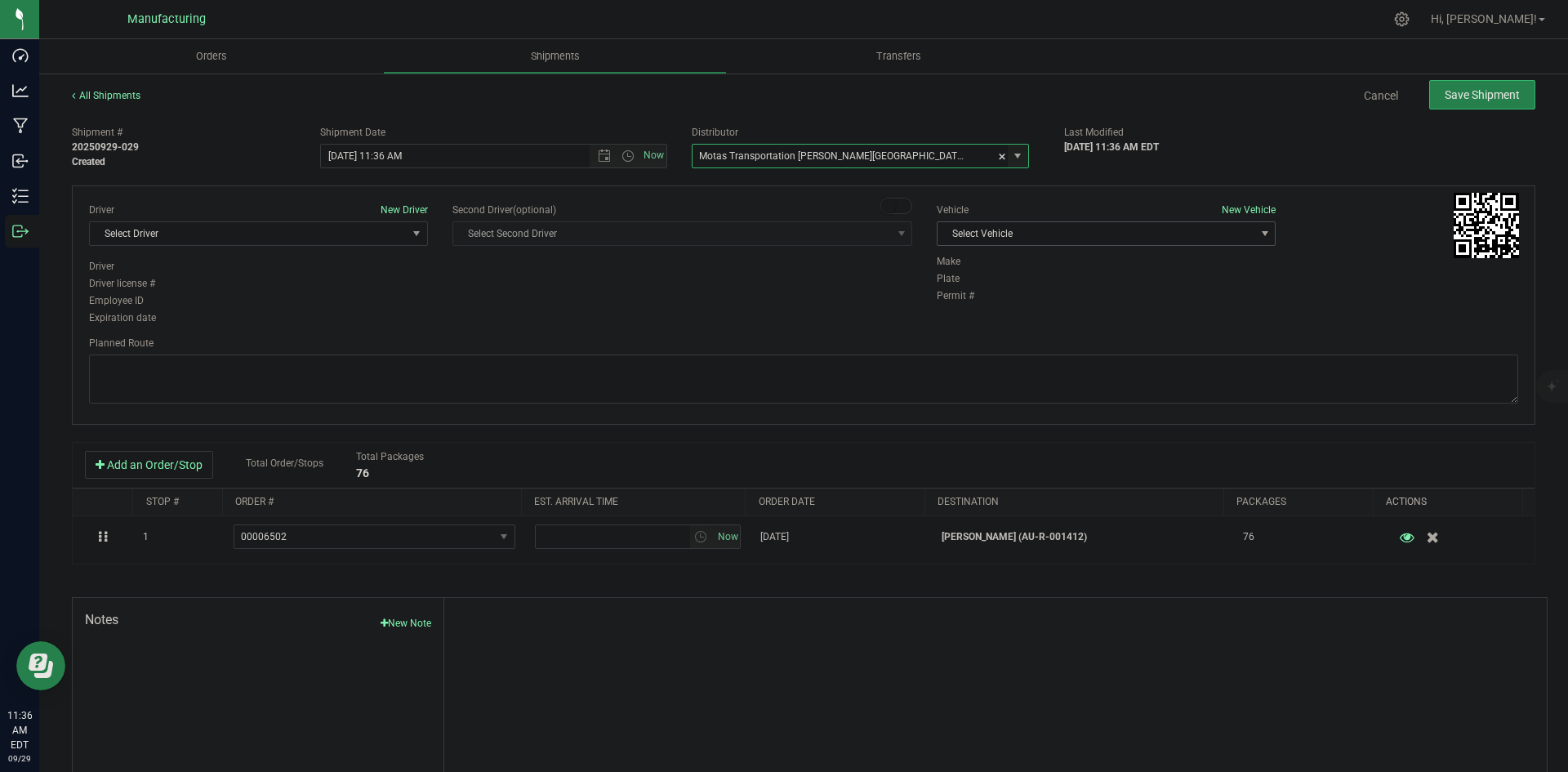
click at [1075, 233] on span "Select Vehicle" at bounding box center [1096, 234] width 317 height 23
click at [980, 299] on li "T3" at bounding box center [1098, 310] width 334 height 25
click at [257, 221] on span "Select Driver" at bounding box center [258, 234] width 339 height 25
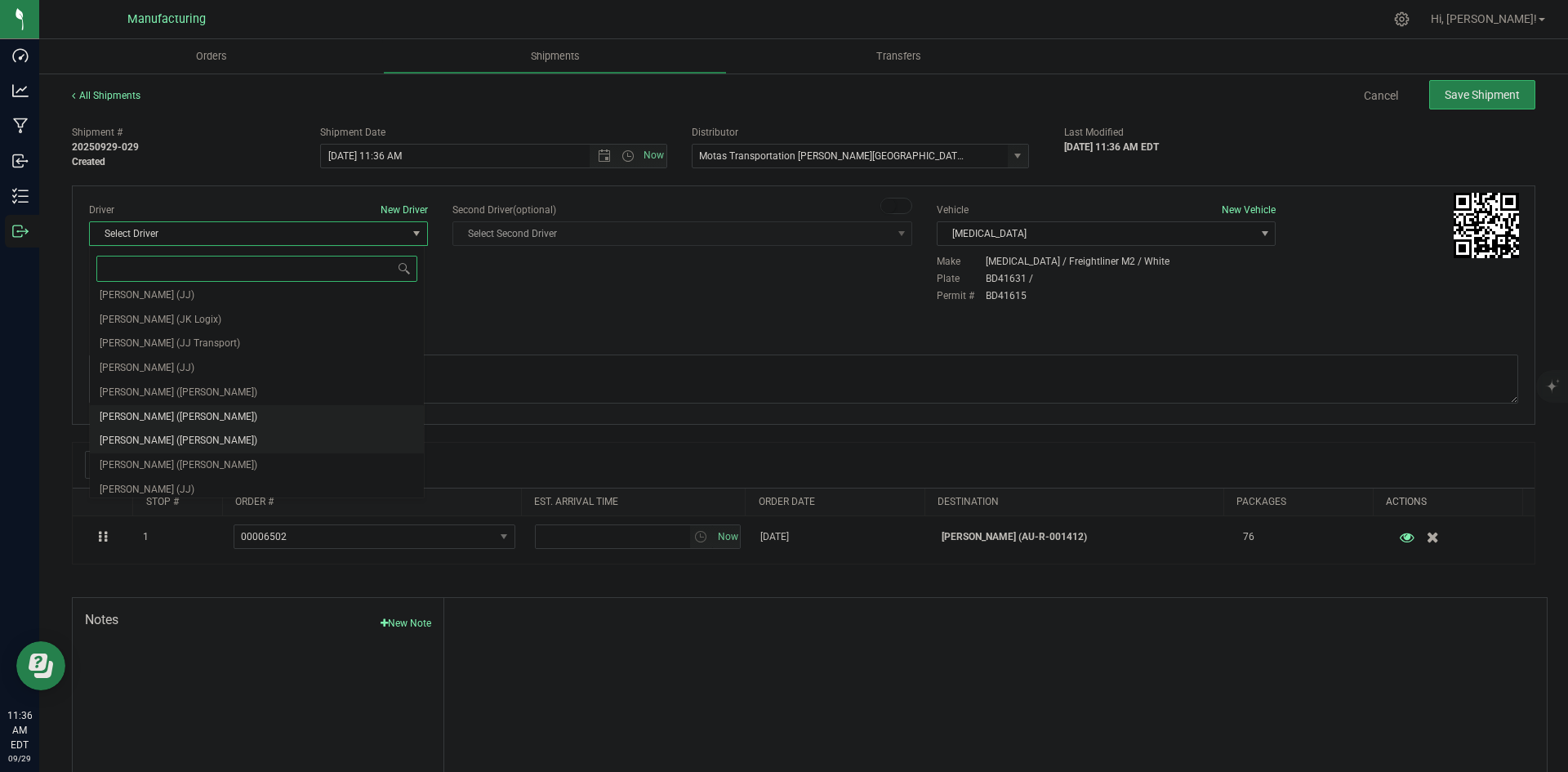
scroll to position [86, 0]
click at [150, 380] on span "Lloyd Neely (Motas)" at bounding box center [178, 386] width 158 height 21
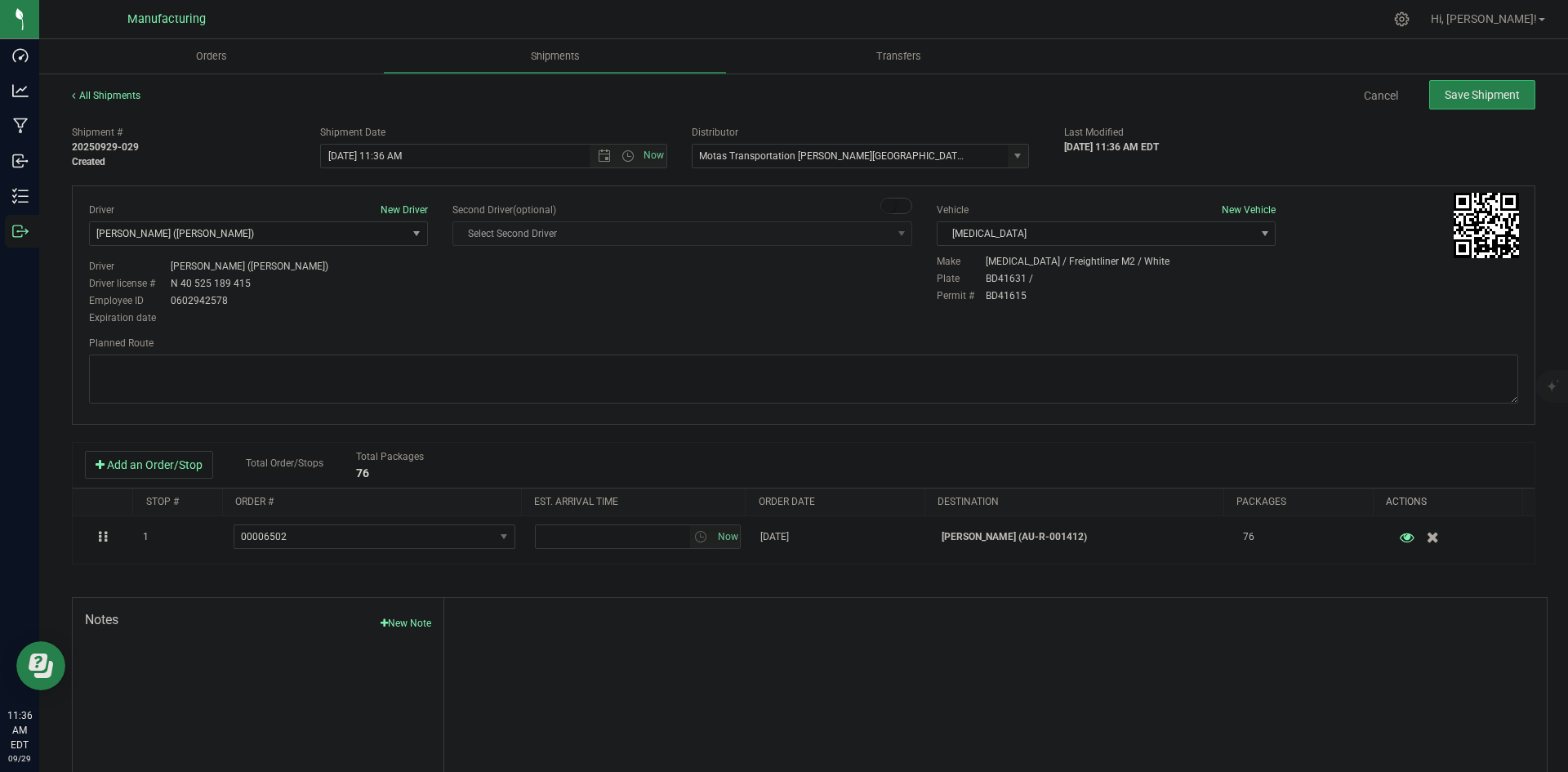
drag, startPoint x: 423, startPoint y: 321, endPoint x: 470, endPoint y: 247, distance: 87.7
click at [423, 320] on div "Expiration date" at bounding box center [258, 318] width 339 height 15
click at [621, 157] on span "Open the time view" at bounding box center [628, 156] width 13 height 13
click at [347, 280] on li "2:00 PM" at bounding box center [489, 281] width 342 height 21
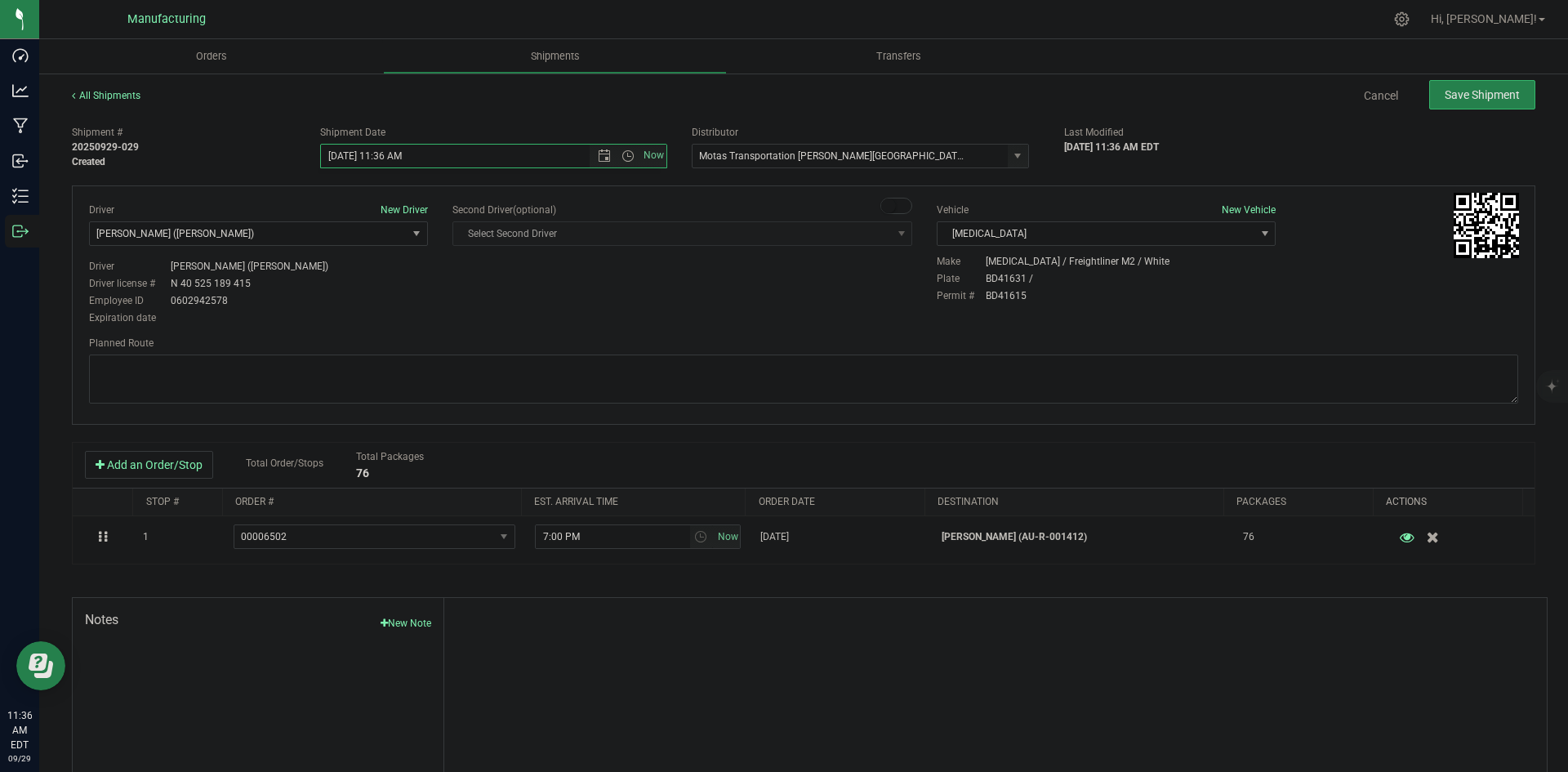
type input "9/29/2025 2:00 PM"
click at [576, 311] on div "Driver New Driver Lloyd Neely (Motas) Select Driver Perry Black (JK Logix) Robe…" at bounding box center [804, 264] width 1454 height 125
drag, startPoint x: 951, startPoint y: 374, endPoint x: 944, endPoint y: 367, distance: 9.9
click at [953, 373] on textarea at bounding box center [804, 379] width 1429 height 49
paste textarea "Head south 246 ft -- Turn right 325 ft -- Turn right 407 ft -- Turn right towar…"
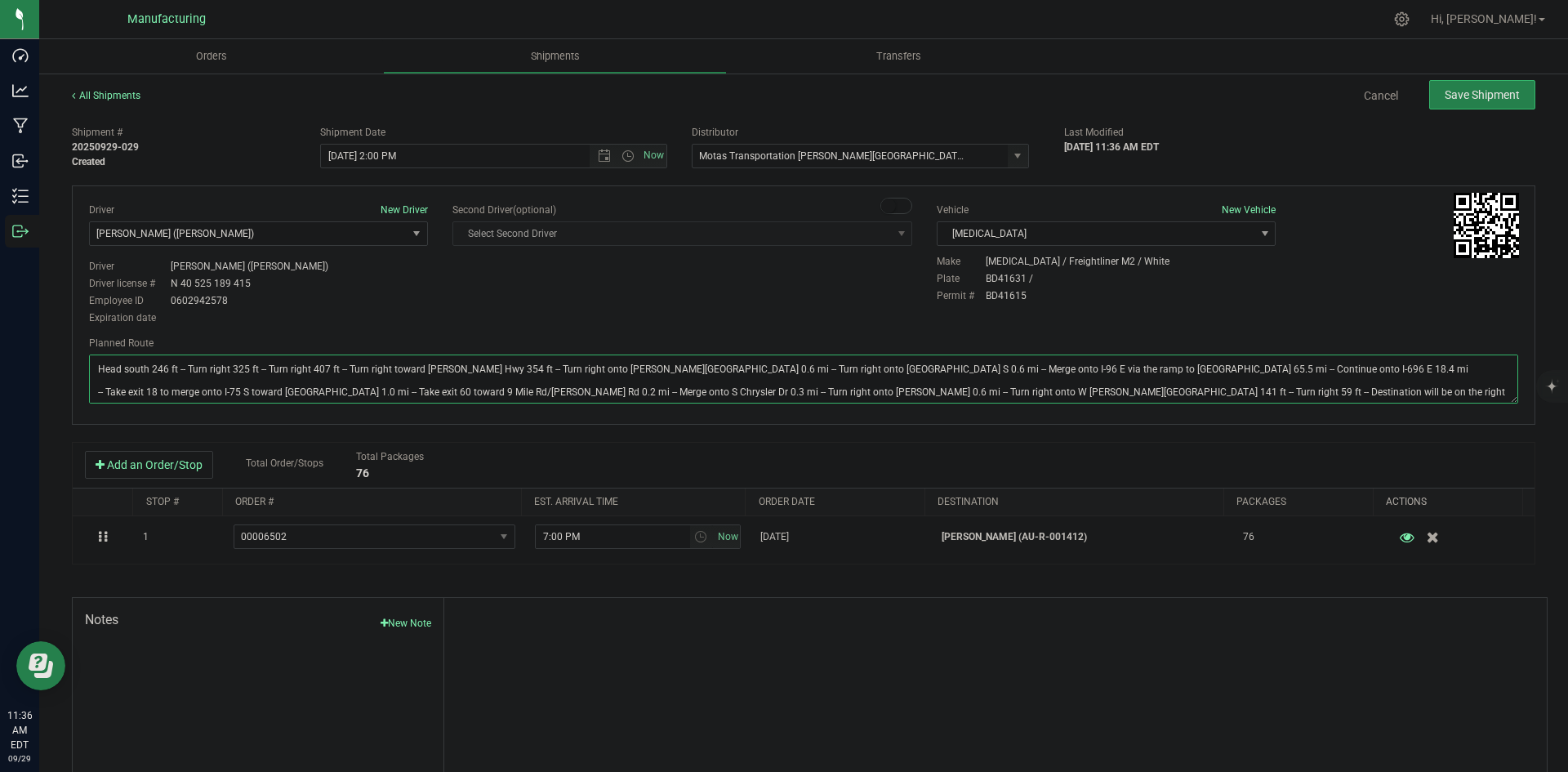
type textarea "Head south 246 ft -- Turn right 325 ft -- Turn right 407 ft -- Turn right towar…"
click at [852, 303] on div "Driver New Driver Lloyd Neely (Motas) Select Driver Perry Black (JK Logix) Robe…" at bounding box center [804, 264] width 1454 height 125
click at [1503, 89] on span "Save Shipment" at bounding box center [1482, 95] width 75 height 13
type input "9/29/2025 6:00 PM"
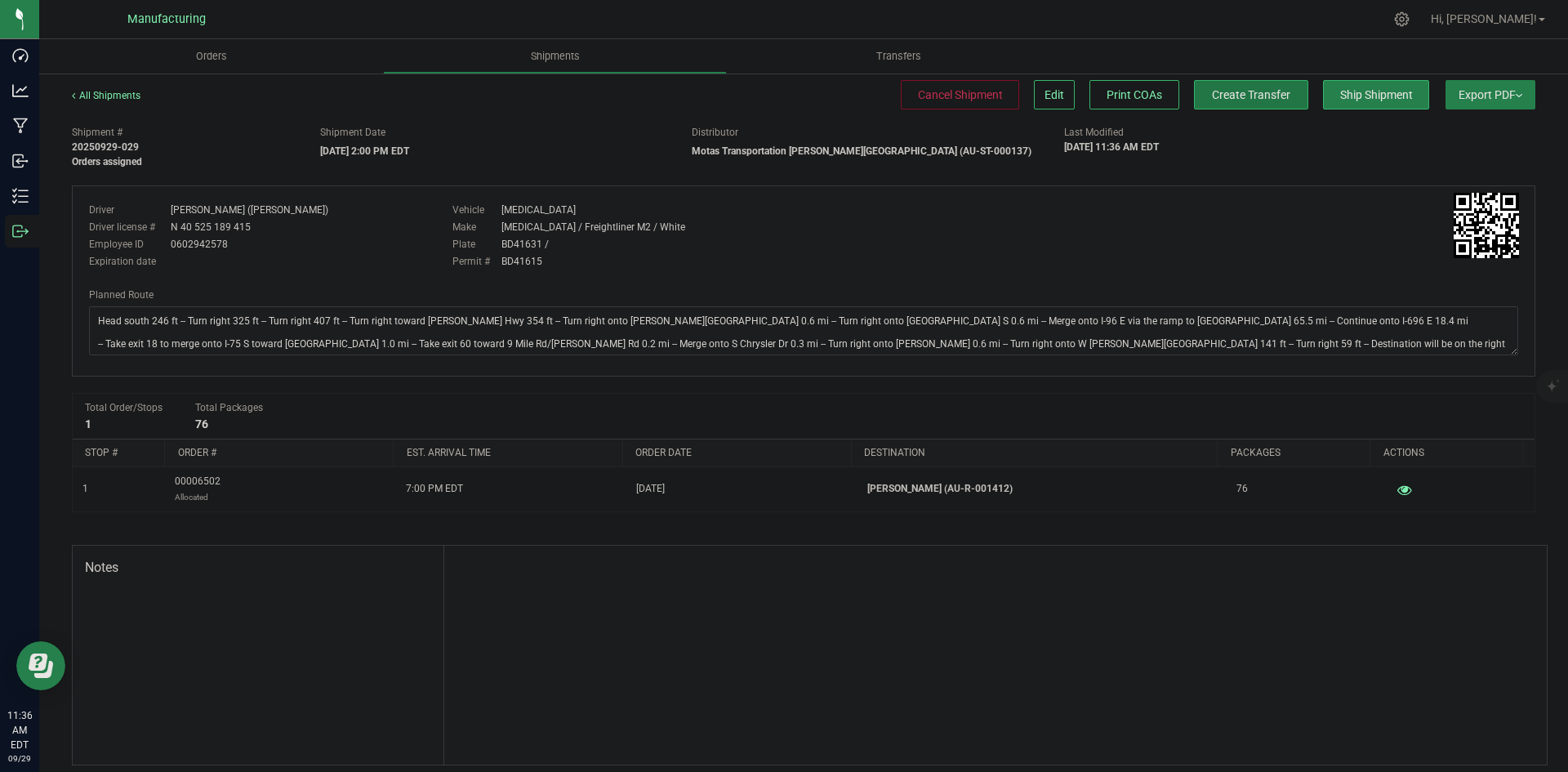
click at [1216, 95] on span "Create Transfer" at bounding box center [1251, 95] width 78 height 13
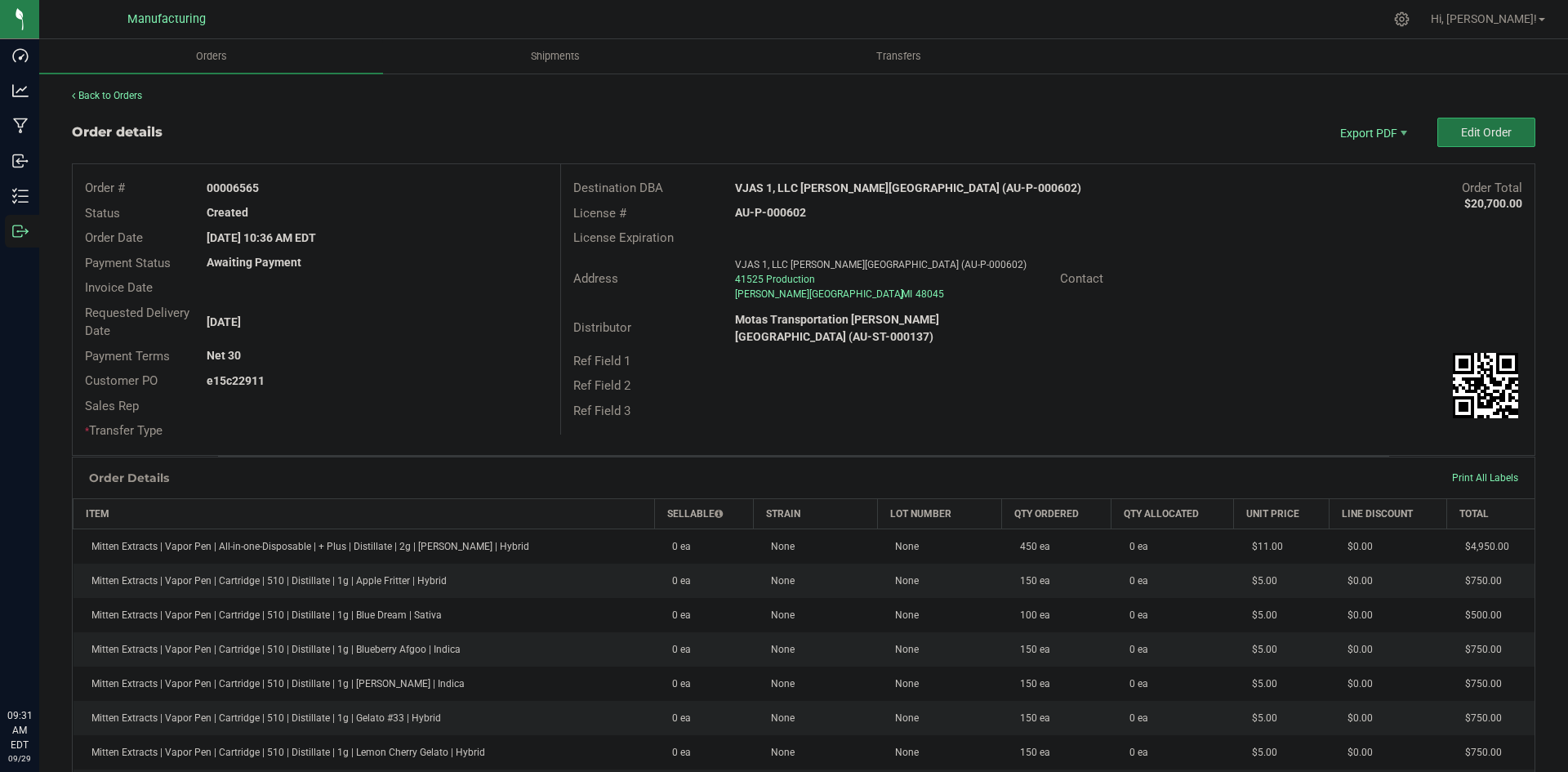
click at [1470, 137] on span "Edit Order" at bounding box center [1486, 132] width 50 height 13
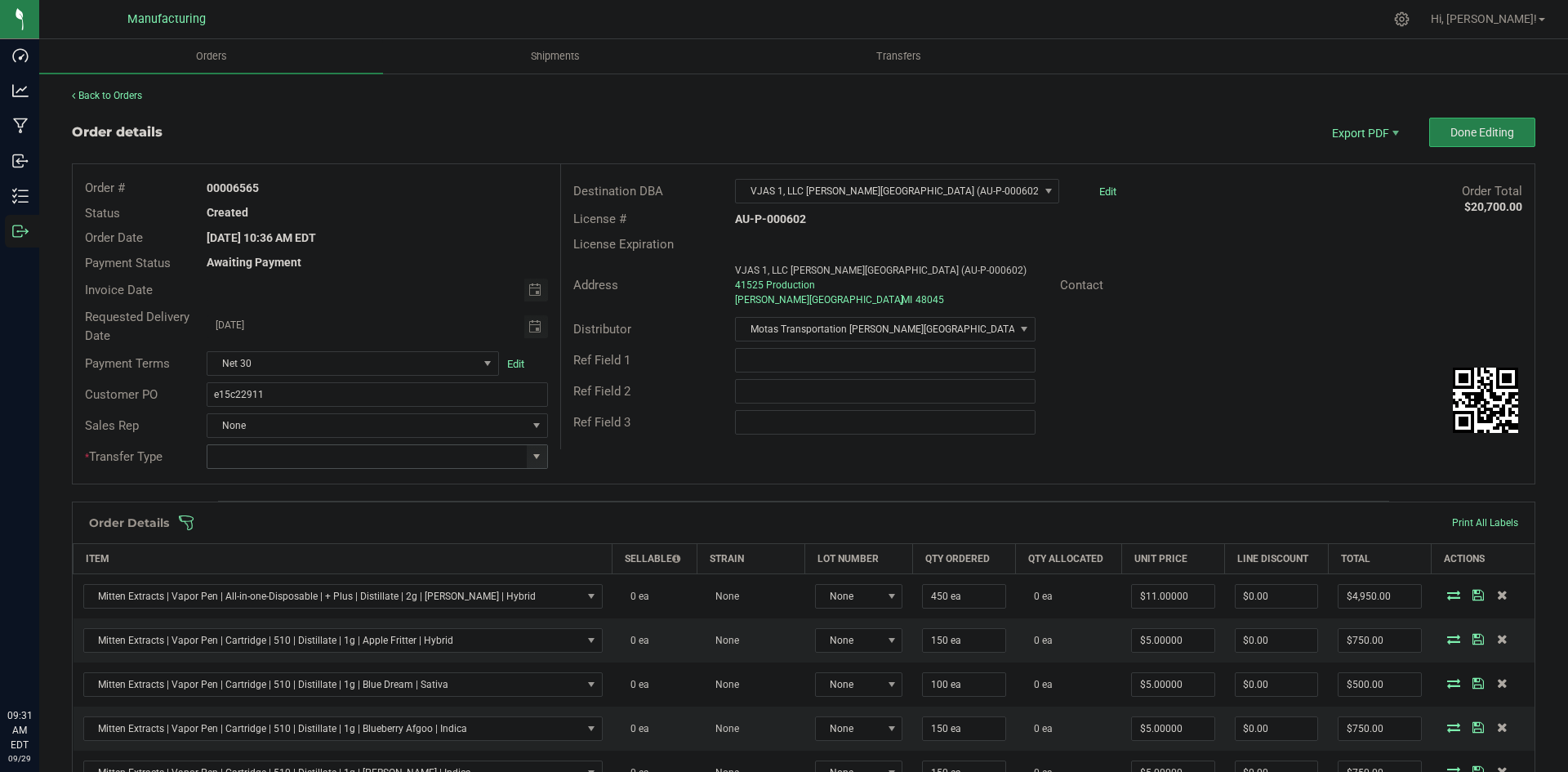
click at [532, 452] on span at bounding box center [536, 457] width 13 height 13
drag, startPoint x: 262, startPoint y: 585, endPoint x: 276, endPoint y: 576, distance: 16.6
click at [262, 584] on li "Wholesale Transfer" at bounding box center [375, 594] width 337 height 28
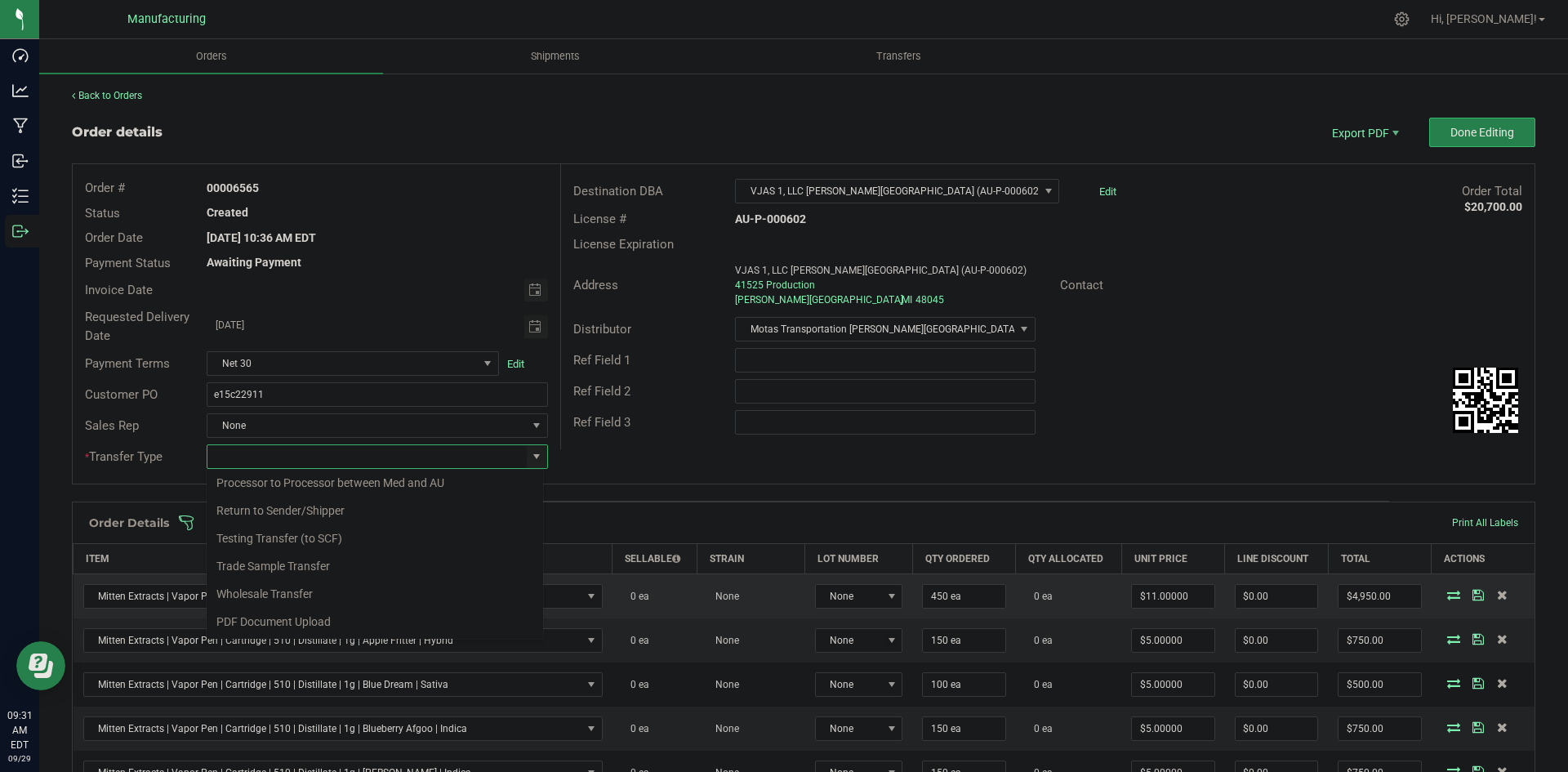
type input "Wholesale Transfer"
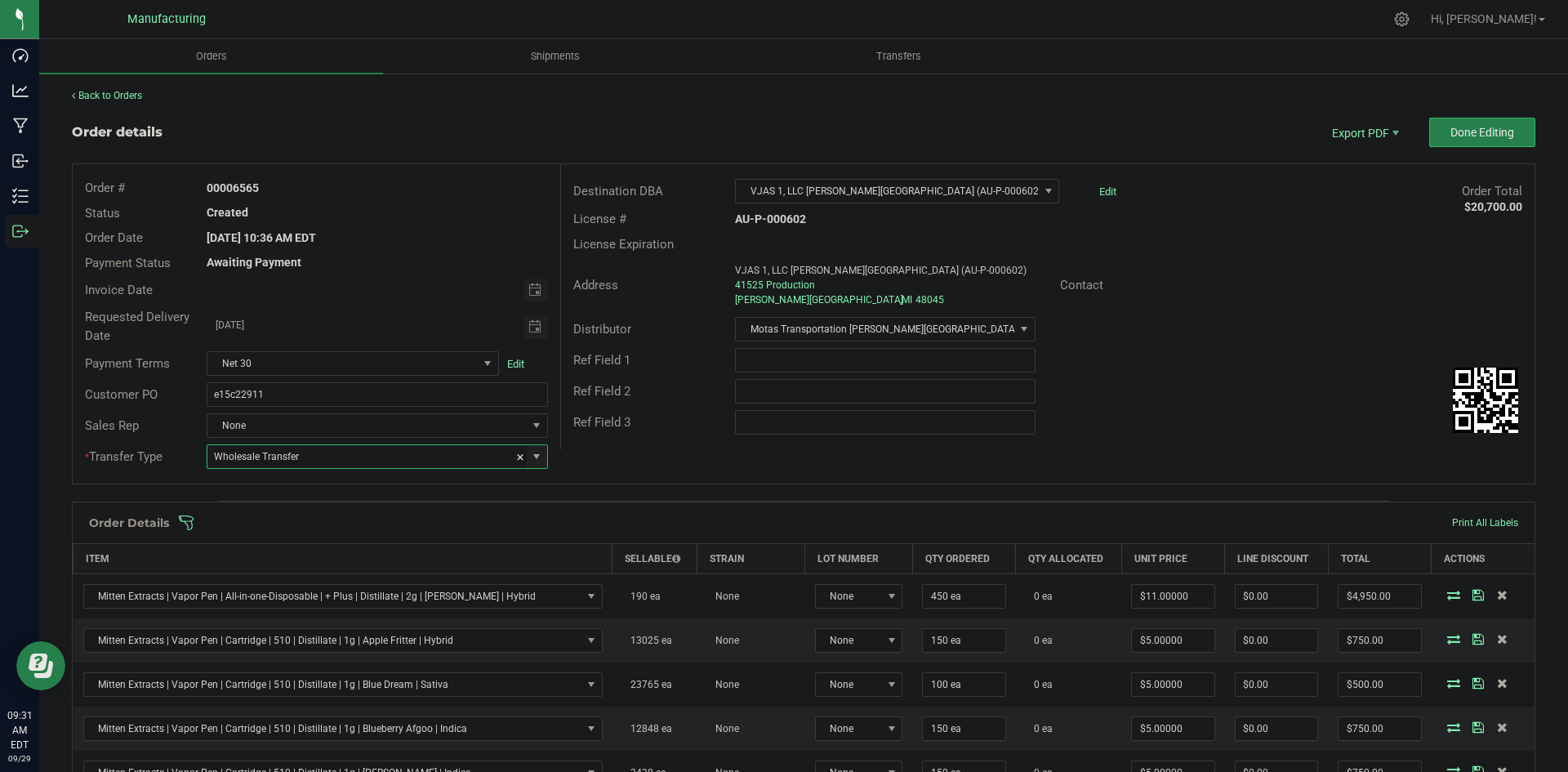
click at [632, 457] on div "Order # 00006565 Status Created Order Date [DATE] 10:36 AM EDT Payment Status A…" at bounding box center [804, 324] width 1462 height 320
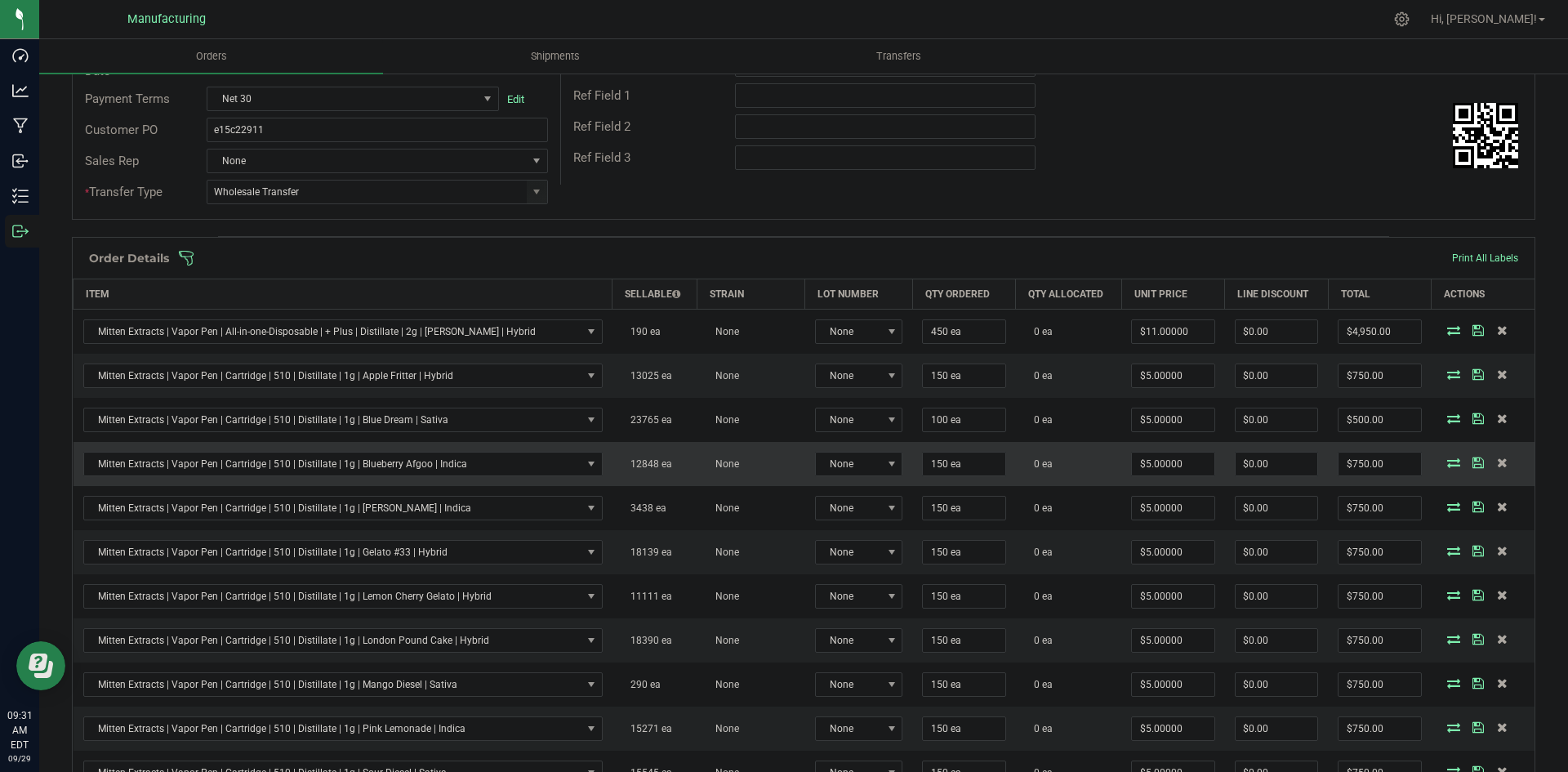
scroll to position [250, 0]
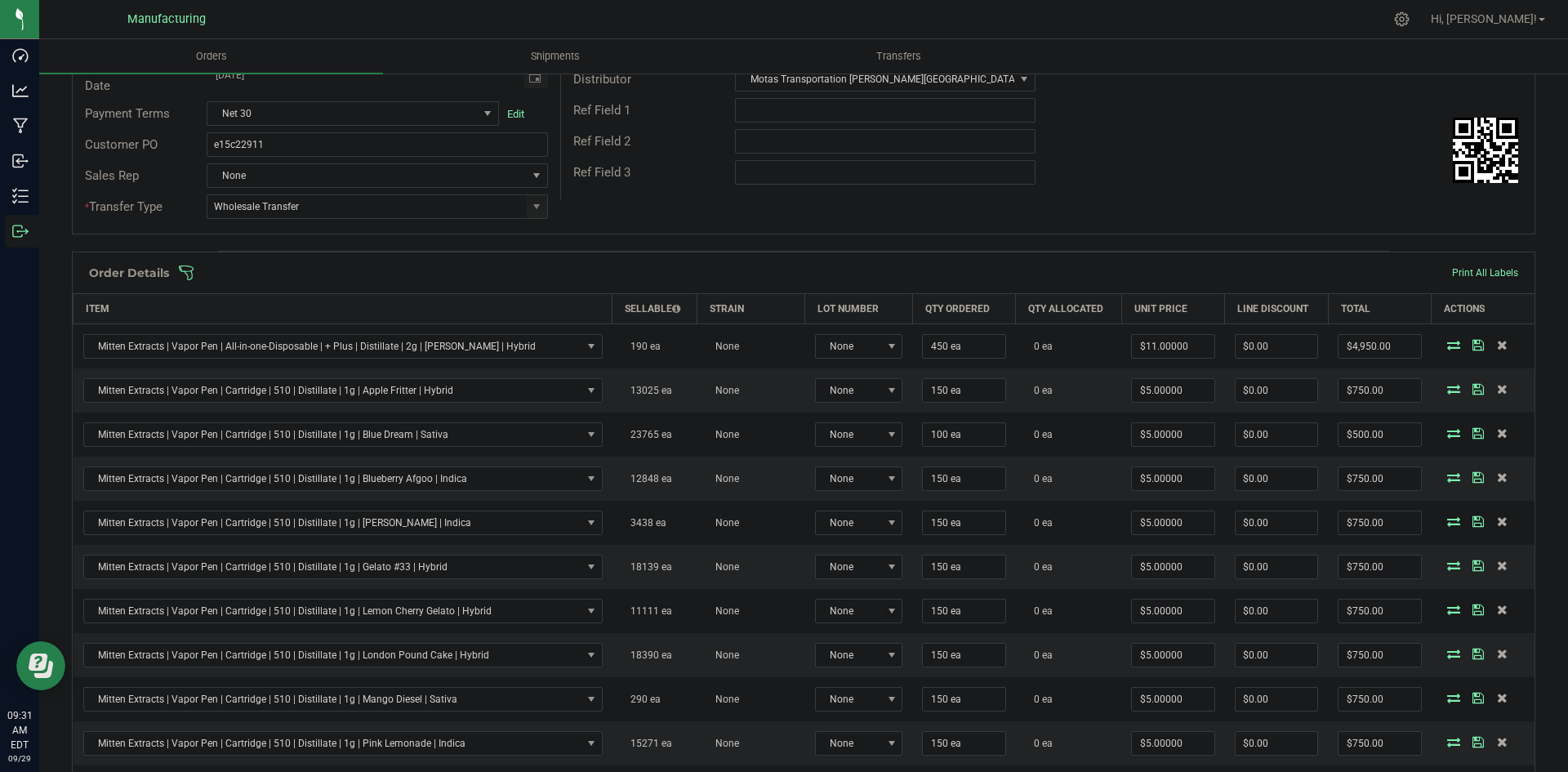
click at [698, 267] on span at bounding box center [910, 273] width 1464 height 17
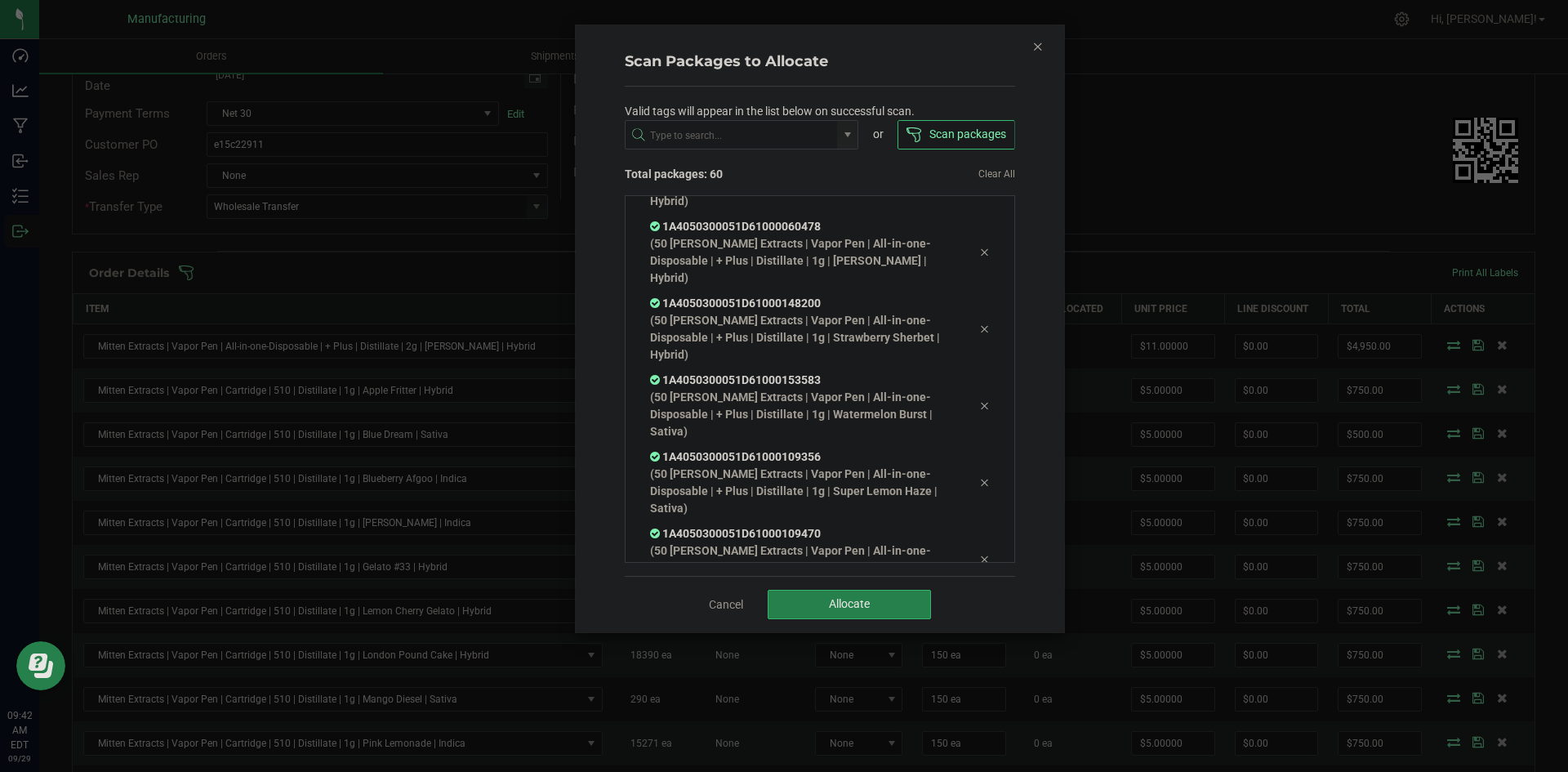
scroll to position [3666, 0]
click at [891, 594] on button "Allocate" at bounding box center [849, 605] width 163 height 30
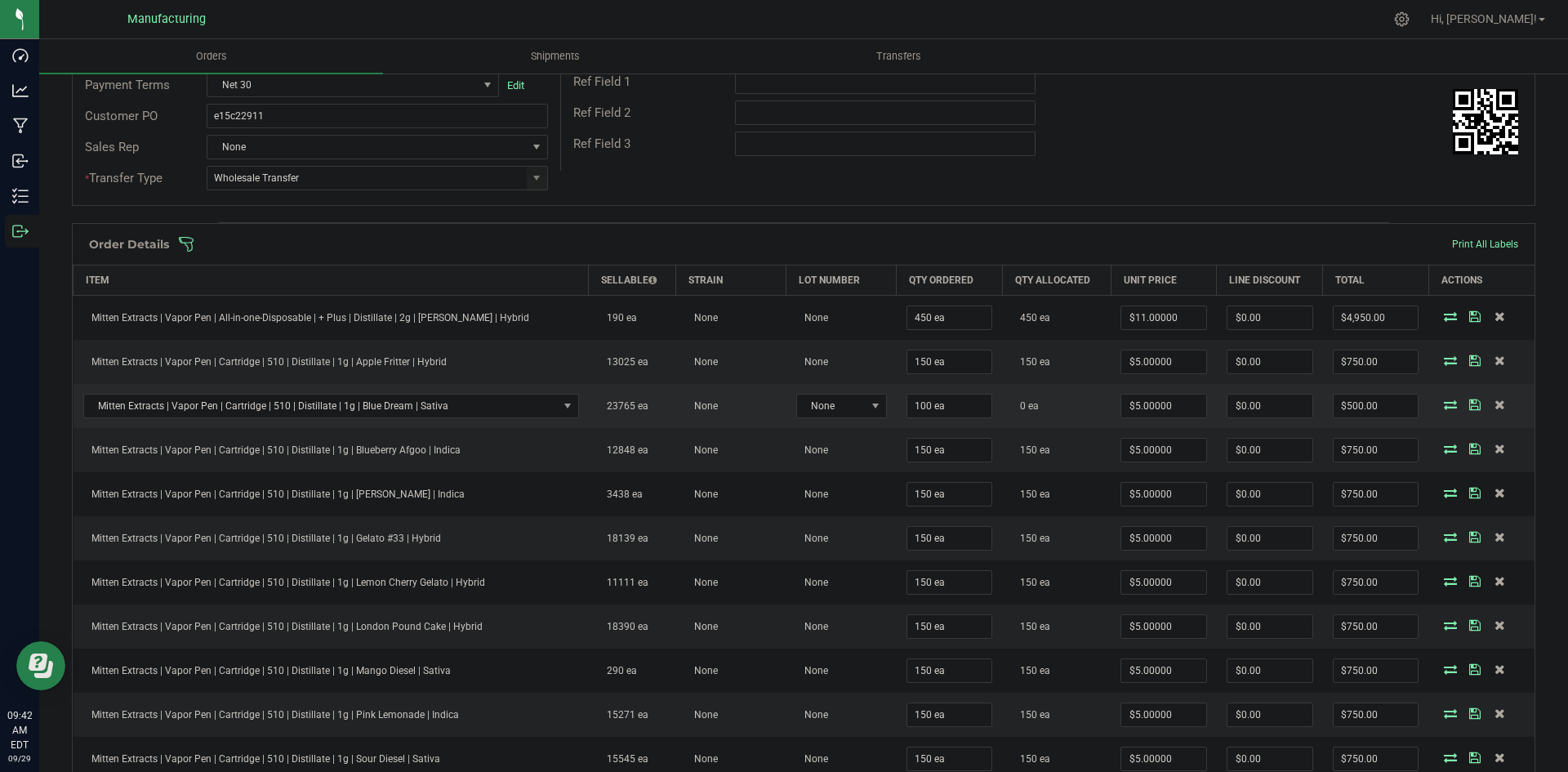
scroll to position [250, 0]
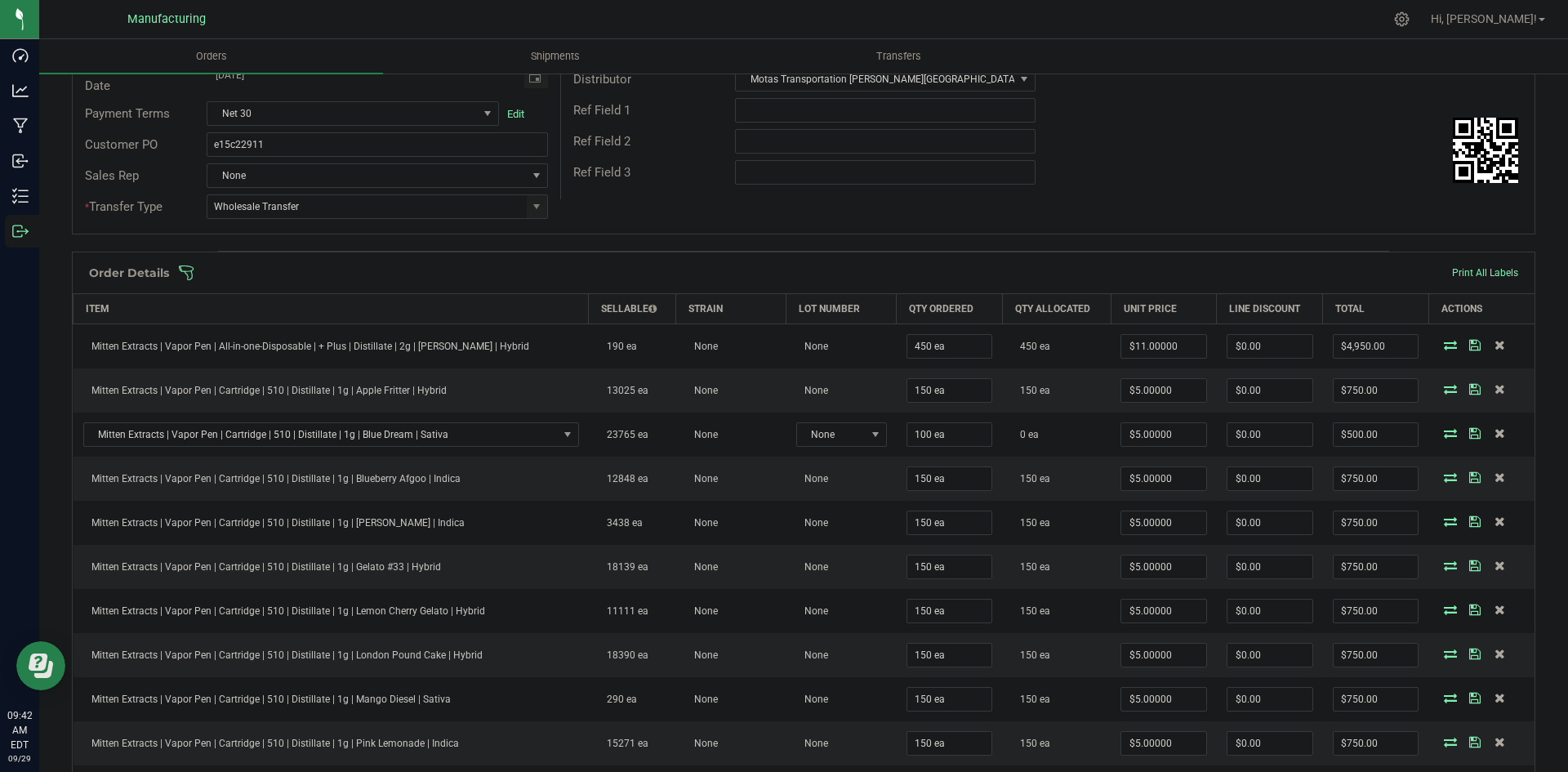
click at [989, 269] on span at bounding box center [910, 273] width 1464 height 17
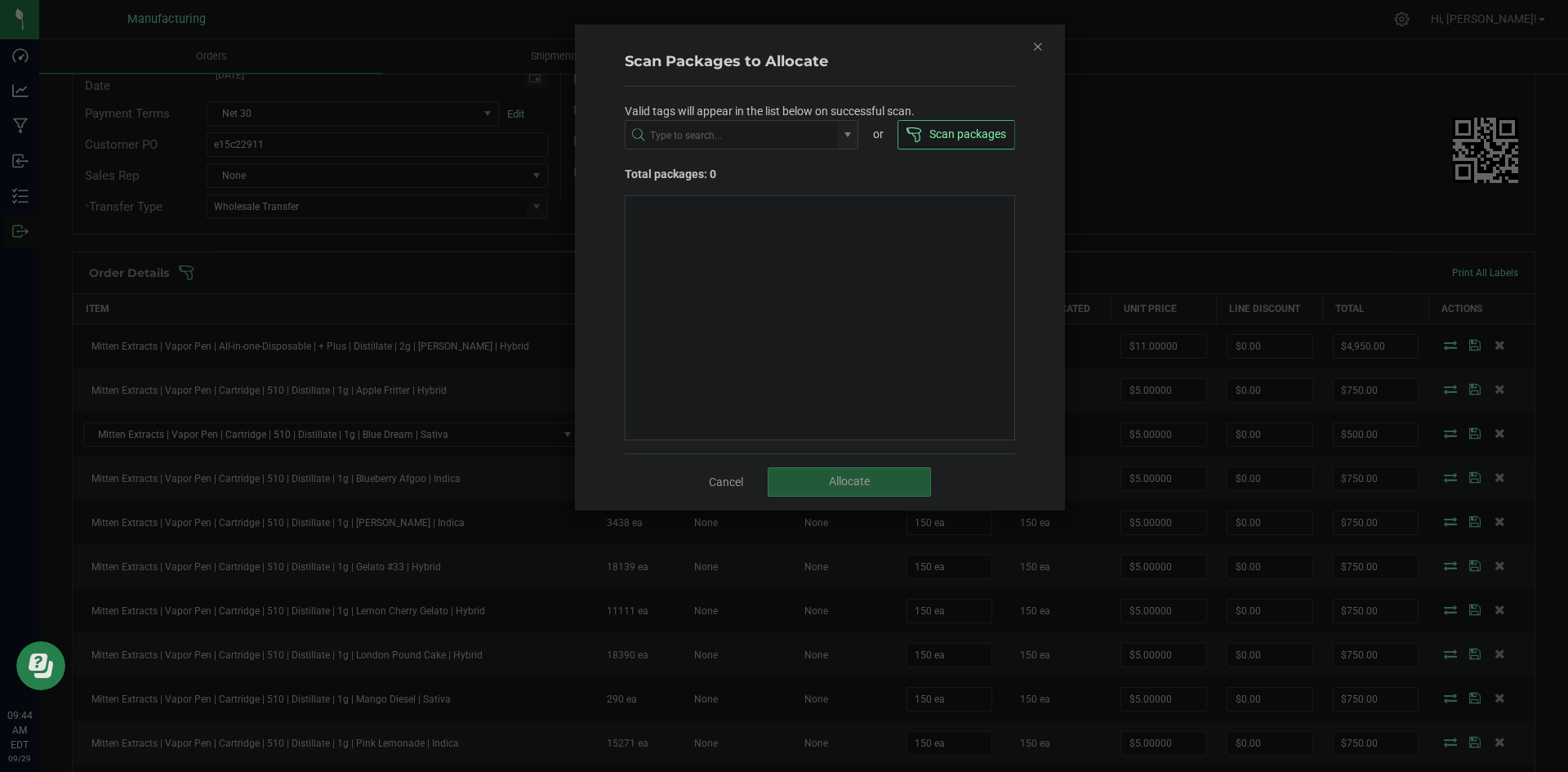
click at [1037, 49] on icon "Close" at bounding box center [1038, 46] width 12 height 20
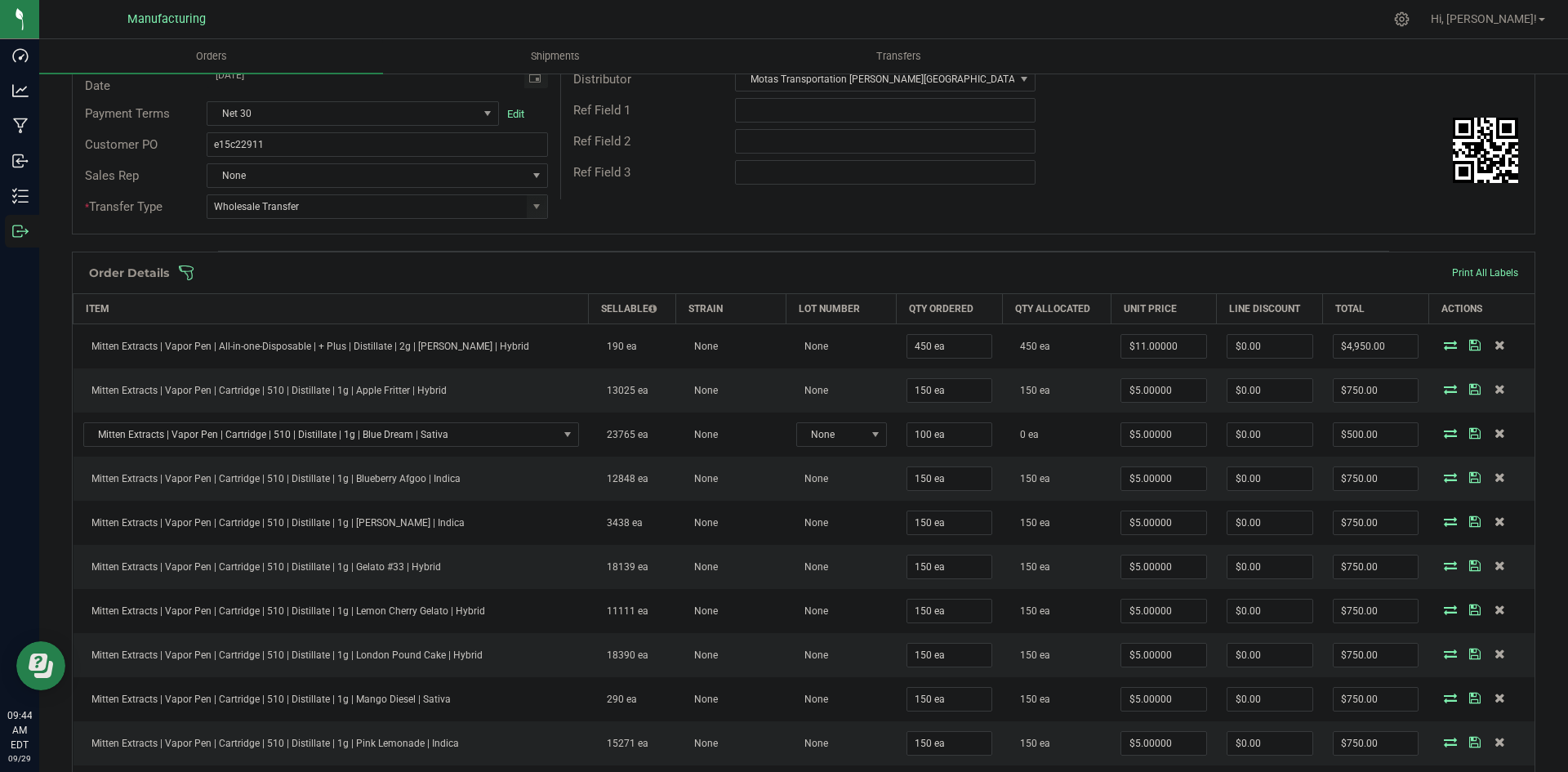
click at [810, 268] on span at bounding box center [910, 273] width 1464 height 17
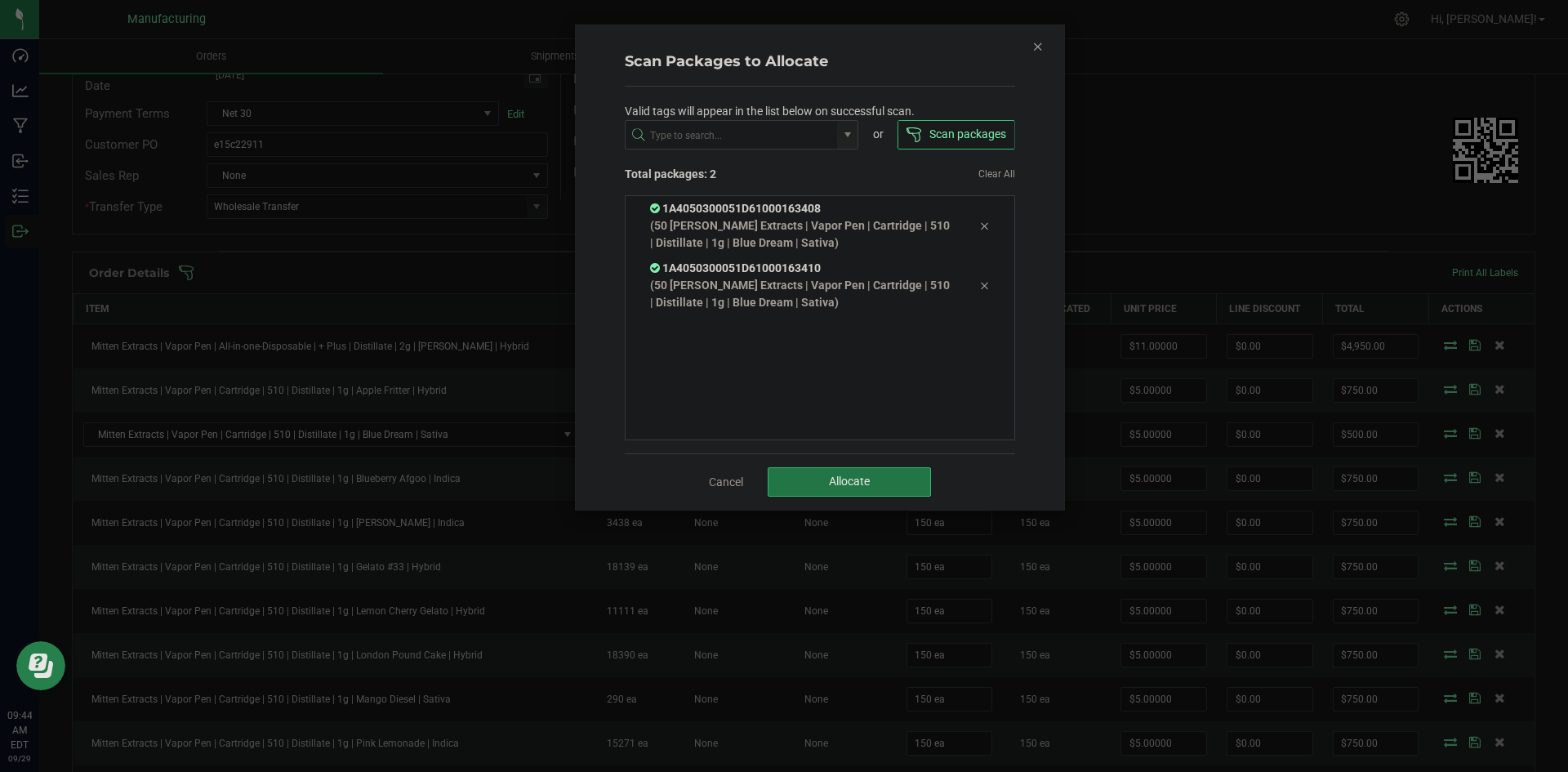
click at [866, 485] on span "Allocate" at bounding box center [849, 481] width 40 height 13
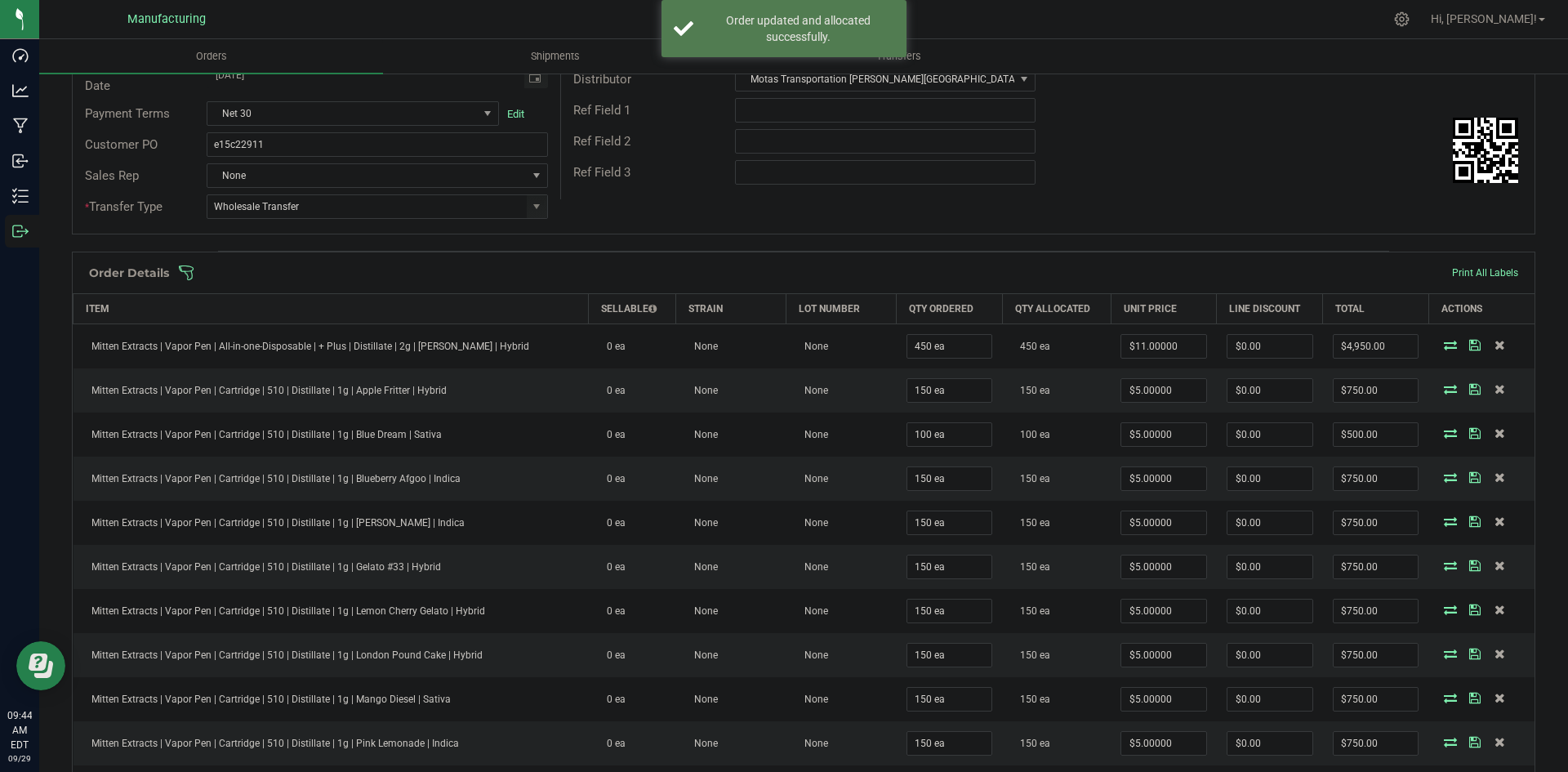
scroll to position [0, 0]
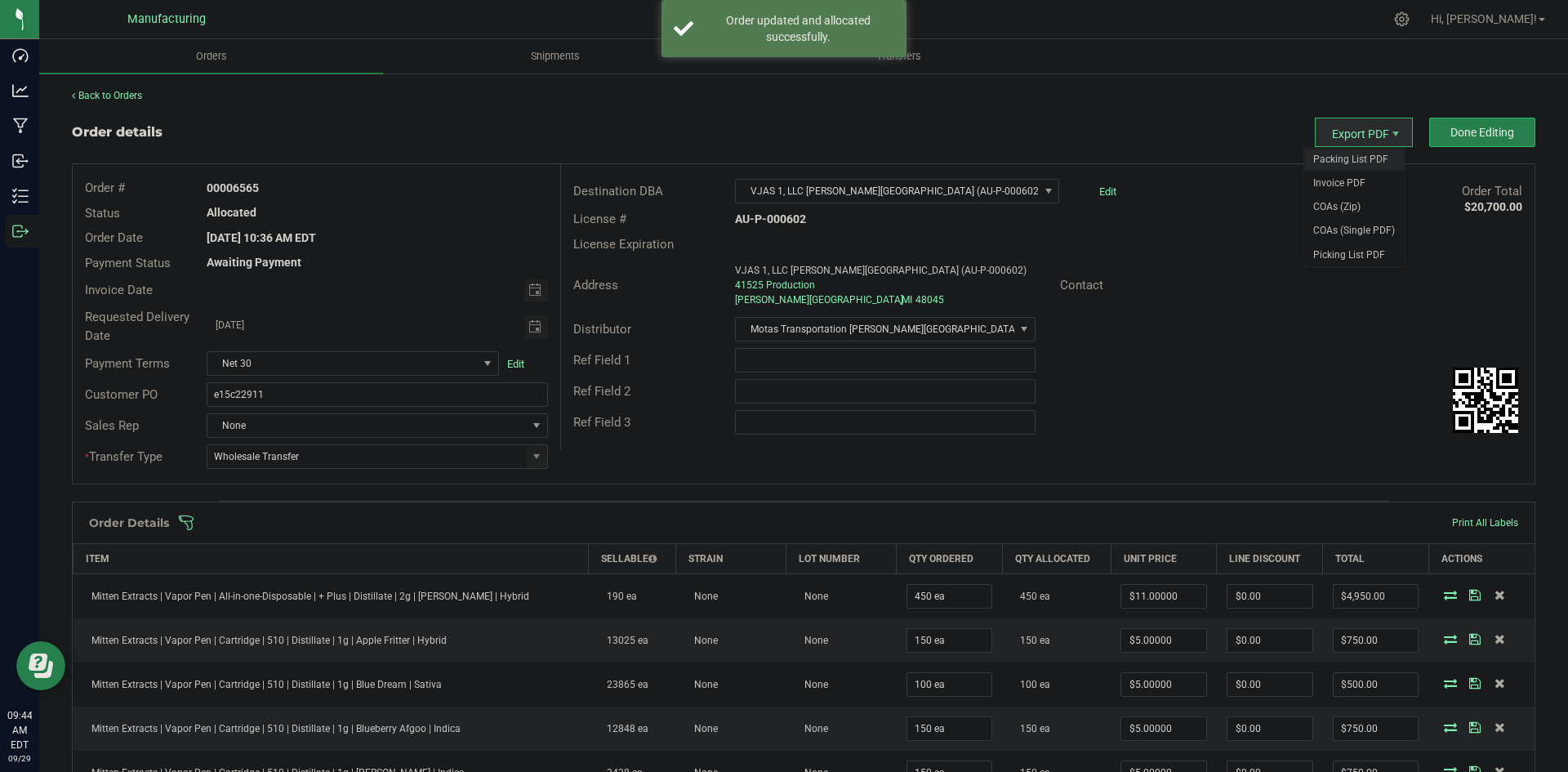
click at [1326, 154] on span "Packing List PDF" at bounding box center [1354, 159] width 102 height 24
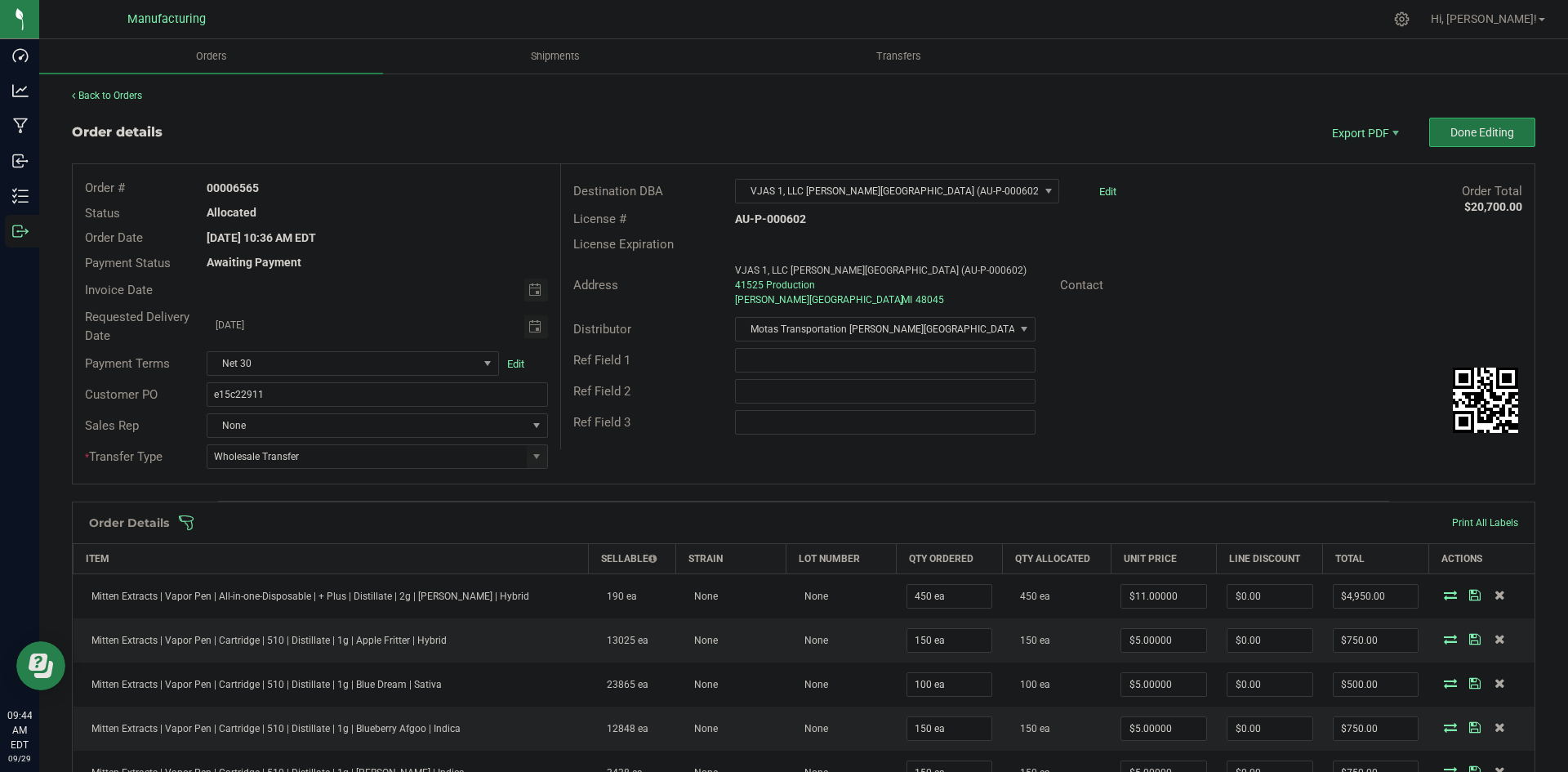
click at [1451, 130] on span "Done Editing" at bounding box center [1482, 132] width 64 height 13
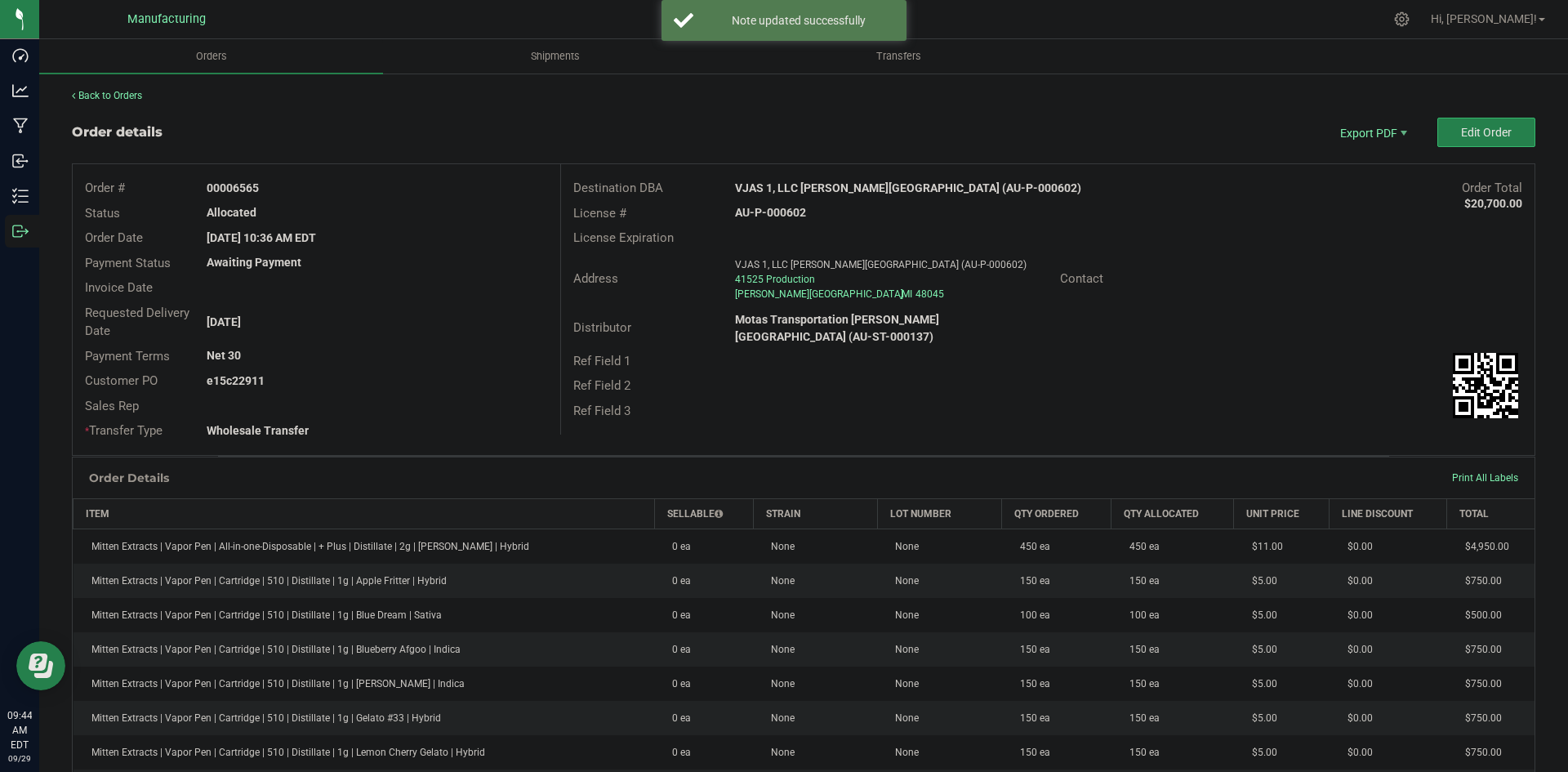
click at [870, 180] on div "VJAS 1, LLC [PERSON_NAME][GEOGRAPHIC_DATA] (AU-P-000602)" at bounding box center [926, 188] width 406 height 17
click at [869, 182] on strong "VJAS 1, LLC [PERSON_NAME][GEOGRAPHIC_DATA] (AU-P-000602)" at bounding box center [909, 188] width 347 height 13
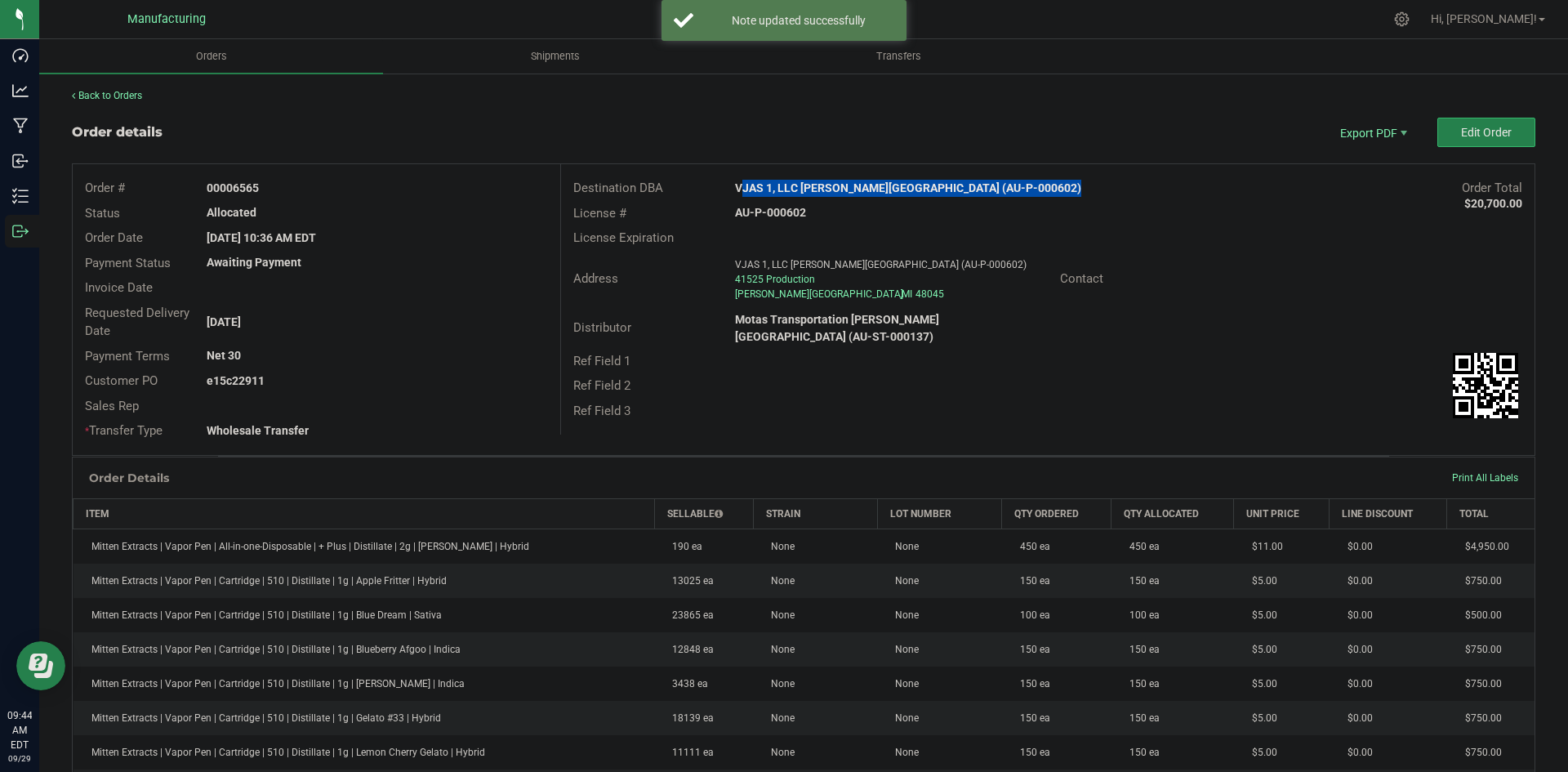
copy strong "VJAS 1, LLC [PERSON_NAME][GEOGRAPHIC_DATA] (AU-P-000602)"
click at [786, 207] on strong "AU-P-000602" at bounding box center [771, 212] width 71 height 13
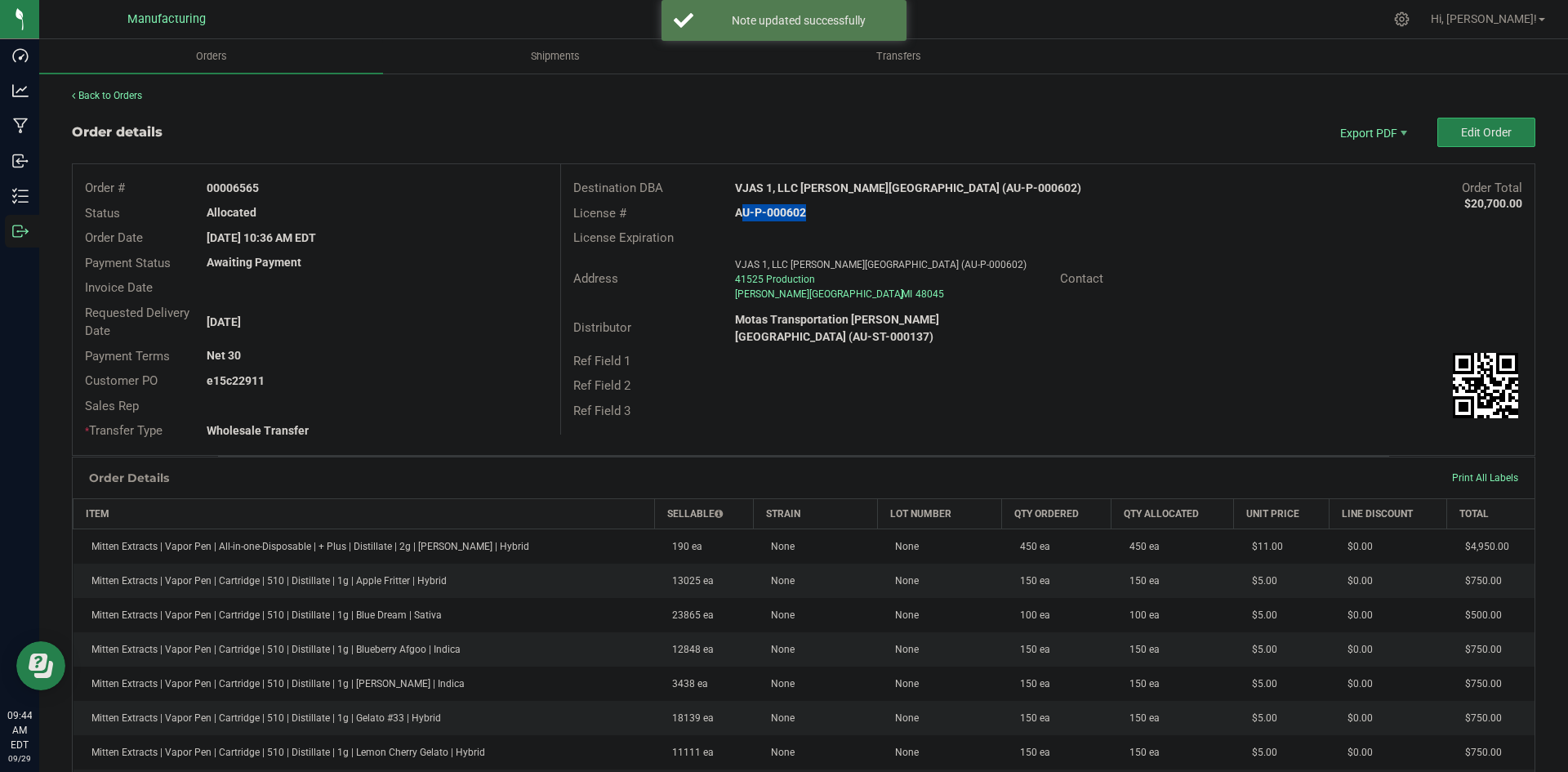
click at [788, 208] on strong "AU-P-000602" at bounding box center [771, 212] width 71 height 13
copy strong "AU-P-000602"
drag, startPoint x: 230, startPoint y: 187, endPoint x: 412, endPoint y: 196, distance: 182.2
click at [402, 192] on div "00006565" at bounding box center [377, 188] width 365 height 17
copy strong "6565"
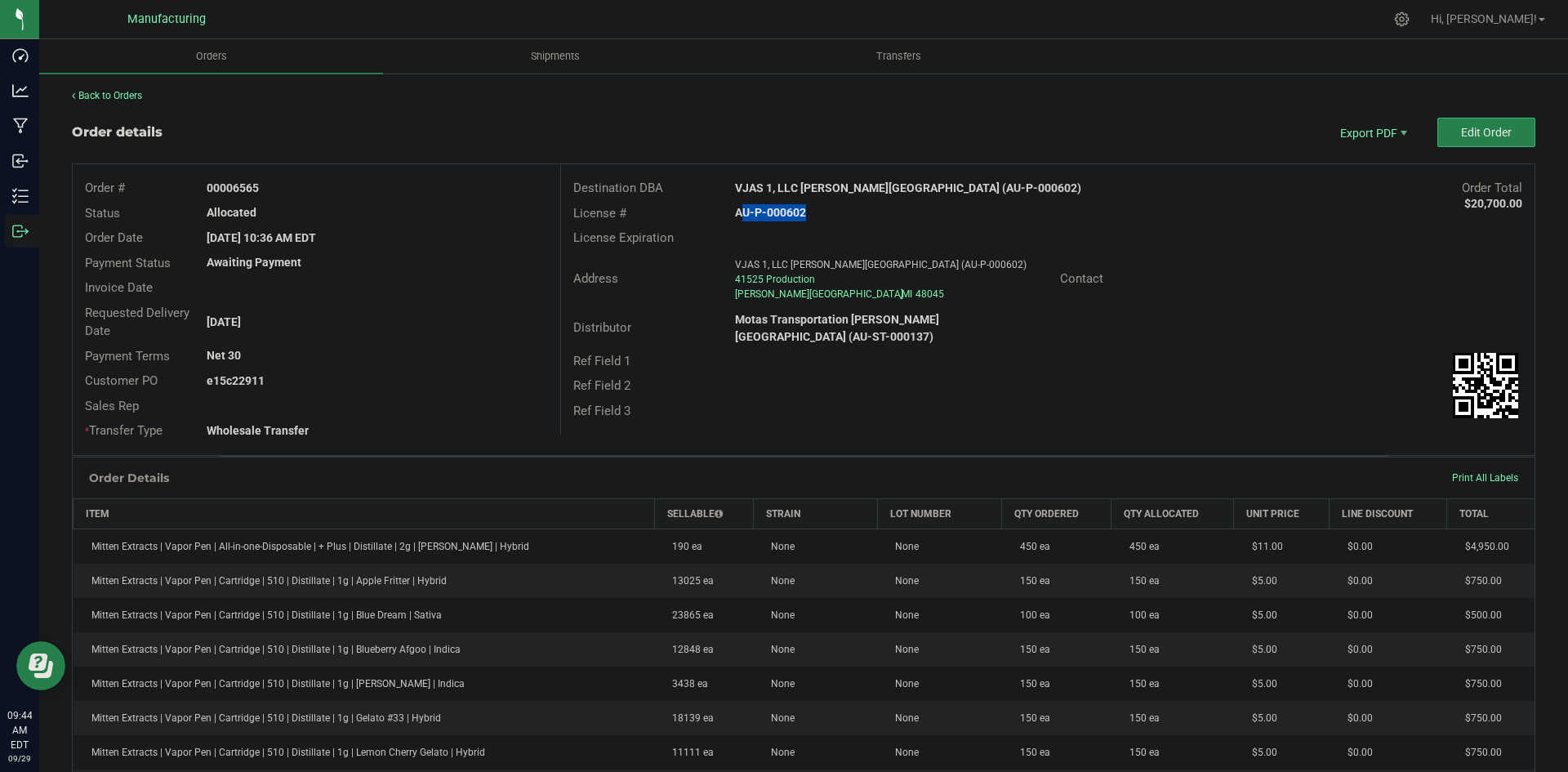
drag, startPoint x: 229, startPoint y: 380, endPoint x: 520, endPoint y: 383, distance: 291.0
click at [494, 381] on div "e15c22911" at bounding box center [377, 381] width 365 height 17
copy strong "22911"
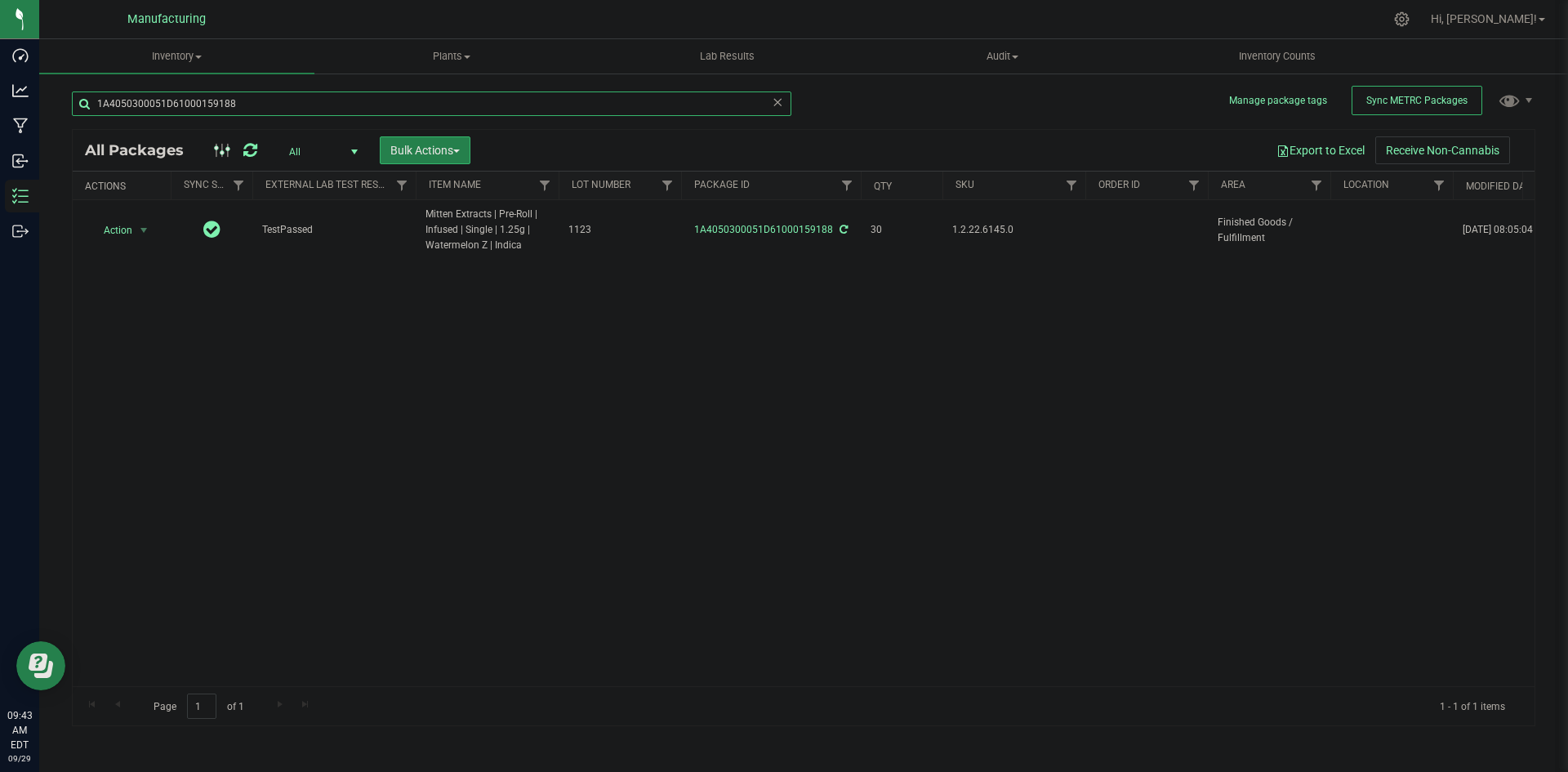
click at [262, 95] on input "1A4050300051D61000159188" at bounding box center [432, 104] width 720 height 25
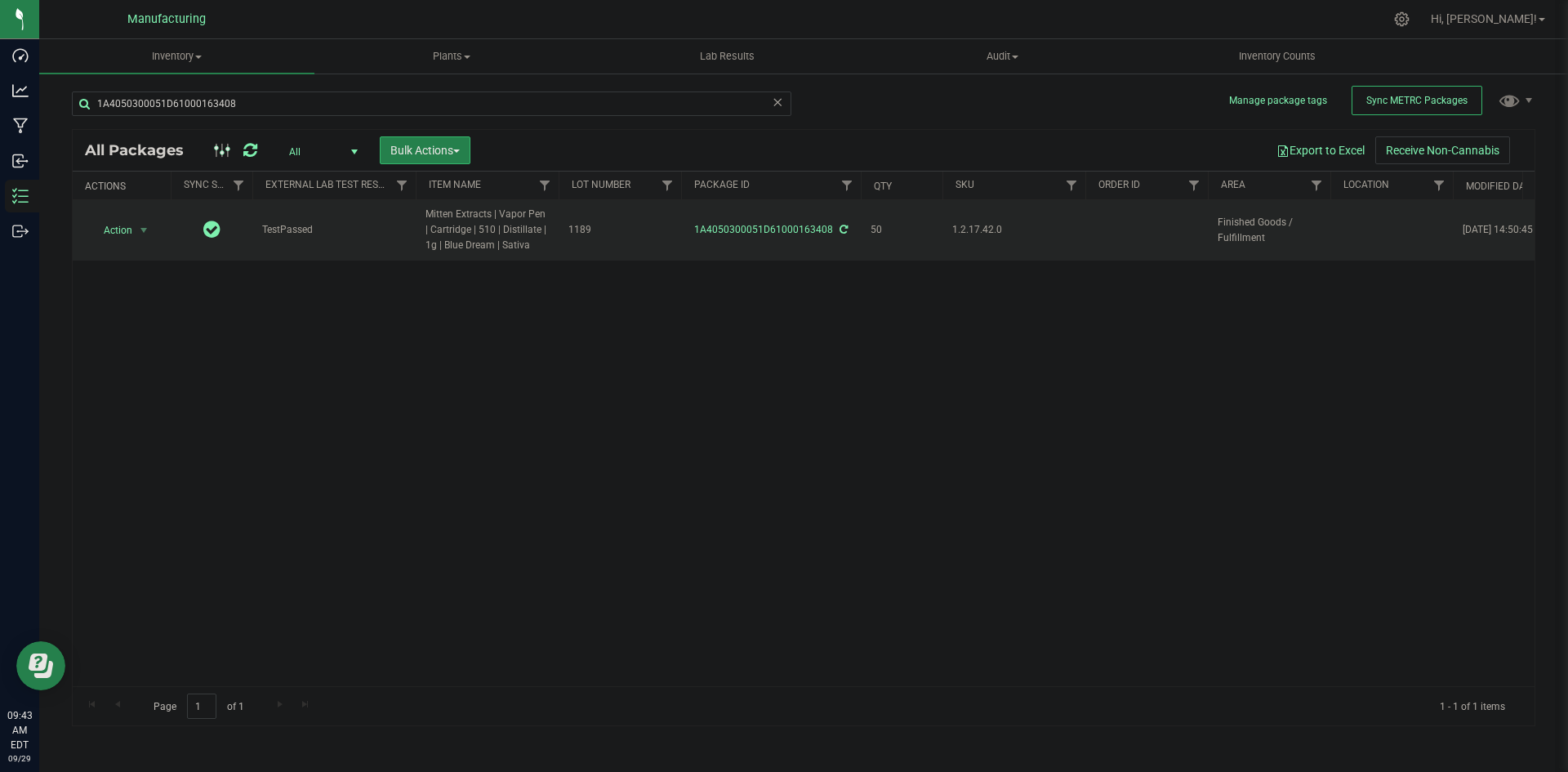
click at [842, 230] on icon at bounding box center [844, 230] width 8 height 10
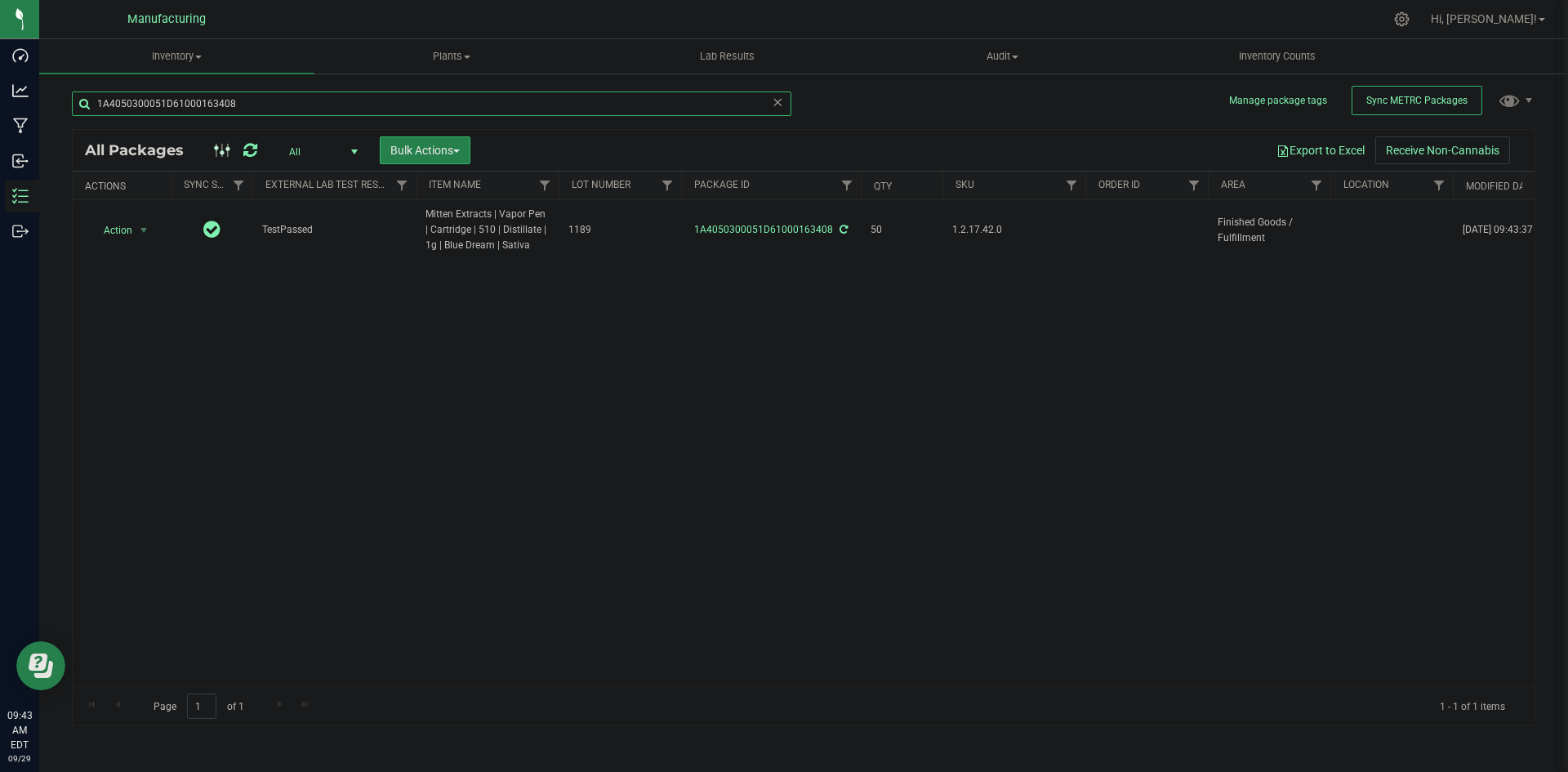
click at [217, 112] on input "1A4050300051D61000163408" at bounding box center [432, 104] width 720 height 25
type input "1A4050300051D61000163410"
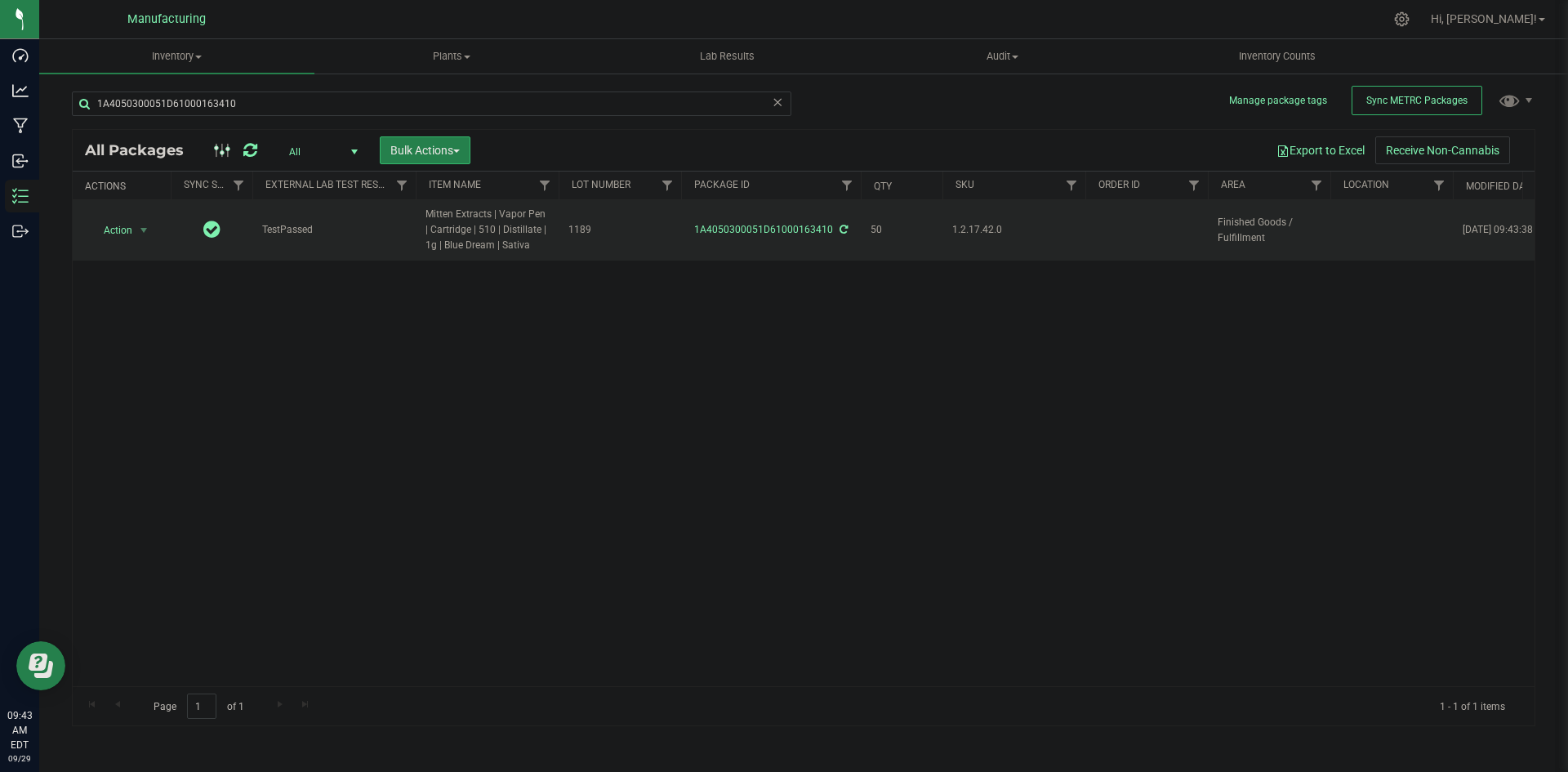
click at [845, 229] on icon at bounding box center [844, 230] width 8 height 10
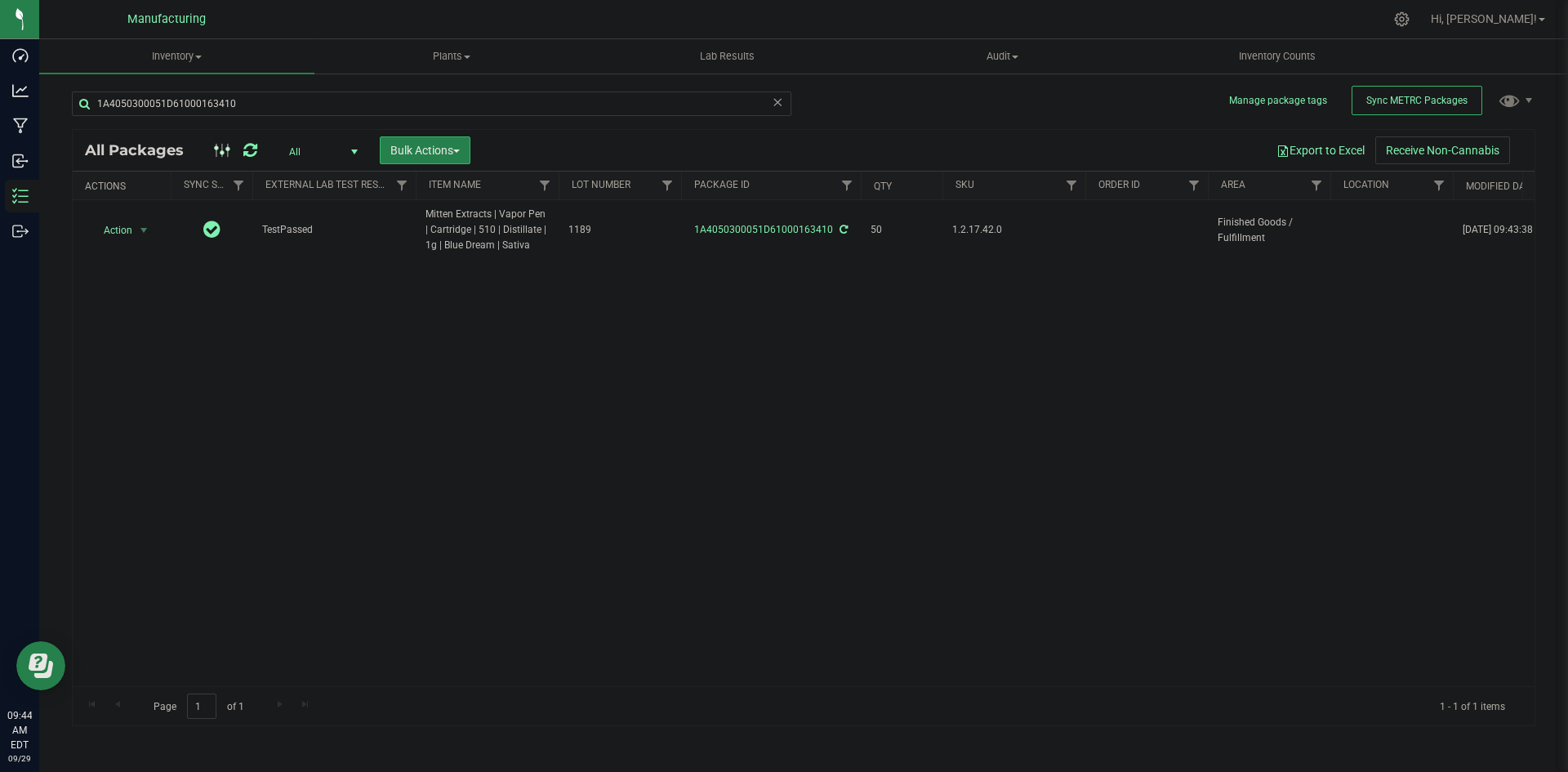
scroll to position [0, 561]
